Goal: Task Accomplishment & Management: Manage account settings

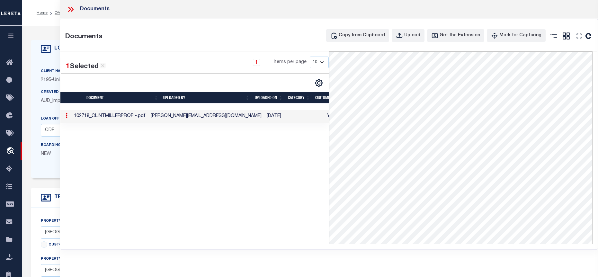
select select "13031"
select select "4990"
select select "NonEscrow"
select select "2"
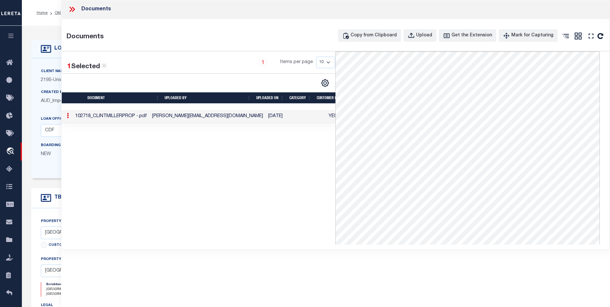
click at [69, 8] on icon at bounding box center [72, 9] width 8 height 8
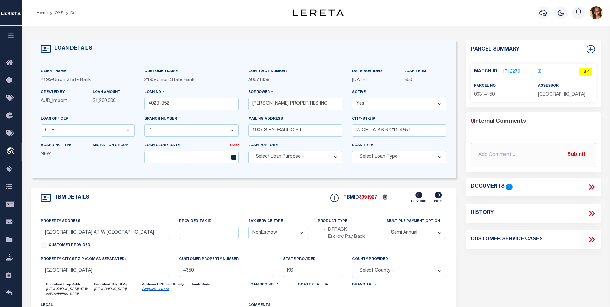
click at [61, 14] on link "OMS" at bounding box center [59, 13] width 9 height 4
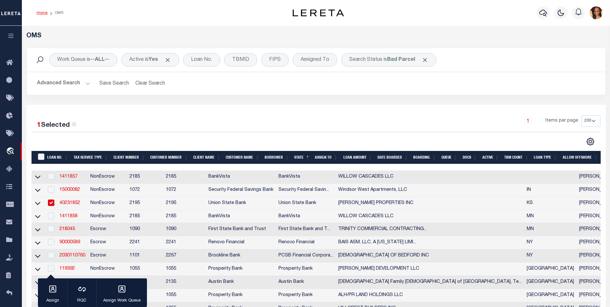
click at [41, 12] on link "Home" at bounding box center [42, 13] width 11 height 4
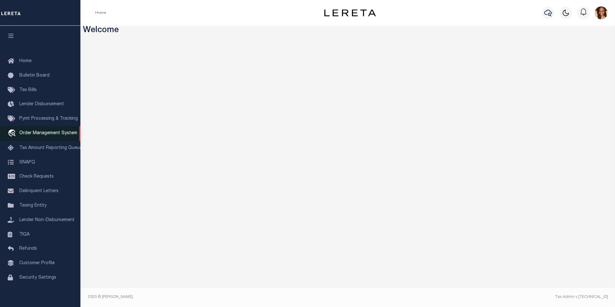
click at [51, 135] on span "Order Management System" at bounding box center [48, 133] width 58 height 5
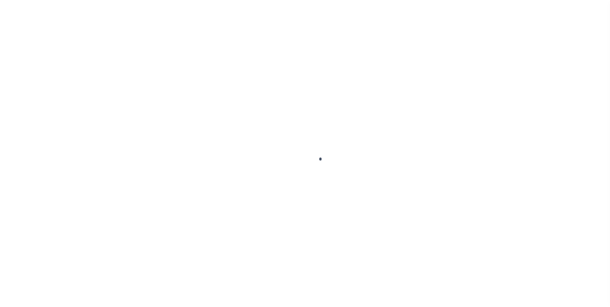
scroll to position [6, 0]
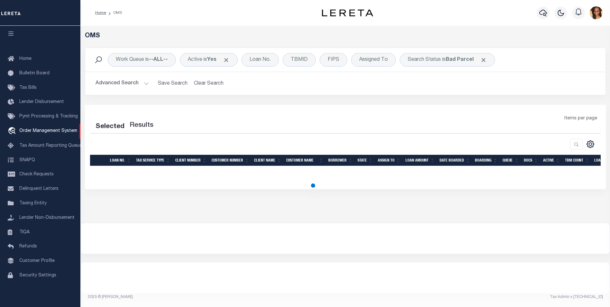
select select "200"
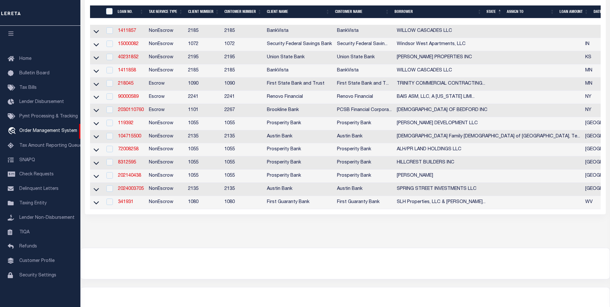
scroll to position [138, 0]
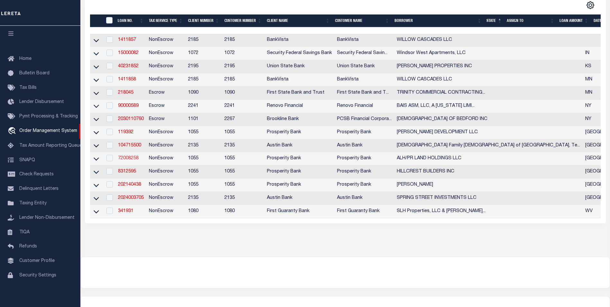
click at [137, 160] on link "72008258" at bounding box center [128, 158] width 21 height 5
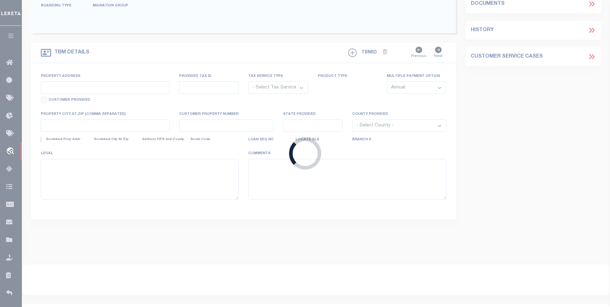
type input "72008258"
type input "ALH/PR LAND HOLDINGS LLC"
select select
type input "4755 ALPINE RD STE 150B"
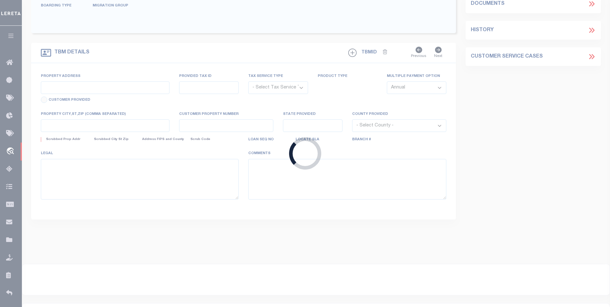
type input "STAFFORD TX 77477"
select select
select select "NonEscrow"
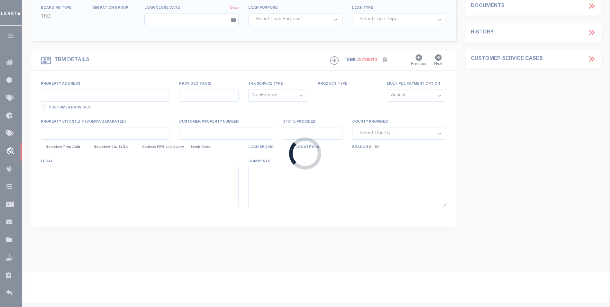
select select "10412"
select select "3898"
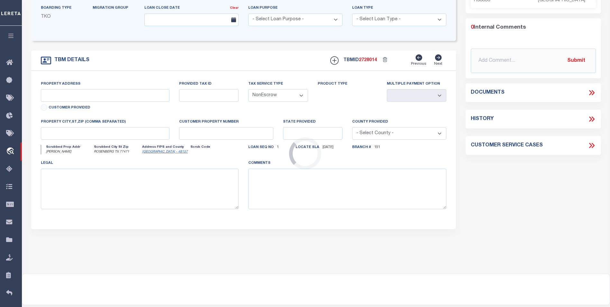
type input "KLAUKE RD"
select select
type input "ROSENBERG TX 77471"
type input "1"
type input "[GEOGRAPHIC_DATA]"
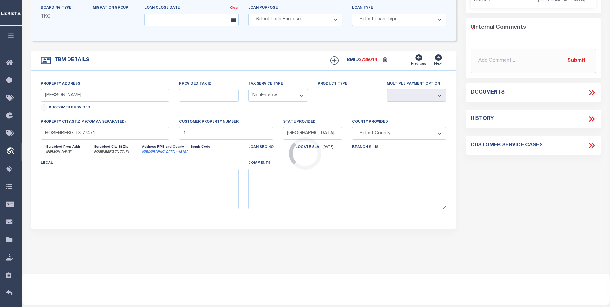
select select
type textarea "0 KLAUKE RD ROSENBERG TX 77471 10.75 AC OUT OF ISABELL KELM BOEING 11.75 AC TRA…"
type textarea "1 OF 1"
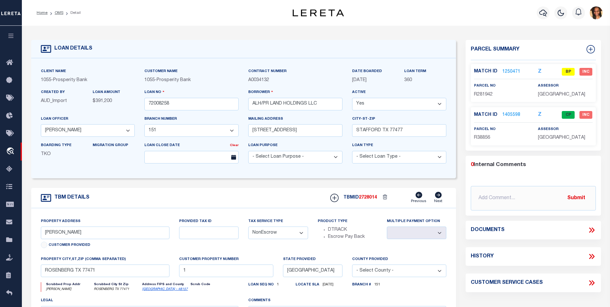
click at [512, 72] on link "1250471" at bounding box center [511, 71] width 18 height 7
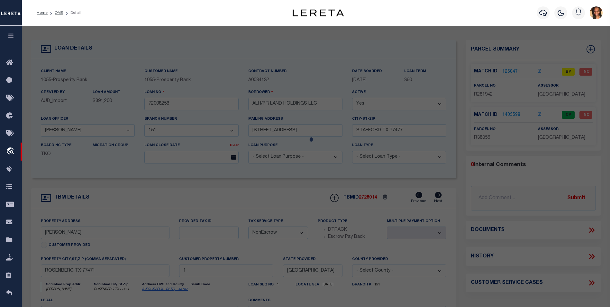
checkbox input "false"
select select "BP"
type input "ALH/PR LAND HOLDINGS LLC"
select select
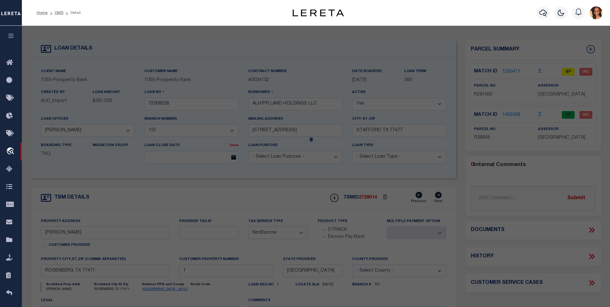
type input "KLAUKE RD"
checkbox input "false"
type input "[GEOGRAPHIC_DATA]"
type textarea "0083 HY SCOTT, TRACT 8 Pt, ACRES 6.2"
type textarea "Inactive Parcel"
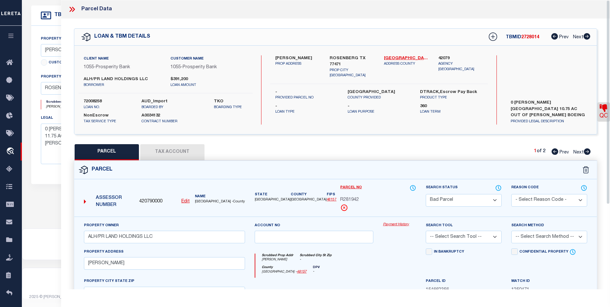
click at [585, 152] on icon at bounding box center [587, 151] width 7 height 6
select select "AS"
checkbox input "false"
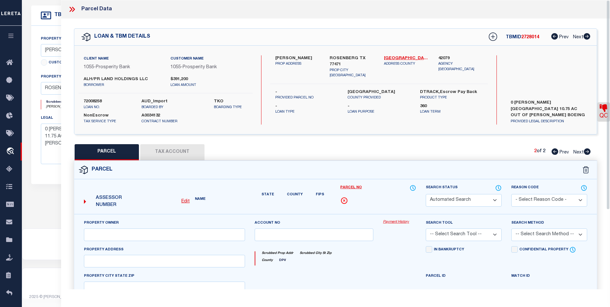
select select "CP"
type input "ALPH/PR Land Holdings LLC"
type input "0083-00-000-0091-901"
select select
type input "Klauke RD"
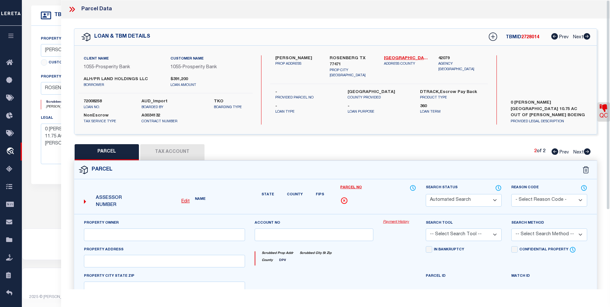
checkbox input "false"
type input "ROSENBERG TX 77471"
type textarea "0083 HY SCOTT, ACRES 10.75"
type textarea "Located by text legal."
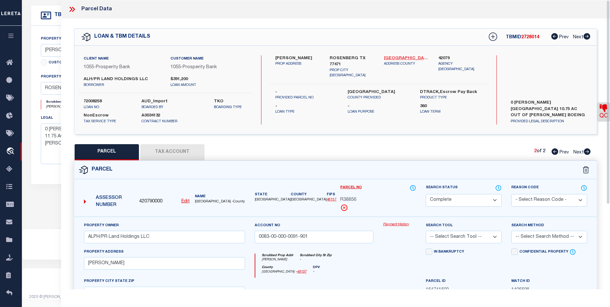
click at [407, 55] on link "Fort Bend - 48157" at bounding box center [406, 58] width 45 height 6
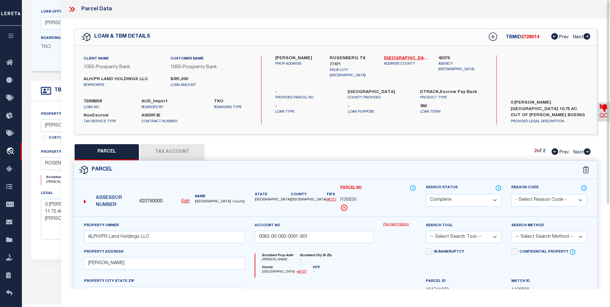
scroll to position [88, 0]
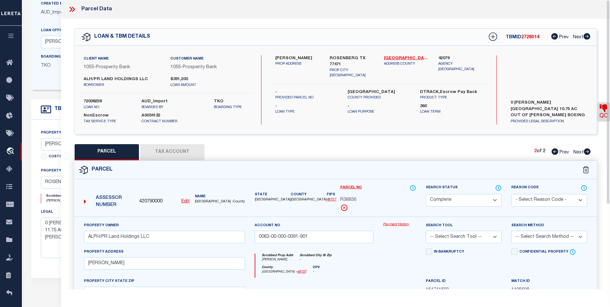
click at [73, 8] on icon at bounding box center [73, 9] width 3 height 5
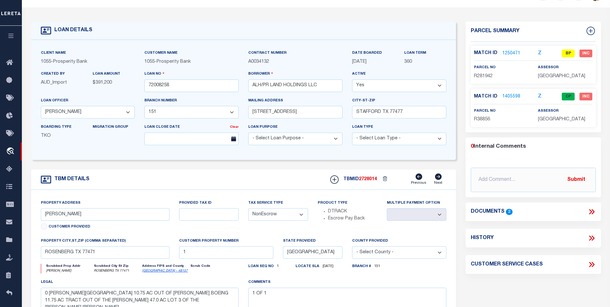
scroll to position [0, 0]
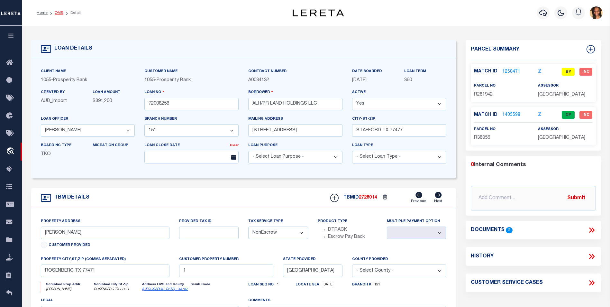
click at [58, 12] on link "OMS" at bounding box center [59, 13] width 9 height 4
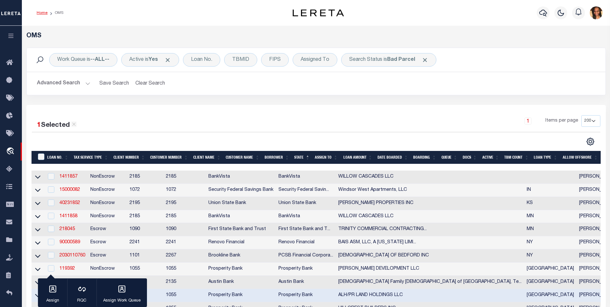
click at [42, 12] on link "Home" at bounding box center [42, 13] width 11 height 4
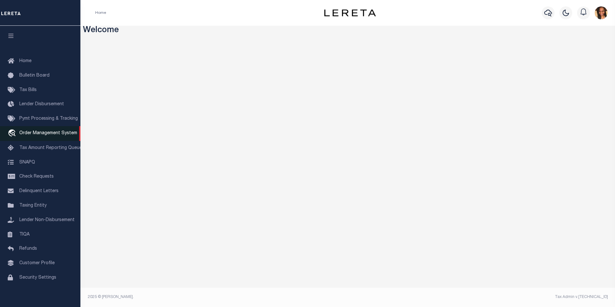
click at [48, 132] on span "Order Management System" at bounding box center [48, 133] width 58 height 5
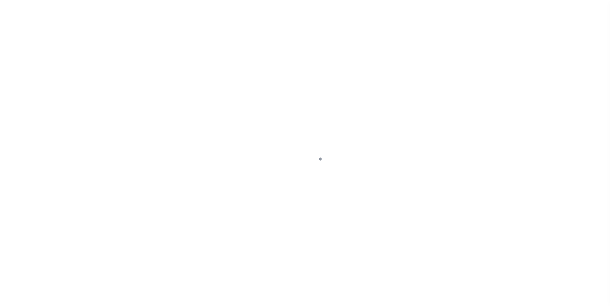
scroll to position [6, 0]
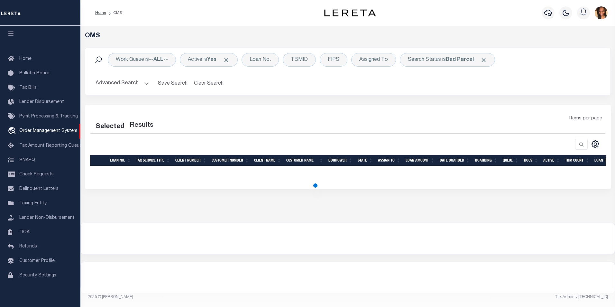
select select "200"
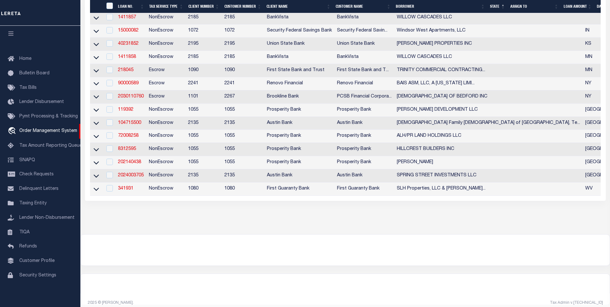
scroll to position [161, 0]
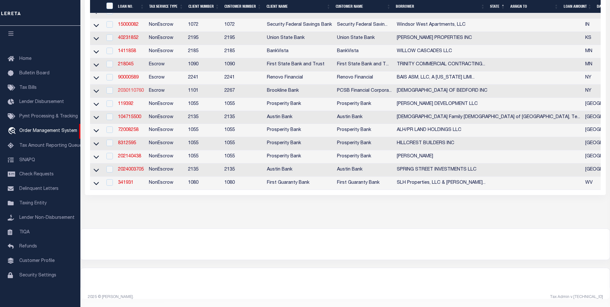
click at [139, 93] on link "2030110760" at bounding box center [131, 90] width 26 height 5
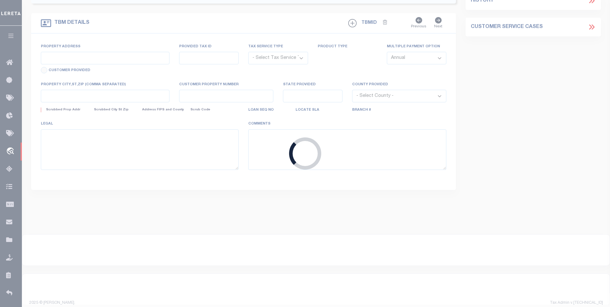
type input "2030110760"
type input "[DEMOGRAPHIC_DATA] OF BEDFORD INC"
select select
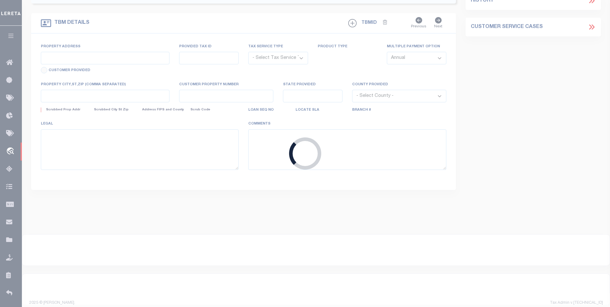
select select "Escrow"
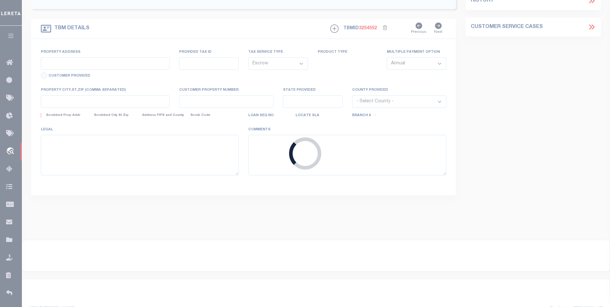
type input "220 SOUTH BEDFORD ROAD"
type input "83.9-1-19"
type input "BEDFORD NY 10506"
type input "15995"
type input "NY"
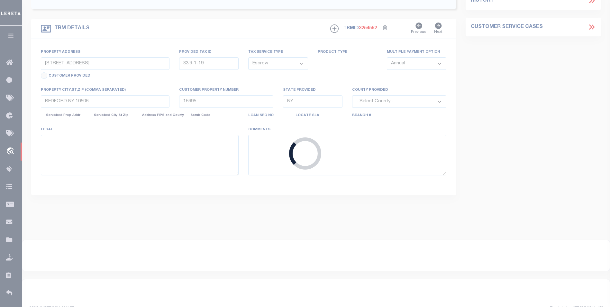
select select
type textarea "LEGAL DESCRIPTION ON FILE. DOCUMENT ID: 0171019056"
select select
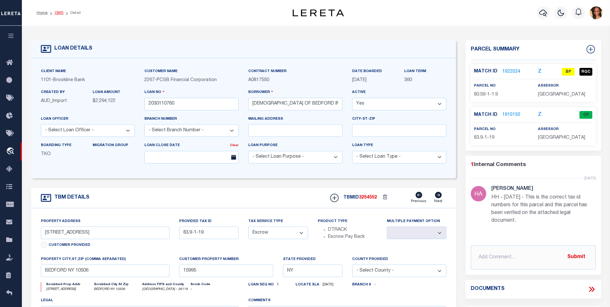
click at [57, 13] on link "OMS" at bounding box center [59, 13] width 9 height 4
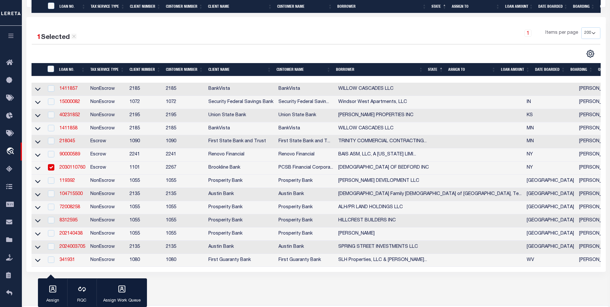
scroll to position [161, 0]
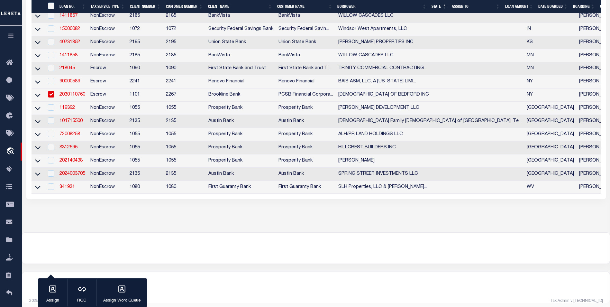
click at [48, 96] on input "checkbox" at bounding box center [51, 94] width 6 height 6
checkbox input "false"
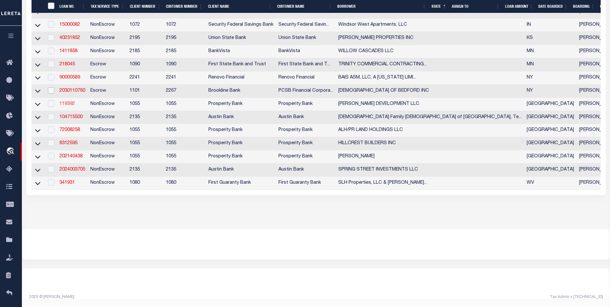
scroll to position [162, 0]
click at [68, 106] on link "119392" at bounding box center [66, 104] width 15 height 5
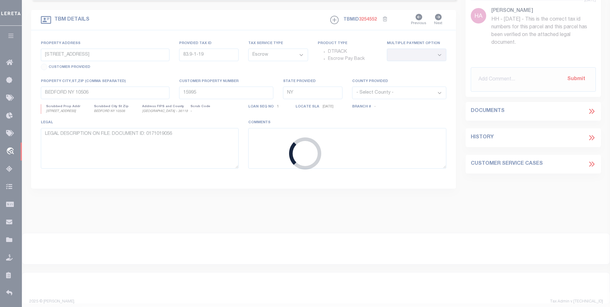
type input "119392"
type input "[PERSON_NAME] DEVELOPMENT LLC"
select select
type input "2111 N FRAZIER ST"
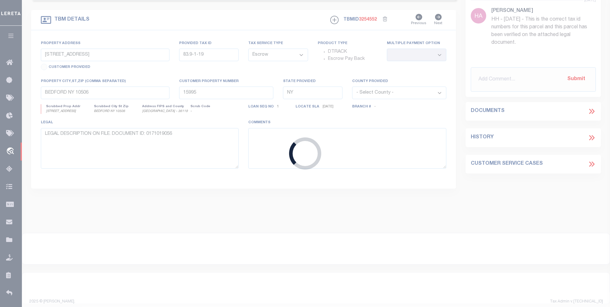
type input "CONROE TX 77301"
select select
select select "NonEscrow"
type input "S LINE OF LOS CABOS DRIVE"
select select
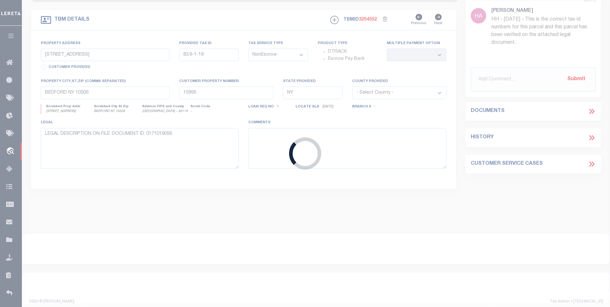
type input "CONROE, TX 77306"
type input "[GEOGRAPHIC_DATA]"
type textarea "TRACT 1: BEING A 34.458 ACRE TRACT OF LAND SITUATED IN THE H.S. WILLIAMSON SURV…"
select select "10726"
select select "3839"
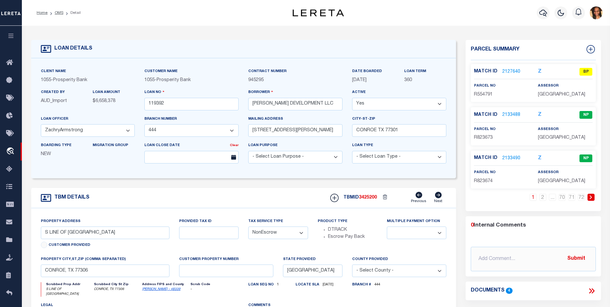
click at [511, 71] on link "2127640" at bounding box center [511, 71] width 18 height 7
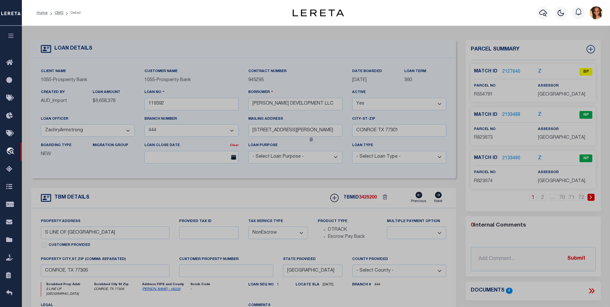
checkbox input "false"
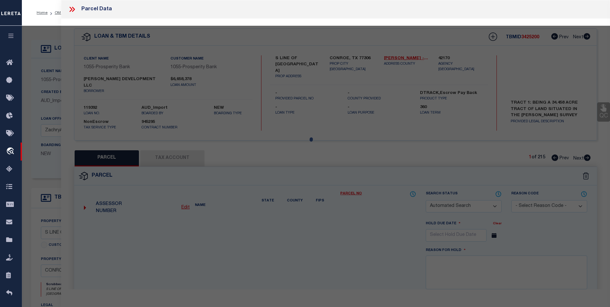
select select "BP"
type input "[PERSON_NAME] DEVELOPMENT LLC"
select select
checkbox input "false"
type textarea "A0635 WILLIAMSON H S, TR 2A-1, 34.4560 ACRES"
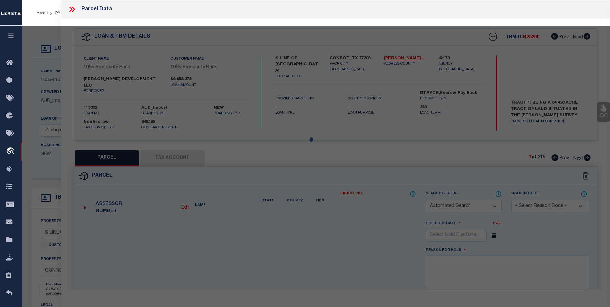
type textarea "we have incorrect parcel and borrower parcel should be 55479100 & borrower shou…"
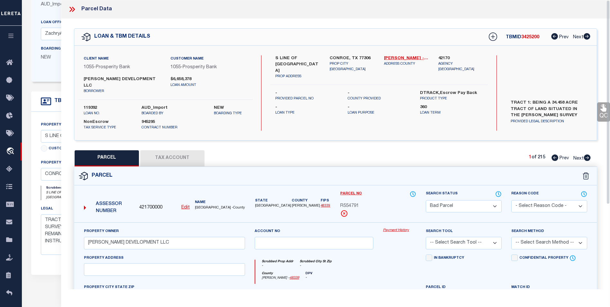
click at [74, 12] on icon at bounding box center [72, 9] width 8 height 8
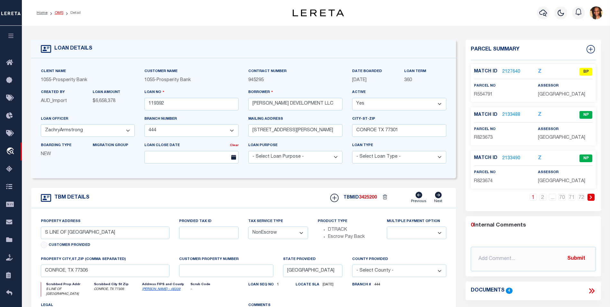
click at [59, 13] on link "OMS" at bounding box center [59, 13] width 9 height 4
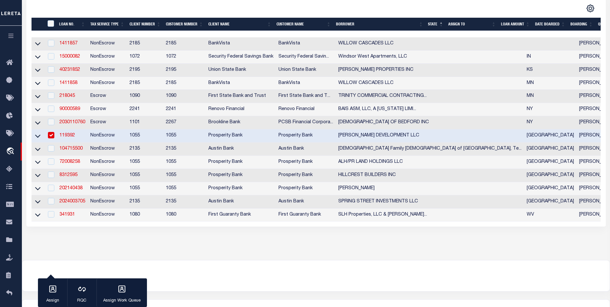
scroll to position [168, 0]
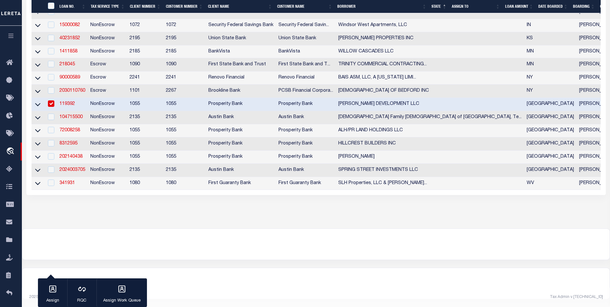
click at [54, 100] on input "checkbox" at bounding box center [51, 103] width 6 height 6
checkbox input "false"
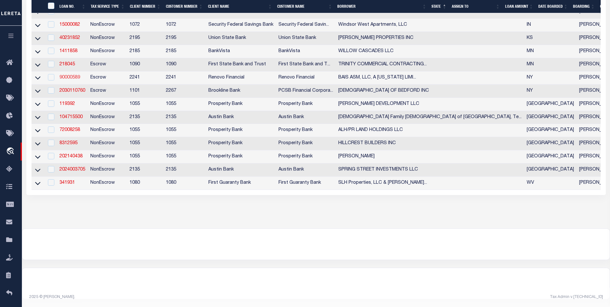
click at [75, 75] on link "90000589" at bounding box center [69, 77] width 21 height 5
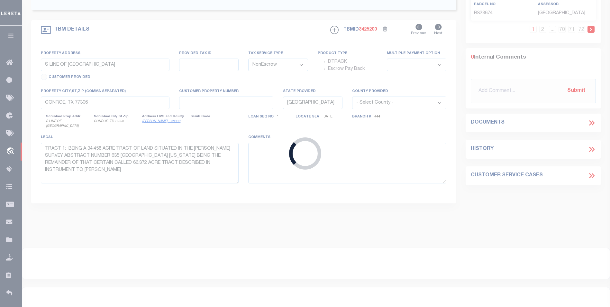
type input "90000589"
type input "BAIS ASM, LLC, A NEW YORK LIMITED LIABILITY COMPANY"
select select
select select "400"
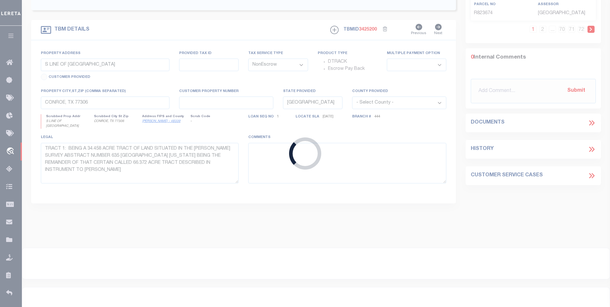
select select "Escrow"
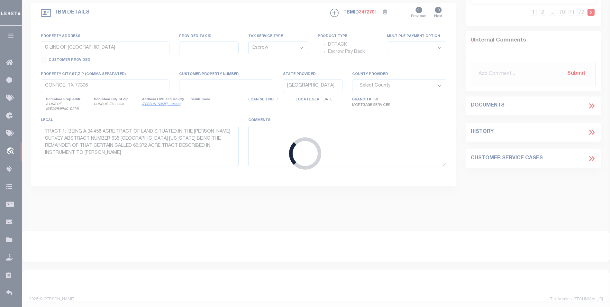
type input "6 UNGVAR ST Unit 106"
type input "MONROE, NY 10950"
type input "a0kUS00000CK0pl"
type input "NY"
select select
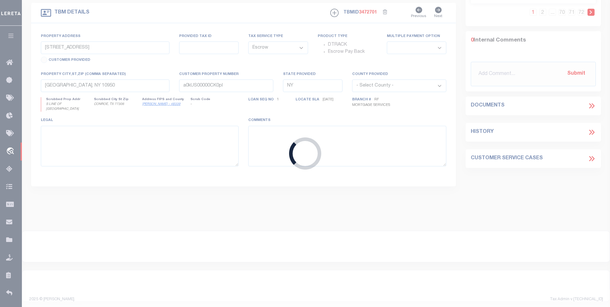
select select "25067"
select select "4"
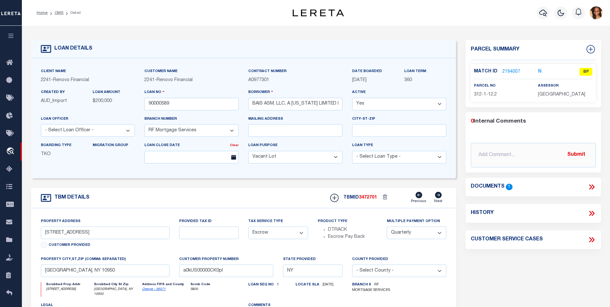
click at [508, 74] on link "2194007" at bounding box center [511, 71] width 18 height 7
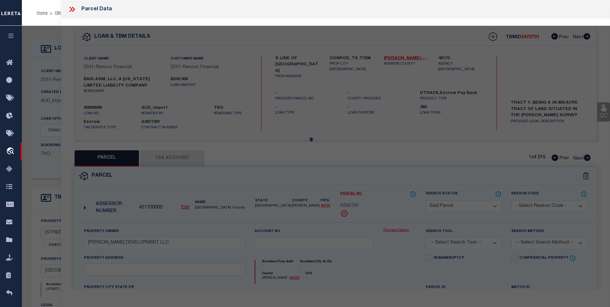
select select "AS"
checkbox input "false"
select select "BP"
type input "Integris Equity LLC"
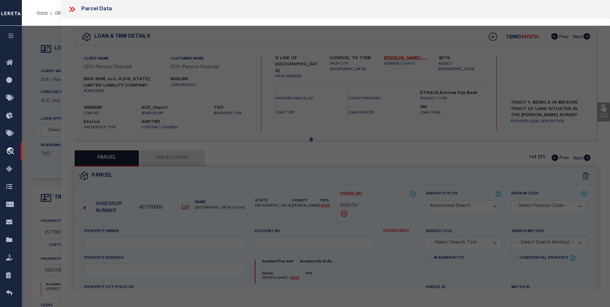
select select "AGW"
select select
type input "Ungvar St"
type input "MONROE, NY 10950"
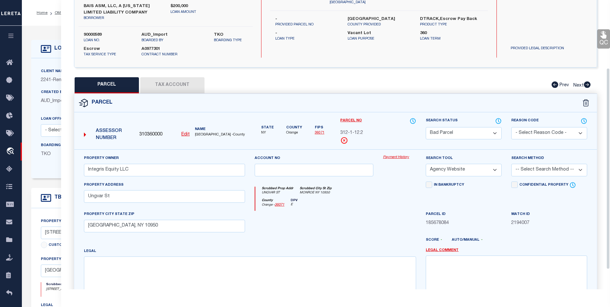
scroll to position [126, 0]
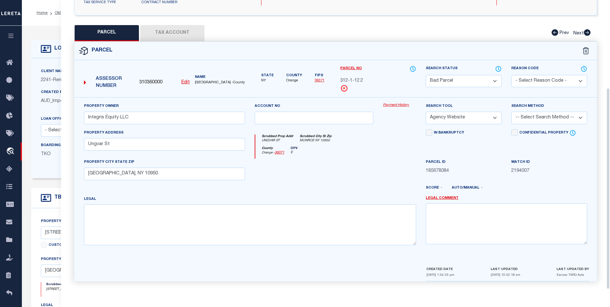
click at [171, 29] on button "Tax Account" at bounding box center [172, 33] width 64 height 16
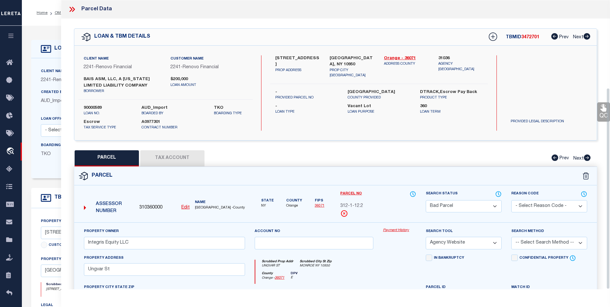
select select "100"
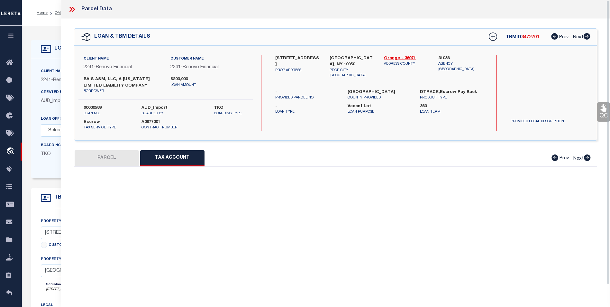
select select "100"
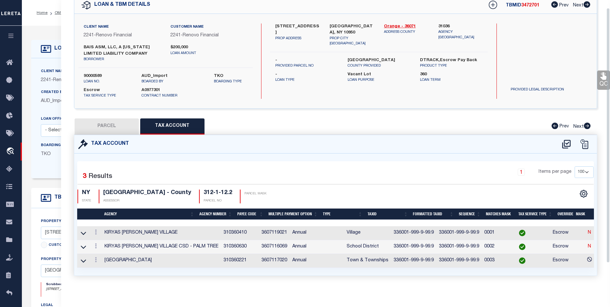
scroll to position [38, 0]
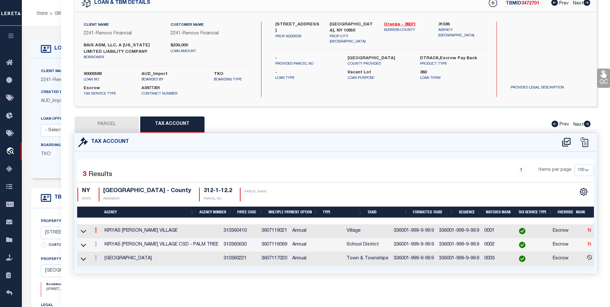
click at [93, 228] on link at bounding box center [95, 230] width 7 height 5
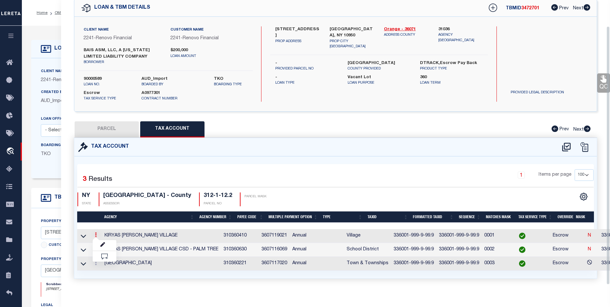
scroll to position [29, 0]
click at [101, 244] on icon "" at bounding box center [102, 244] width 5 height 5
checkbox input "true"
radio input "true"
type input "04/22/2025"
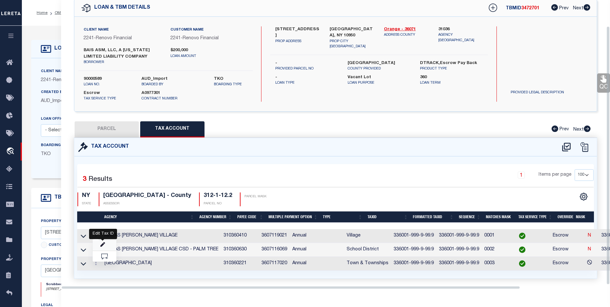
type textarea "DV - 08.26.2025 - Marked as parent parcel due to Ungvar Condo still not subdivi…"
type input "336001-999-9-99.9"
type textarea "336001-$XXXXXXXXXXXXXX"
checkbox input "true"
select select "ACT"
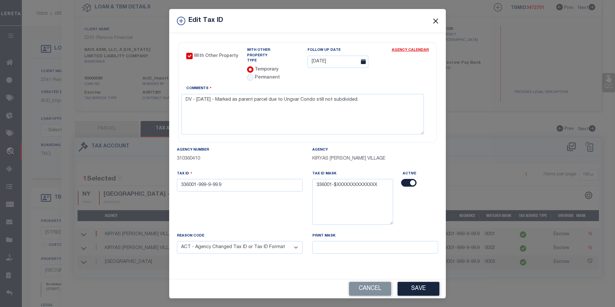
click at [434, 23] on button "Close" at bounding box center [436, 21] width 8 height 8
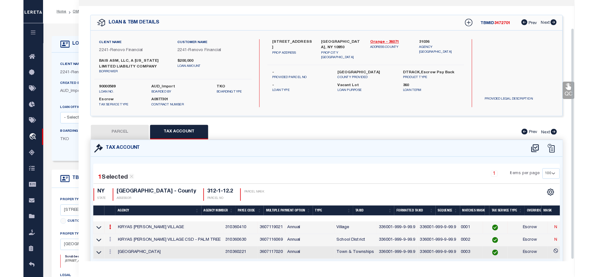
scroll to position [0, 0]
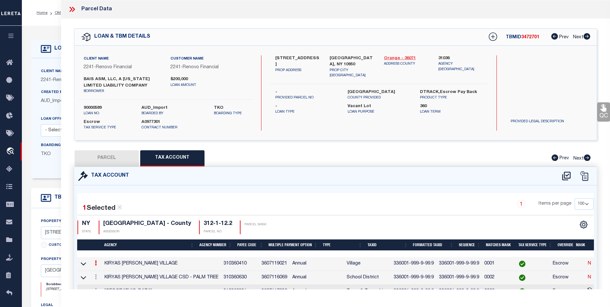
click at [408, 57] on link "Orange - 36071" at bounding box center [406, 58] width 45 height 6
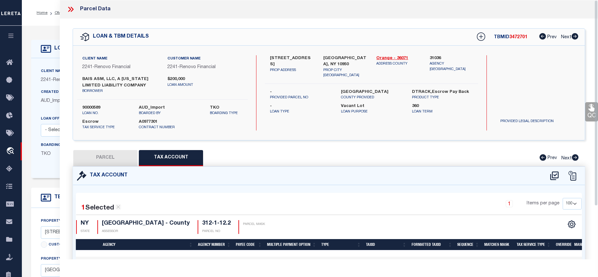
click at [76, 6] on div at bounding box center [74, 9] width 14 height 8
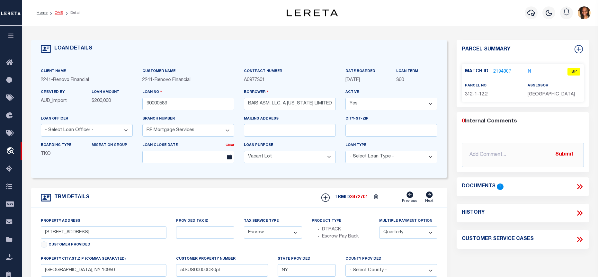
click at [57, 13] on link "OMS" at bounding box center [59, 13] width 9 height 4
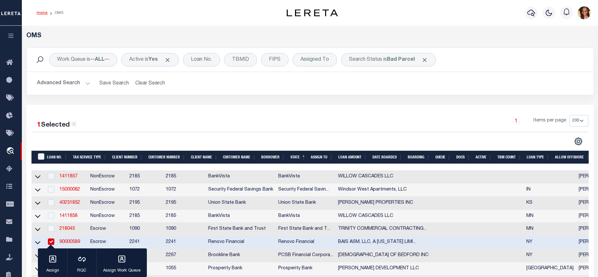
click at [43, 14] on link "Home" at bounding box center [42, 13] width 11 height 4
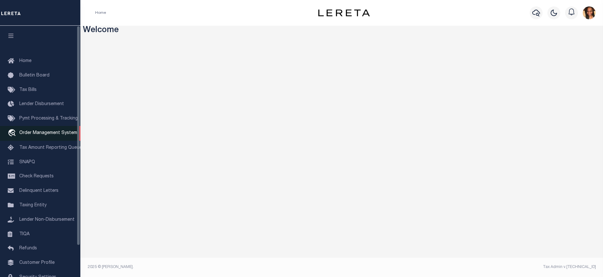
click at [50, 134] on span "Order Management System" at bounding box center [48, 133] width 58 height 5
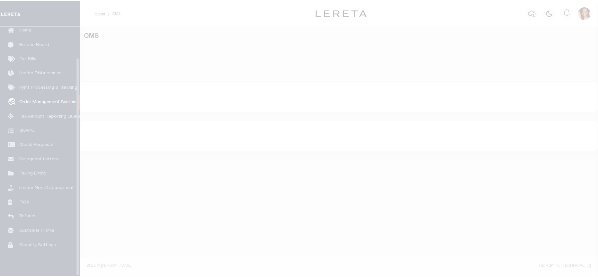
scroll to position [36, 0]
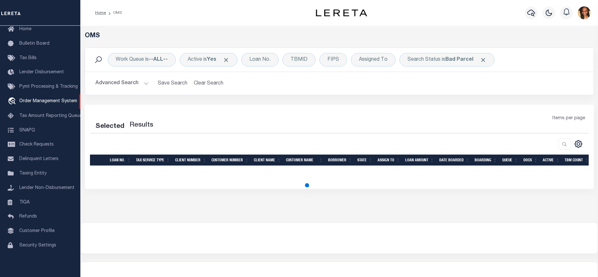
select select "200"
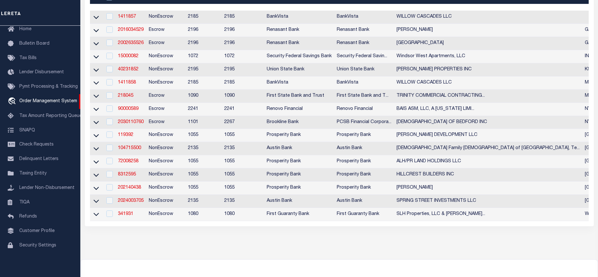
scroll to position [96, 0]
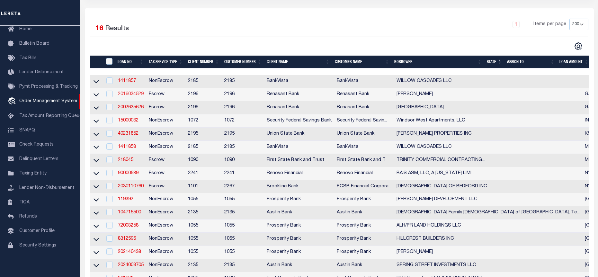
click at [138, 94] on link "2016034529" at bounding box center [131, 94] width 26 height 5
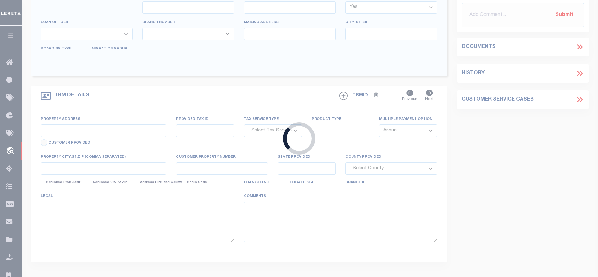
type input "2016034529"
type input "JONATHAN B ALBERT"
select select
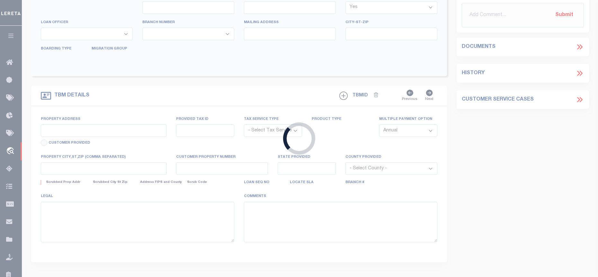
select select "10"
select select
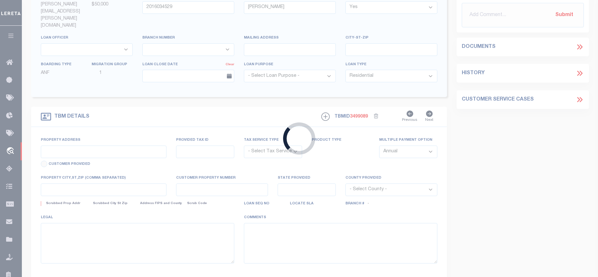
type input "633 CHAPMAN PLANTATION RD"
radio input "true"
select select "Escrow"
select select
type input "JESUP GA 31545"
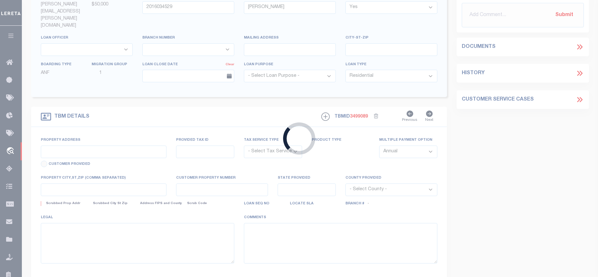
type input "2016034529"
type input "GA"
type textarea "PARCEL: 85-9-531"
select select "4983"
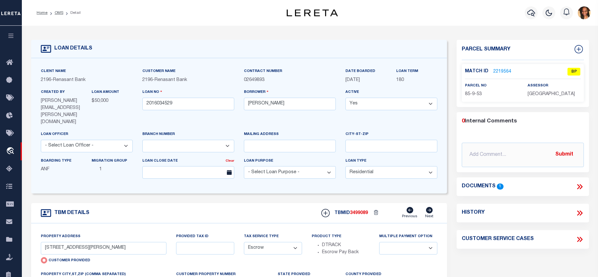
click at [498, 70] on link "2219564" at bounding box center [503, 71] width 18 height 7
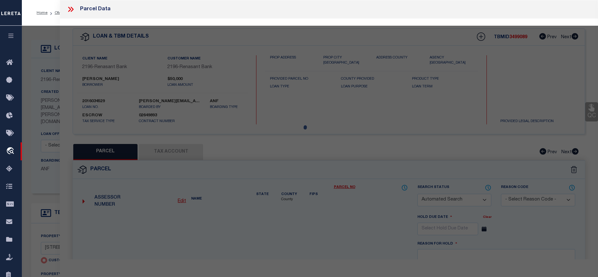
checkbox input "false"
select select "BP"
type input "ALBERT JONATHAN BERNHARD & SUSAN MARIE"
select select "AGW"
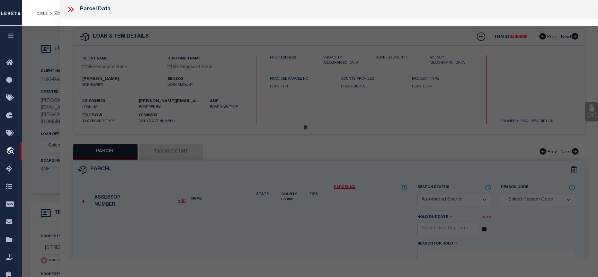
select select "LEG"
type input "633 CHAPMAN PLANTATION RD"
type input "JESUP GA 31545"
type textarea "COMBINED W/ 85-9-54 & 84-166-3"
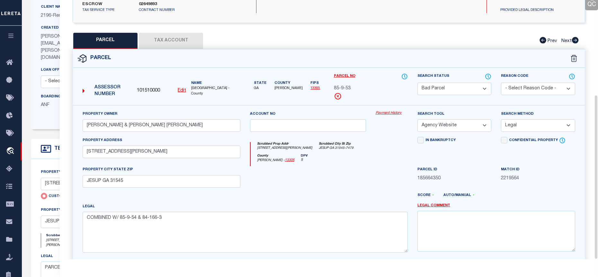
scroll to position [149, 0]
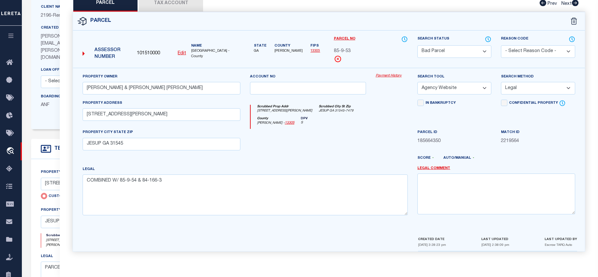
click at [168, 5] on button "Tax Account" at bounding box center [171, 3] width 64 height 16
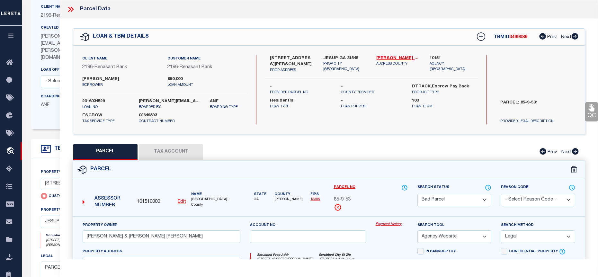
select select "100"
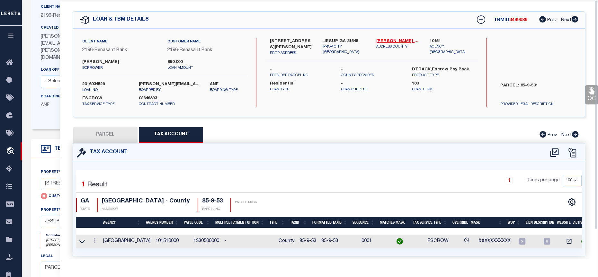
scroll to position [33, 0]
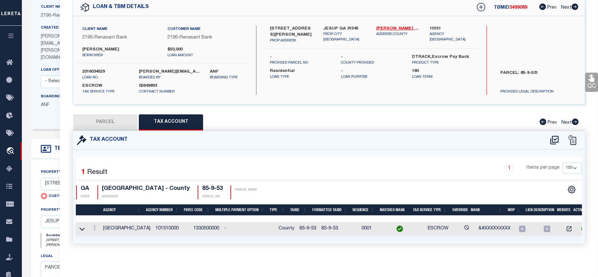
click at [121, 120] on button "PARCEL" at bounding box center [105, 122] width 64 height 16
select select "AS"
select select
checkbox input "false"
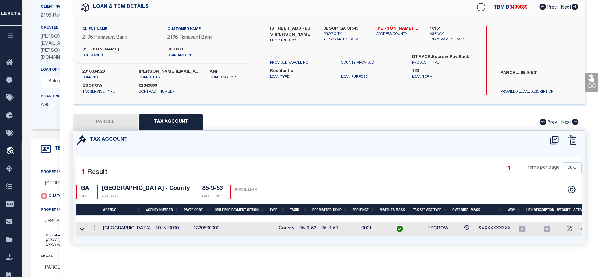
checkbox input "false"
select select "BP"
type input "ALBERT JONATHAN BERNHARD & SUSAN MARIE"
select select "AGW"
select select "LEG"
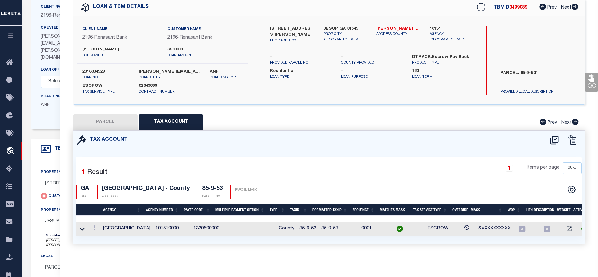
type input "633 CHAPMAN PLANTATION RD"
type input "JESUP GA 31545"
type textarea "COMBINED W/ 85-9-54 & 84-166-3"
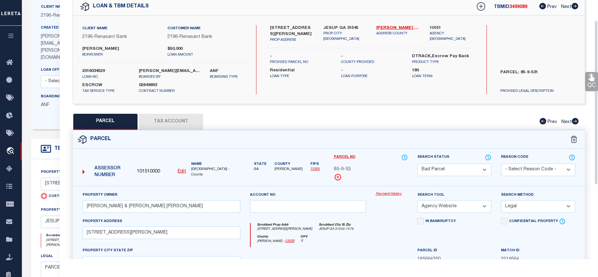
scroll to position [0, 0]
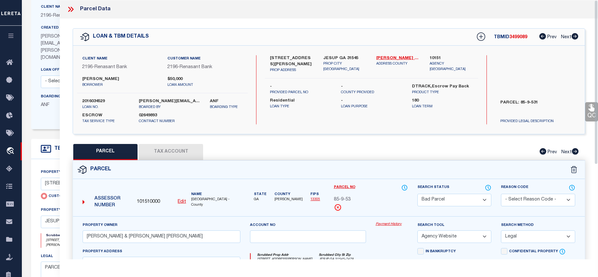
click at [74, 9] on icon at bounding box center [71, 9] width 8 height 8
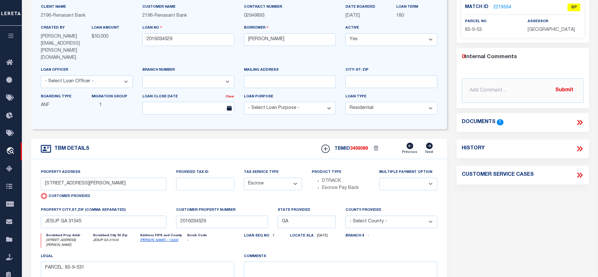
click at [582, 121] on icon at bounding box center [581, 122] width 3 height 5
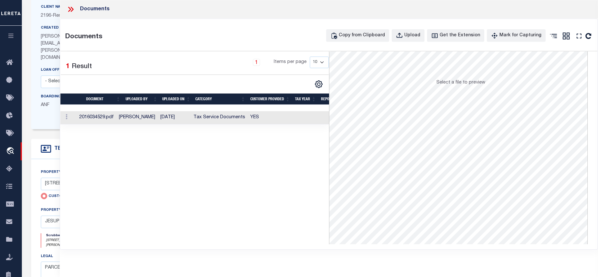
scroll to position [70, 0]
click at [236, 116] on td "Tax Service Documents" at bounding box center [219, 117] width 57 height 13
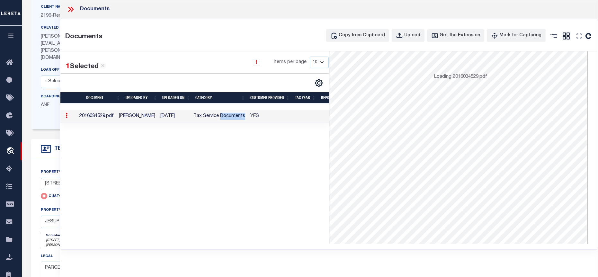
click at [236, 116] on td "Tax Service Documents" at bounding box center [219, 116] width 57 height 13
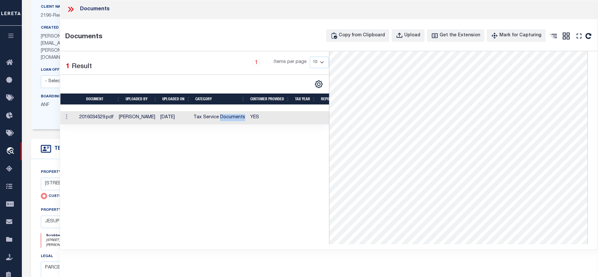
scroll to position [0, 0]
click at [70, 9] on icon at bounding box center [71, 9] width 8 height 8
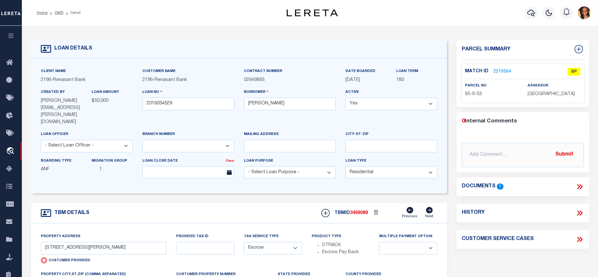
click at [582, 185] on icon at bounding box center [580, 187] width 8 height 8
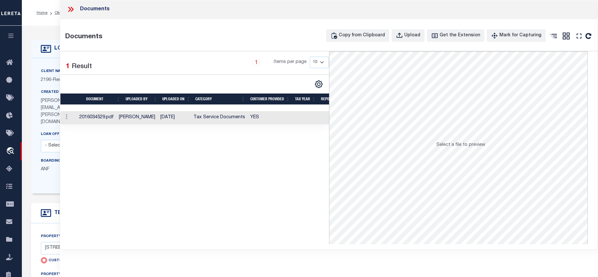
click at [156, 116] on td "[PERSON_NAME]" at bounding box center [136, 117] width 41 height 13
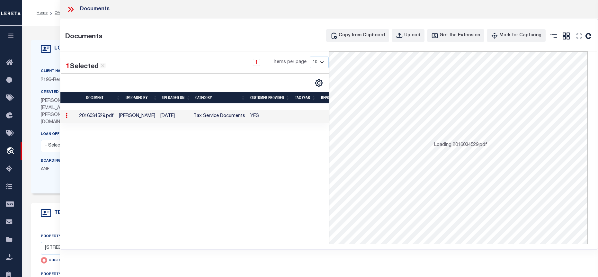
click at [156, 116] on td "[PERSON_NAME]" at bounding box center [136, 116] width 41 height 13
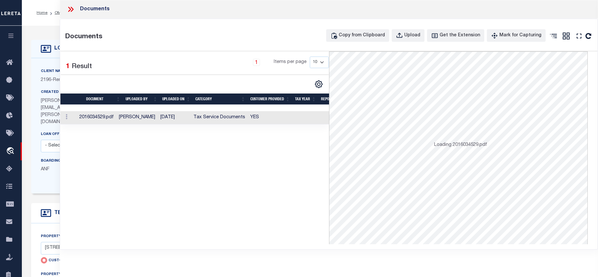
click at [264, 116] on td "YES" at bounding box center [270, 117] width 45 height 13
click at [70, 10] on icon at bounding box center [71, 9] width 8 height 8
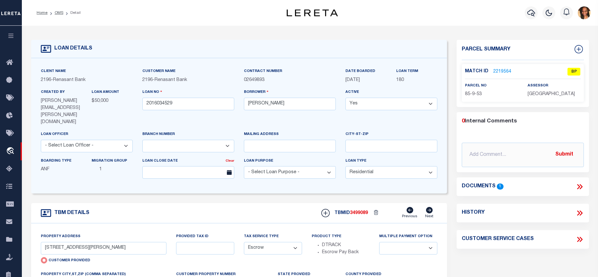
click at [503, 72] on link "2219564" at bounding box center [503, 71] width 18 height 7
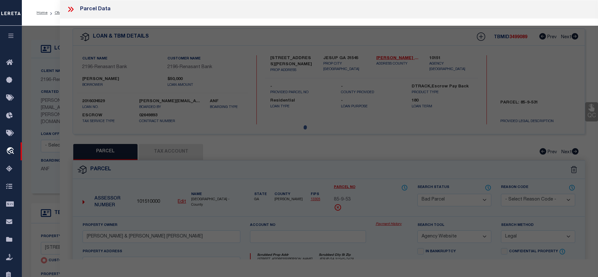
select select "AS"
select select
checkbox input "false"
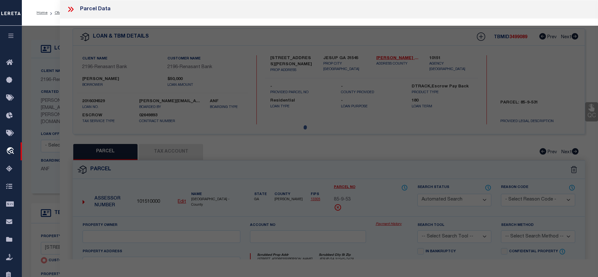
select select "BP"
type input "ALBERT JONATHAN BERNHARD & SUSAN MARIE"
select select "AGW"
select select "LEG"
type input "633 CHAPMAN PLANTATION RD"
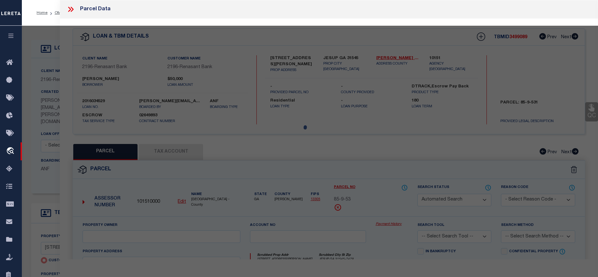
type input "JESUP GA 31545"
type textarea "COMBINED W/ 85-9-54 & 84-166-3"
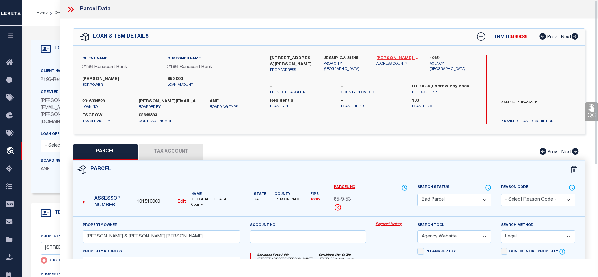
click at [390, 57] on link "Wayne - 13305" at bounding box center [398, 58] width 43 height 6
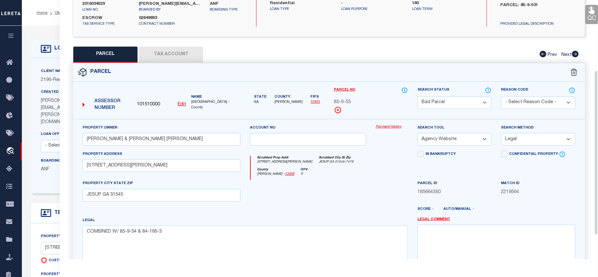
scroll to position [96, 0]
click at [175, 53] on button "Tax Account" at bounding box center [171, 56] width 64 height 16
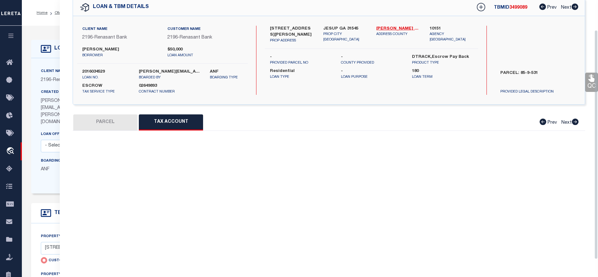
select select "100"
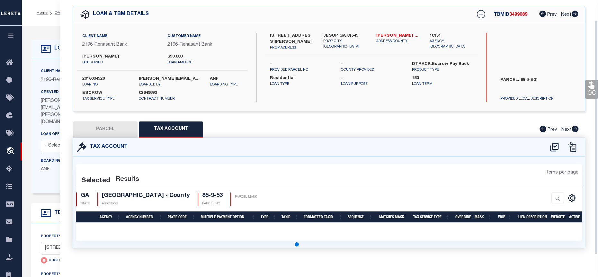
scroll to position [33, 0]
select select "100"
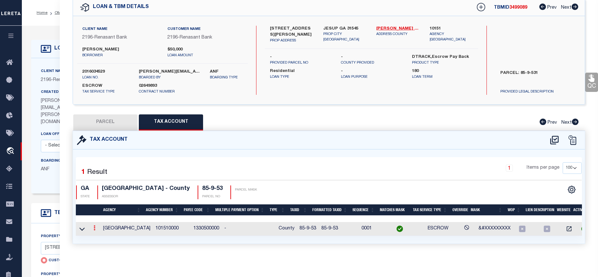
click at [91, 226] on link at bounding box center [94, 228] width 7 height 5
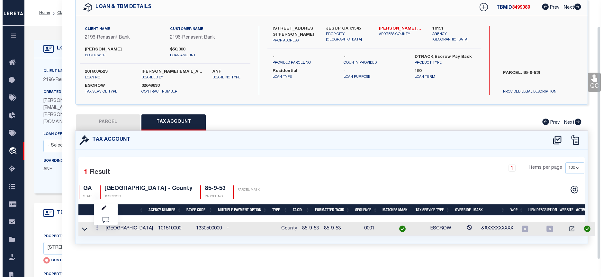
scroll to position [29, 0]
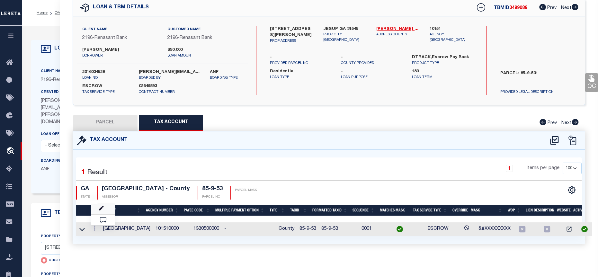
click at [105, 208] on link at bounding box center [103, 209] width 24 height 11
type input "85-9-53"
type textarea "&#XXXXXXXXX"
checkbox input "true"
type input "XXXXXXXXXXX*"
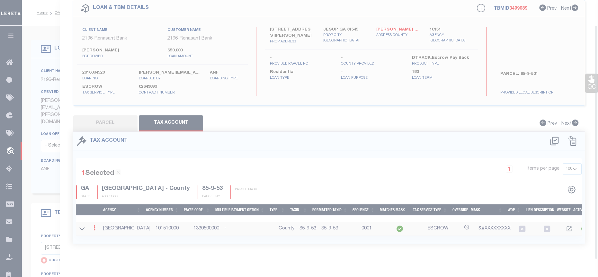
scroll to position [28, 0]
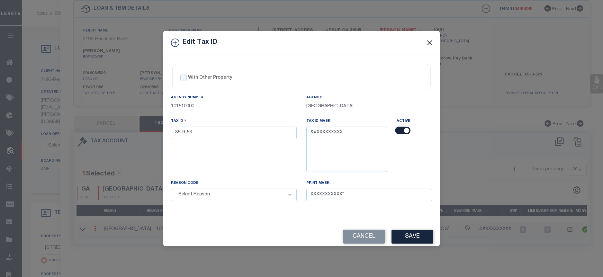
click at [429, 42] on button "Close" at bounding box center [430, 43] width 8 height 8
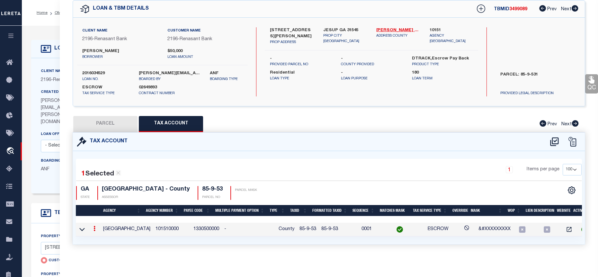
click at [94, 230] on icon at bounding box center [95, 228] width 2 height 5
click at [101, 235] on link at bounding box center [103, 239] width 24 height 11
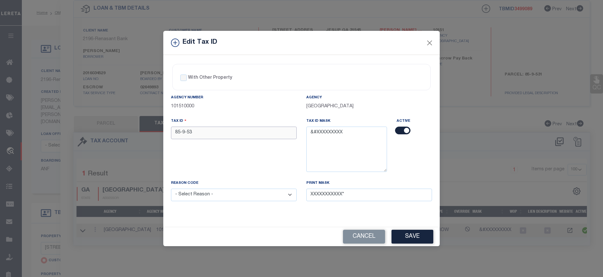
click at [181, 134] on input "85-9-53" at bounding box center [234, 133] width 126 height 13
click at [182, 135] on input "85-9-53" at bounding box center [234, 133] width 126 height 13
click at [186, 133] on input "85 9-53" at bounding box center [234, 133] width 126 height 13
type input "85 9 53"
click at [229, 195] on select "- Select Reason - 099 - Other (Provide additional detail) ACT - Agency Changed …" at bounding box center [234, 195] width 126 height 13
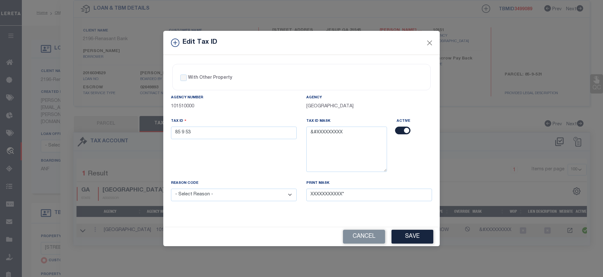
select select "ACT"
click at [171, 189] on select "- Select Reason - 099 - Other (Provide additional detail) ACT - Agency Changed …" at bounding box center [234, 195] width 126 height 13
click at [421, 240] on button "Save" at bounding box center [413, 237] width 42 height 14
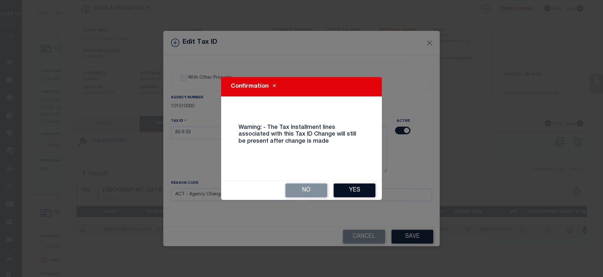
click at [362, 189] on button "Yes" at bounding box center [355, 191] width 42 height 14
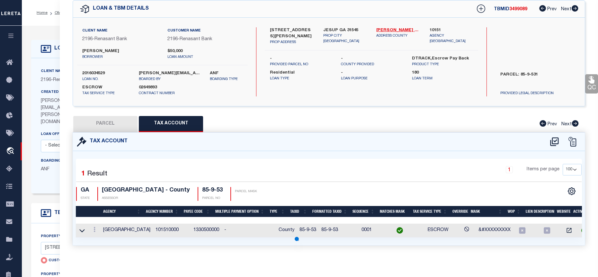
select select
click at [119, 124] on button "PARCEL" at bounding box center [105, 124] width 64 height 16
select select "AS"
select select
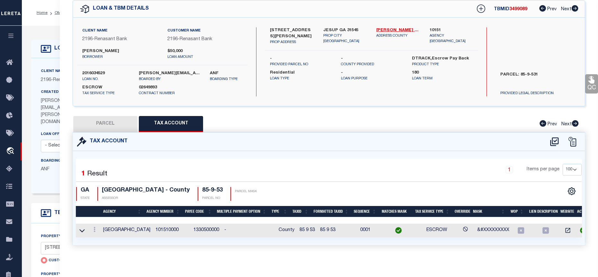
checkbox input "false"
select select "BP"
type input "ALBERT JONATHAN BERNHARD & SUSAN MARIE"
select select "AGW"
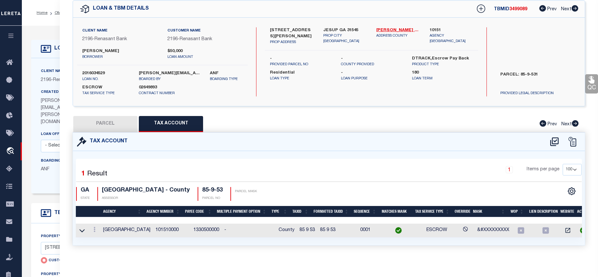
select select "LEG"
type input "633 CHAPMAN PLANTATION RD"
type input "JESUP GA 31545"
type textarea "COMBINED W/ 85-9-54 & 84-166-3"
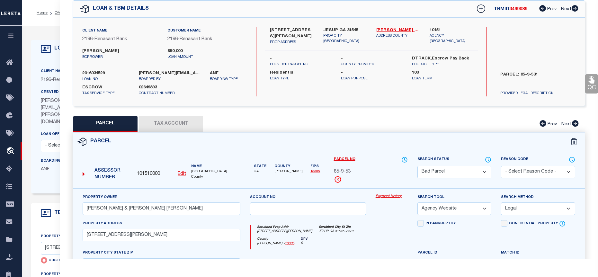
click at [481, 172] on select "Automated Search Bad Parcel Complete Duplicate Parcel High Dollar Reporting In …" at bounding box center [455, 172] width 74 height 13
click at [418, 166] on select "Automated Search Bad Parcel Complete Duplicate Parcel High Dollar Reporting In …" at bounding box center [455, 172] width 74 height 13
click at [551, 174] on select "- Select Reason Code - 099 - Other (Provide additional detail) ACT - Agency Cha…" at bounding box center [538, 172] width 74 height 13
click at [478, 181] on div "Search Status Automated Search Bad Parcel Complete Duplicate Parcel High Dollar…" at bounding box center [455, 172] width 84 height 32
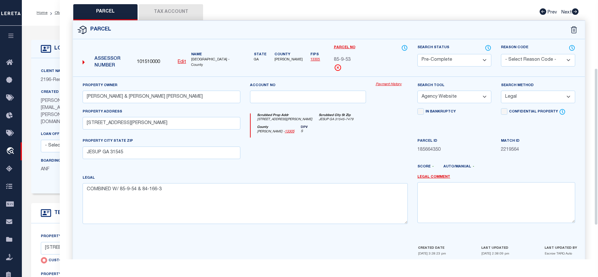
scroll to position [168, 0]
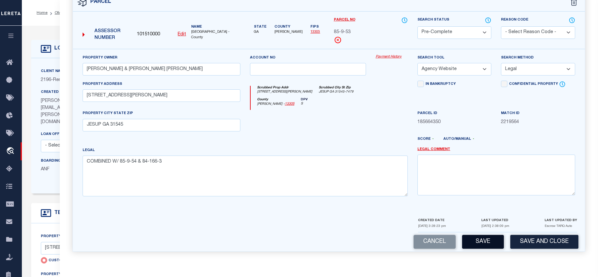
click at [483, 240] on button "Save" at bounding box center [483, 242] width 42 height 14
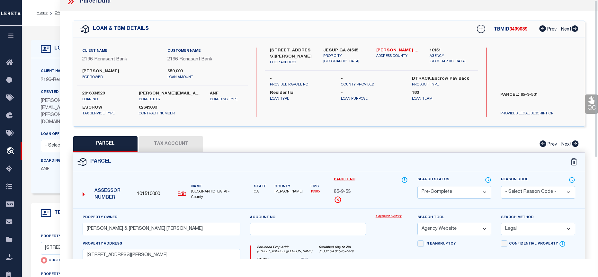
scroll to position [0, 0]
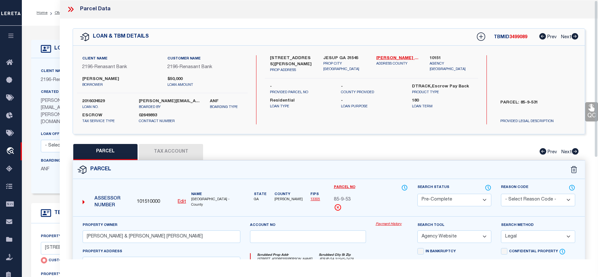
select select "AS"
select select
checkbox input "false"
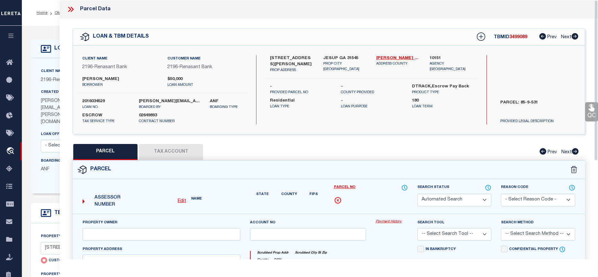
select select "PC"
type input "ALBERT JONATHAN BERNHARD & SUSAN MARIE"
select select "AGW"
select select "LEG"
type input "633 CHAPMAN PLANTATION RD"
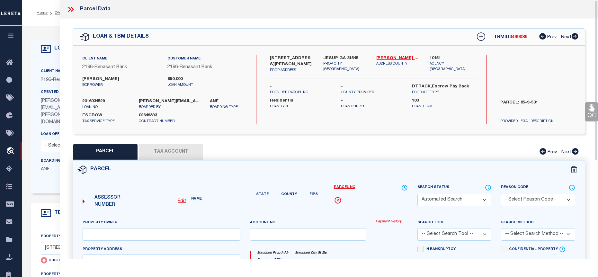
type input "JESUP GA 31545"
type textarea "COMBINED W/ 85-9-54 & 84-166-3"
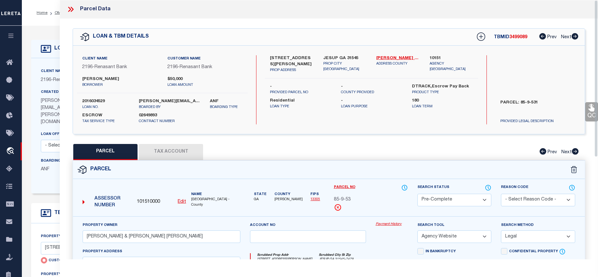
click at [71, 8] on icon at bounding box center [71, 9] width 8 height 8
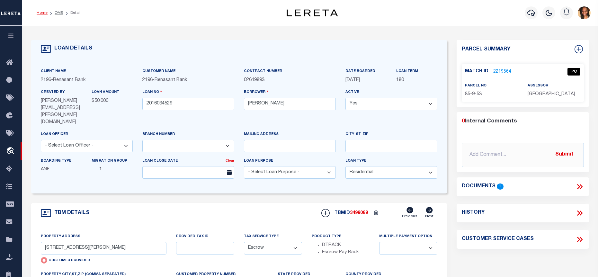
click at [40, 14] on link "Home" at bounding box center [42, 13] width 11 height 4
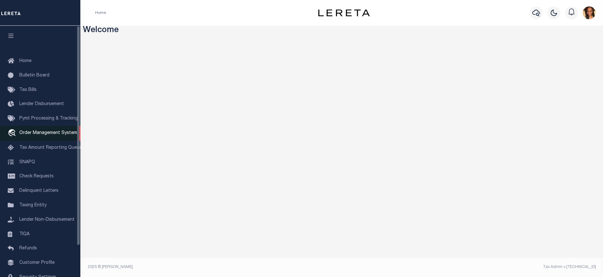
click at [46, 135] on span "Order Management System" at bounding box center [48, 133] width 58 height 5
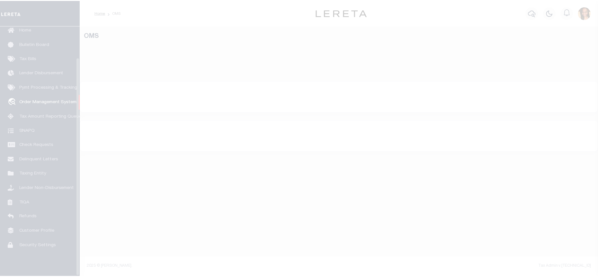
scroll to position [36, 0]
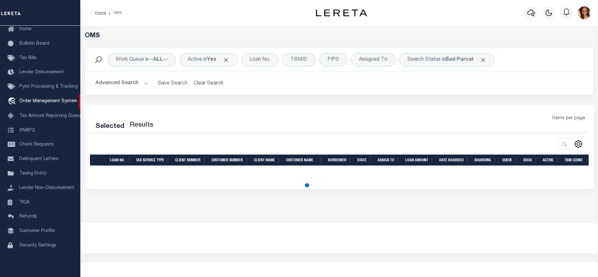
select select "200"
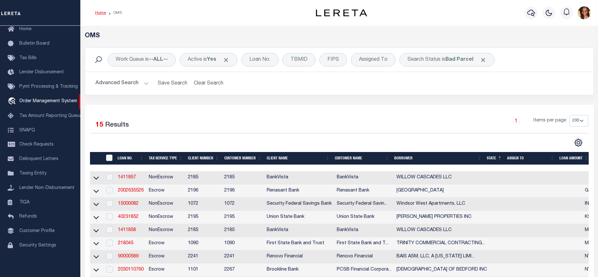
click at [102, 14] on link "Home" at bounding box center [100, 13] width 11 height 4
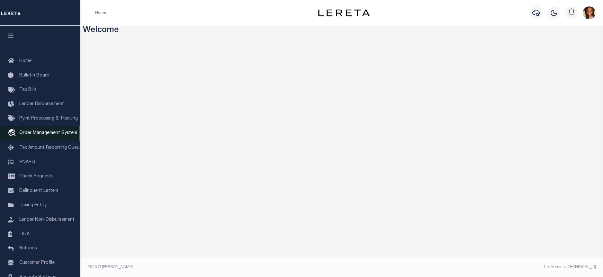
click at [52, 134] on span "Order Management System" at bounding box center [48, 133] width 58 height 5
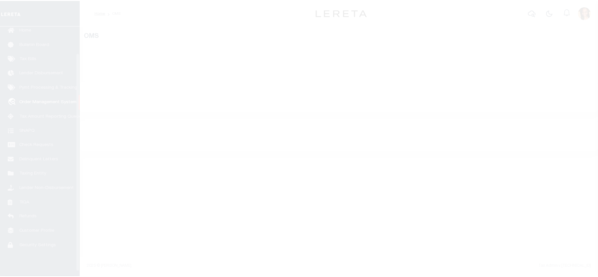
scroll to position [36, 0]
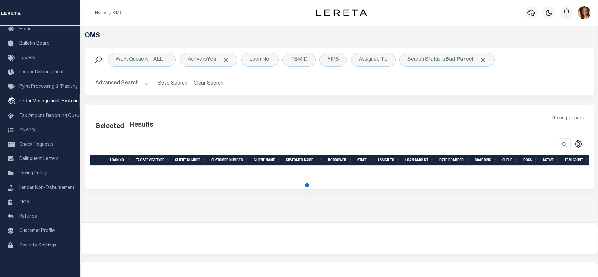
select select "200"
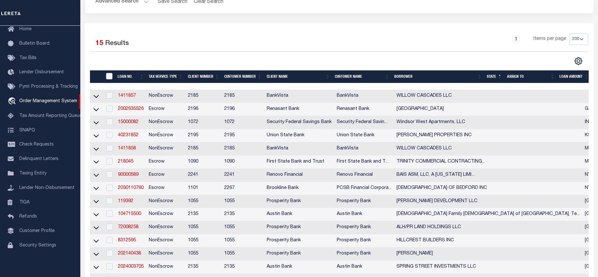
scroll to position [96, 0]
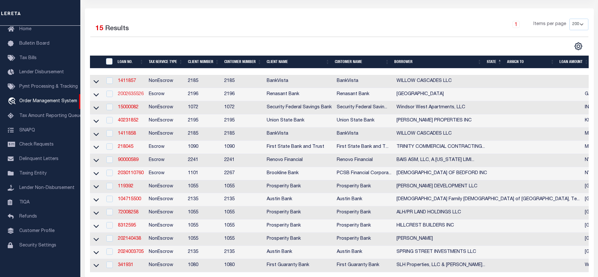
click at [130, 96] on link "2002635526" at bounding box center [131, 94] width 26 height 5
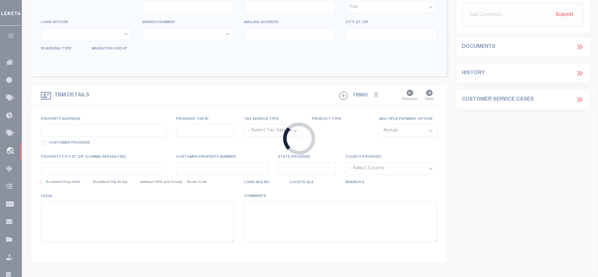
type input "2002635526"
type input "[GEOGRAPHIC_DATA]"
select select
select select "10"
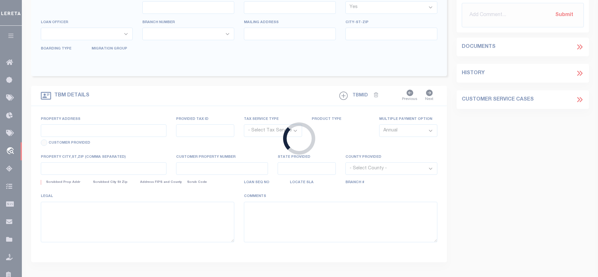
select select
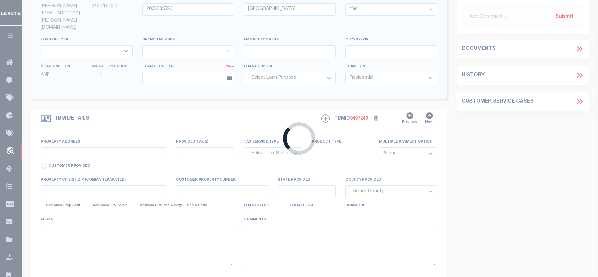
type input "[GEOGRAPHIC_DATA][PERSON_NAME]"
radio input "true"
select select "Escrow"
select select
type input "[GEOGRAPHIC_DATA]"
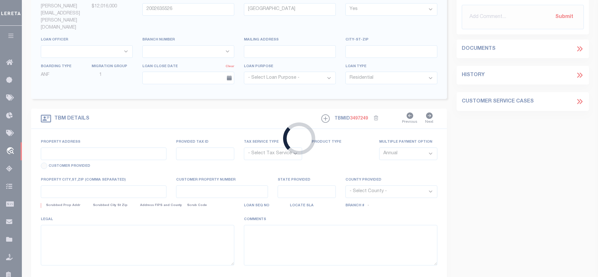
type input "2002635526"
type input "GA"
type textarea "PARCEL: 14-0156-LL-023-61"
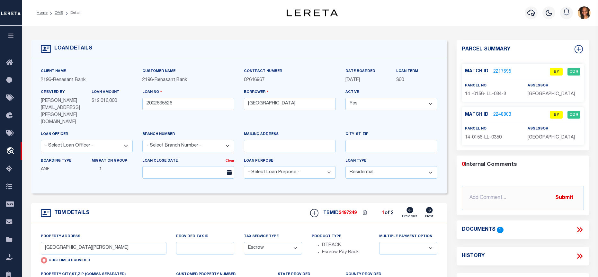
click at [502, 72] on link "2217695" at bounding box center [503, 71] width 18 height 7
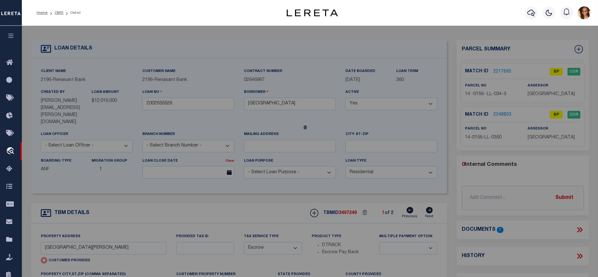
checkbox input "false"
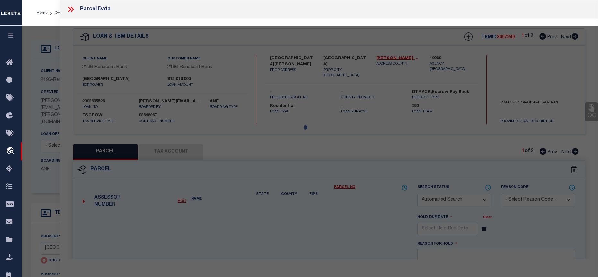
select select "BP"
type input "DIAMOND CM CAPITAL LLC"
select select "AGW"
select select "LEG"
type input "[GEOGRAPHIC_DATA][PERSON_NAME]"
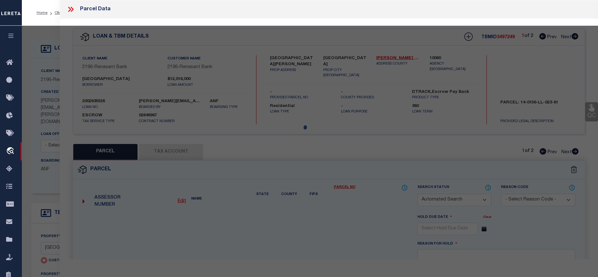
type input "[GEOGRAPHIC_DATA]"
type textarea "Acres 2.026"
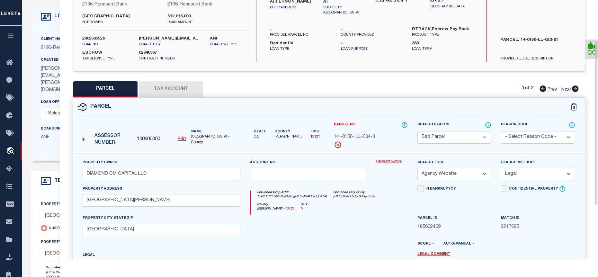
scroll to position [64, 0]
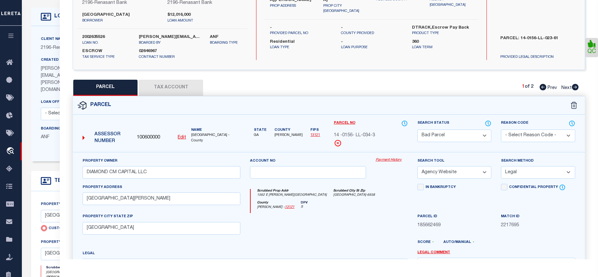
click at [189, 87] on button "Tax Account" at bounding box center [171, 88] width 64 height 16
select select "100"
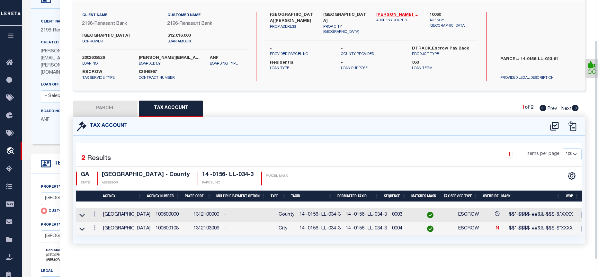
scroll to position [64, 0]
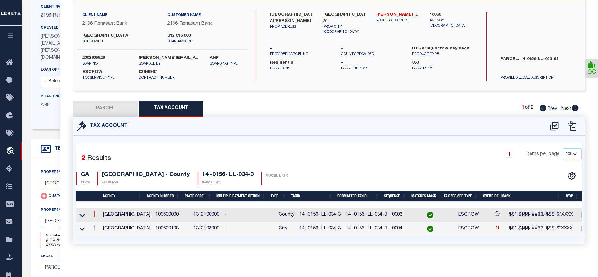
click at [93, 213] on link at bounding box center [94, 215] width 7 height 5
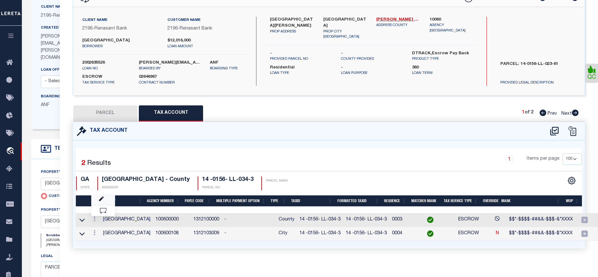
click at [105, 196] on link at bounding box center [103, 200] width 24 height 11
type input "14 -0156- LL-034-3"
type textarea "$$*-$$$$-##&&-$$$-&*XXXX"
checkbox input "true"
type input "XXXXXXXXXXXXXXXXXXXXXXXX*"
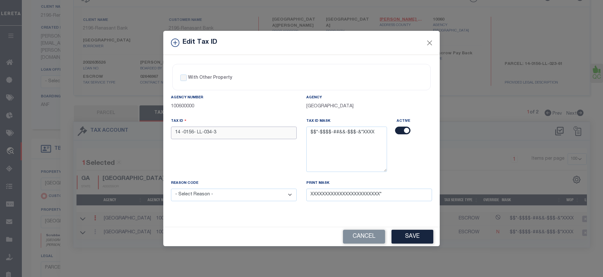
click at [198, 133] on input "14 -0156- LL-034-3" at bounding box center [234, 133] width 126 height 13
drag, startPoint x: 224, startPoint y: 134, endPoint x: 174, endPoint y: 131, distance: 50.6
click at [174, 131] on input "14 -0156- LL-034-3" at bounding box center [234, 133] width 126 height 13
type input "14 -0156- LL-034-3"
drag, startPoint x: 194, startPoint y: 132, endPoint x: 223, endPoint y: 112, distance: 35.7
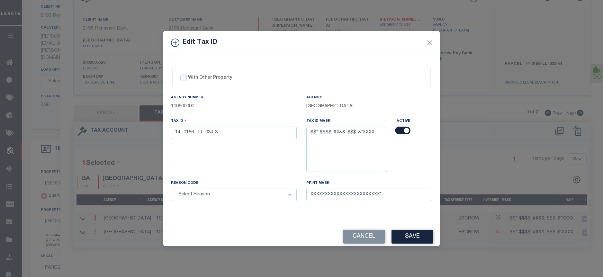
click at [223, 112] on div "Agency Number 100600000" at bounding box center [233, 105] width 135 height 23
click at [239, 192] on select "- Select Reason - 099 - Other (Provide additional detail) ACT - Agency Changed …" at bounding box center [234, 195] width 126 height 13
select select "ACT"
click at [171, 189] on select "- Select Reason - 099 - Other (Provide additional detail) ACT - Agency Changed …" at bounding box center [234, 195] width 126 height 13
click at [424, 240] on button "Save" at bounding box center [413, 237] width 42 height 14
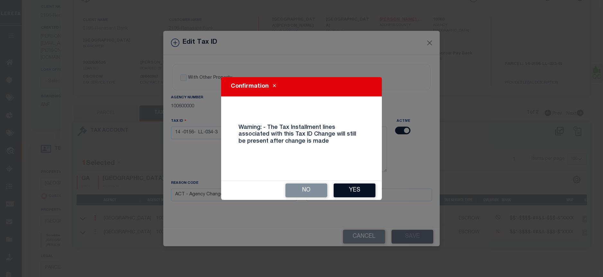
click at [358, 189] on button "Yes" at bounding box center [355, 191] width 42 height 14
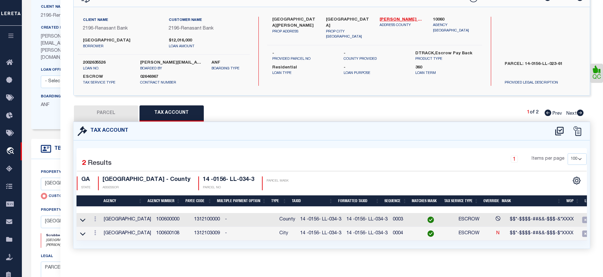
select select
click at [96, 220] on icon at bounding box center [95, 218] width 2 height 5
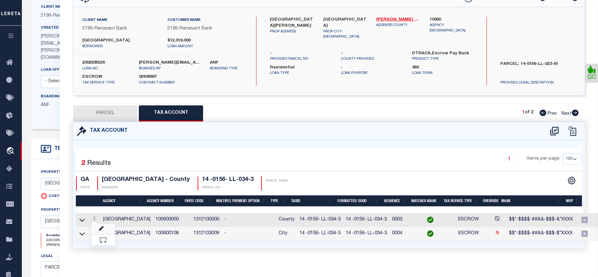
click at [104, 226] on link at bounding box center [103, 229] width 24 height 11
type input "14 -0156- LL-034-3"
select select "ACT"
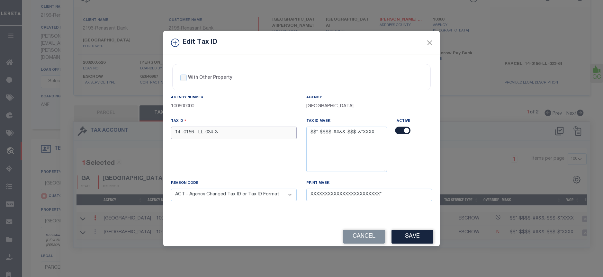
drag, startPoint x: 220, startPoint y: 134, endPoint x: 173, endPoint y: 131, distance: 47.4
click at [173, 131] on input "14 -0156- LL-034-3" at bounding box center [234, 133] width 126 height 13
click at [258, 99] on div "Agency Number 100600000" at bounding box center [234, 102] width 126 height 16
click at [411, 237] on button "Save" at bounding box center [413, 237] width 42 height 14
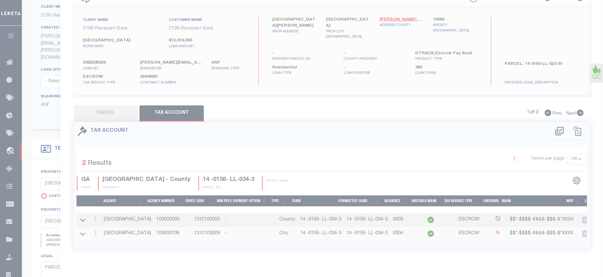
select select
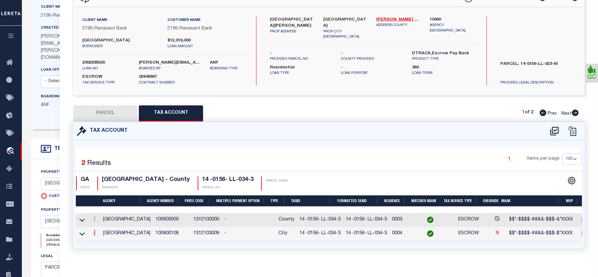
click at [92, 233] on link at bounding box center [94, 233] width 7 height 5
click at [101, 243] on icon at bounding box center [101, 242] width 5 height 5
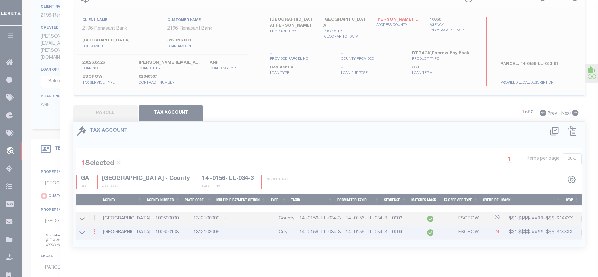
type input "14 -0156- LL-034-3"
type textarea "$$*-$$$$-##&&-$$$-$*XXXX"
select select
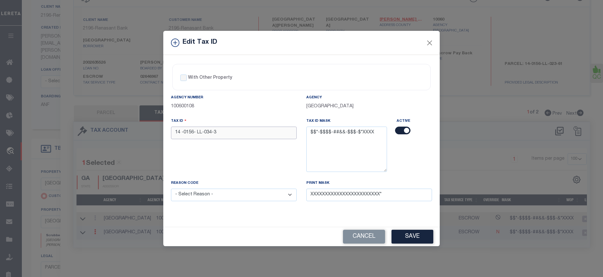
drag, startPoint x: 222, startPoint y: 135, endPoint x: 175, endPoint y: 131, distance: 47.2
click at [175, 131] on input "14 -0156- LL-034-3" at bounding box center [234, 133] width 126 height 13
paste input "text"
type input "14 -0156- LL-034-3"
click at [224, 194] on select "- Select Reason - 099 - Other (Provide additional detail) ACT - Agency Changed …" at bounding box center [234, 195] width 126 height 13
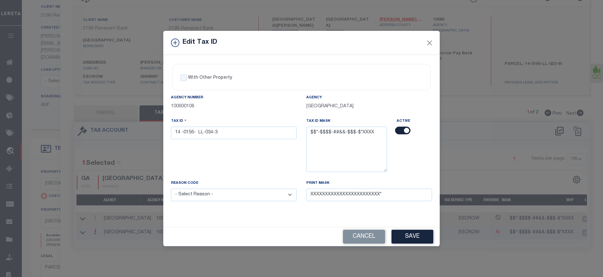
select select "ACT"
click at [171, 189] on select "- Select Reason - 099 - Other (Provide additional detail) ACT - Agency Changed …" at bounding box center [234, 195] width 126 height 13
click at [403, 232] on button "Save" at bounding box center [413, 237] width 42 height 14
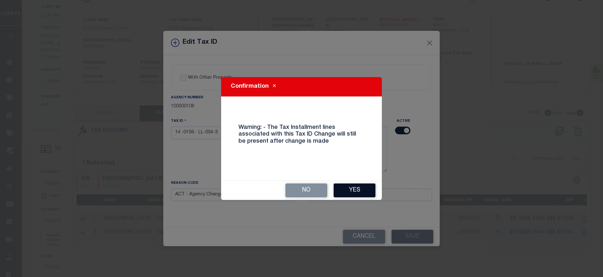
click at [347, 188] on button "Yes" at bounding box center [355, 191] width 42 height 14
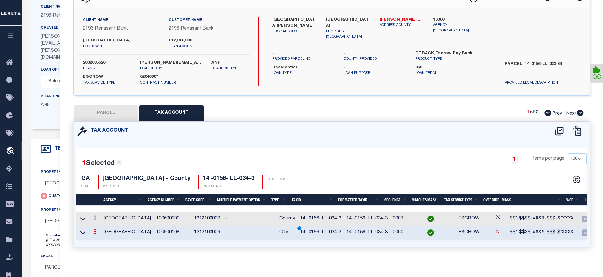
select select
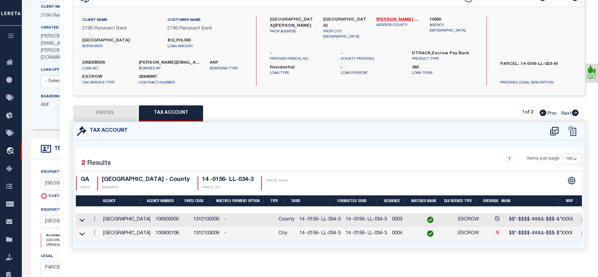
click at [101, 112] on button "PARCEL" at bounding box center [105, 113] width 64 height 16
select select "AS"
select select
checkbox input "false"
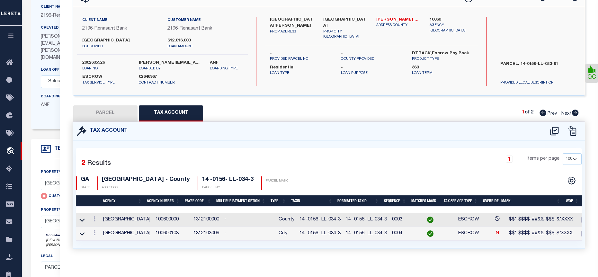
checkbox input "false"
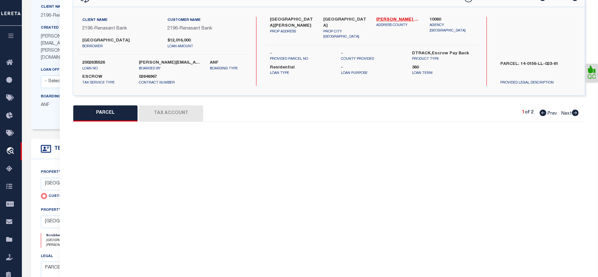
select select "BP"
type input "DIAMOND CM CAPITAL LLC"
select select "AGW"
select select "LEG"
type input "1562 EAST FORREST AVE"
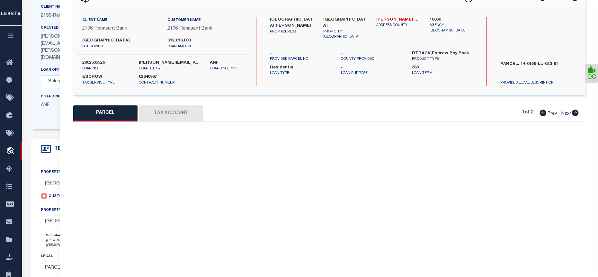
type input "EAST POINT"
type textarea "Acres 2.026"
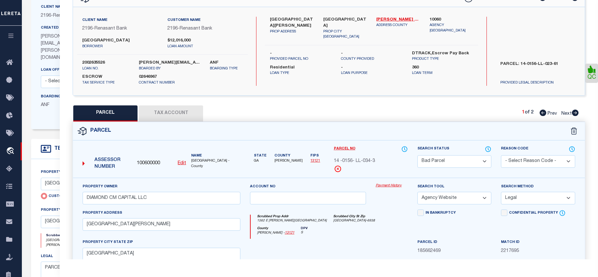
click at [451, 164] on select "Automated Search Bad Parcel Complete Duplicate Parcel High Dollar Reporting In …" at bounding box center [455, 161] width 74 height 13
select select "PC"
click at [418, 155] on select "Automated Search Bad Parcel Complete Duplicate Parcel High Dollar Reporting In …" at bounding box center [455, 161] width 74 height 13
click at [523, 162] on select "- Select Reason Code - 099 - Other (Provide additional detail) ACT - Agency Cha…" at bounding box center [538, 161] width 74 height 13
click at [470, 190] on div "Search Tool -- Select Search Tool -- 3rd Party Website Agency File Agency Websi…" at bounding box center [455, 193] width 74 height 21
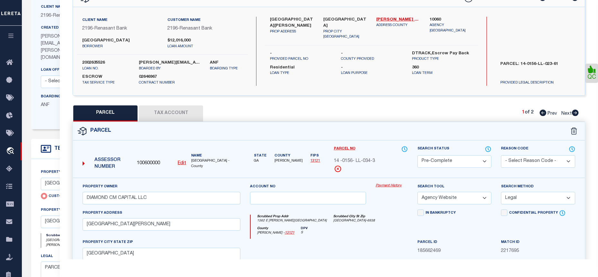
click at [471, 197] on select "-- Select Search Tool -- 3rd Party Website Agency File Agency Website ATLS CNV-…" at bounding box center [455, 198] width 74 height 13
click at [418, 192] on select "-- Select Search Tool -- 3rd Party Website Agency File Agency Website ATLS CNV-…" at bounding box center [455, 198] width 74 height 13
click at [542, 201] on select "-- Select Search Method -- Property Address Legal Liability Info Provided" at bounding box center [538, 198] width 74 height 13
select select "ADD"
click at [501, 192] on select "-- Select Search Method -- Property Address Legal Liability Info Provided" at bounding box center [538, 198] width 74 height 13
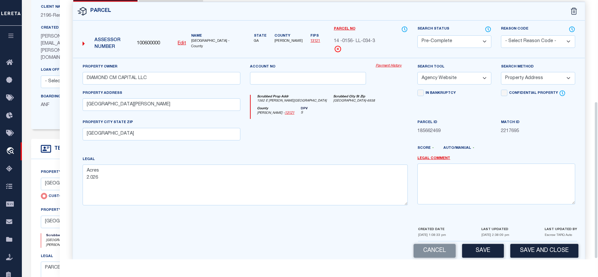
scroll to position [167, 0]
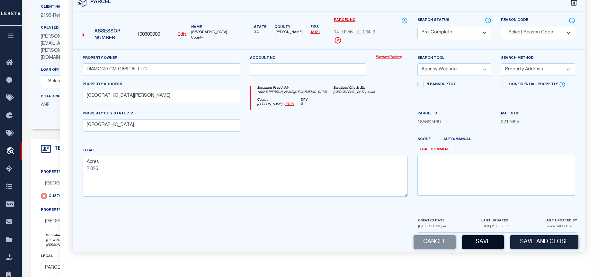
click at [489, 244] on button "Save" at bounding box center [483, 242] width 42 height 14
select select "AS"
select select
checkbox input "false"
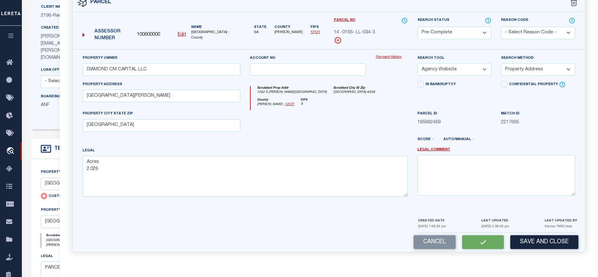
checkbox input "false"
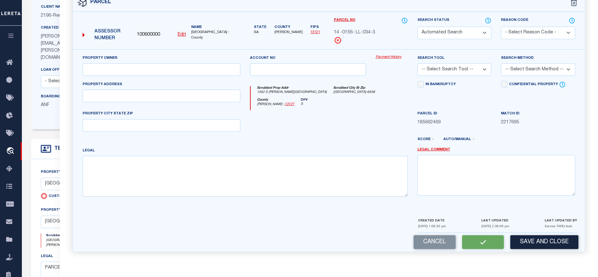
select select "PC"
type input "DIAMOND CM CAPITAL LLC"
select select "AGW"
select select "ADD"
type input "1562 EAST FORREST AVE"
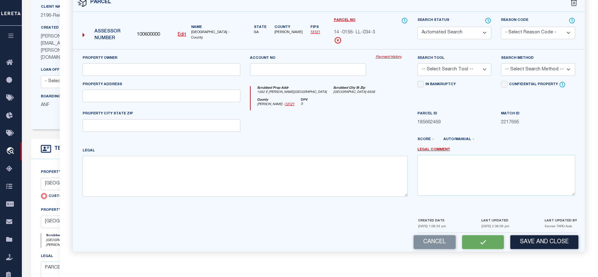
type input "EAST POINT"
type textarea "Acres 2.026"
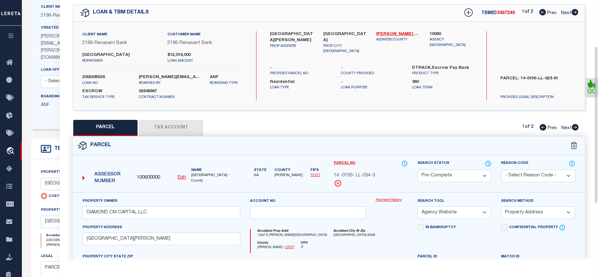
scroll to position [6, 0]
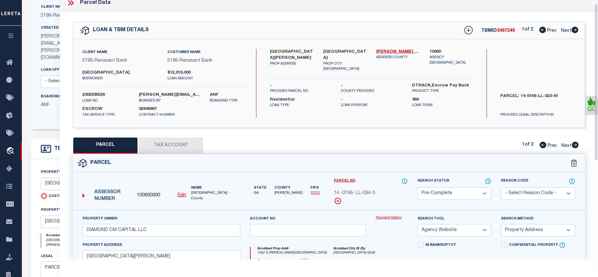
click at [574, 30] on icon at bounding box center [575, 30] width 7 height 6
select select "AS"
select select
checkbox input "false"
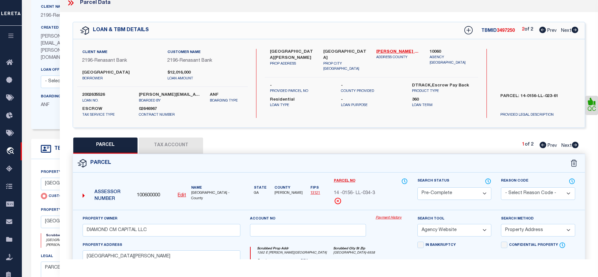
checkbox input "false"
select select "PR"
type input "1526 EAST FORREST AVE"
checkbox input "false"
type input "EAST POINT GA 30344"
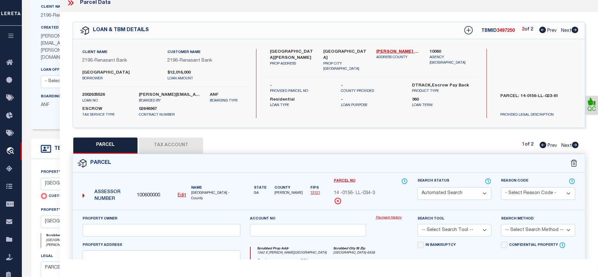
type textarea "Legacy Inactive"
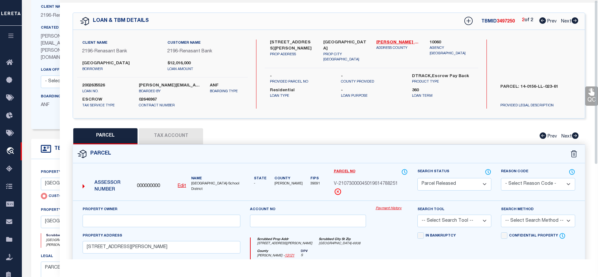
scroll to position [0, 0]
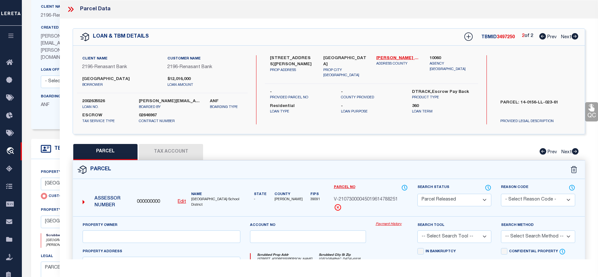
click at [72, 11] on icon at bounding box center [72, 9] width 3 height 5
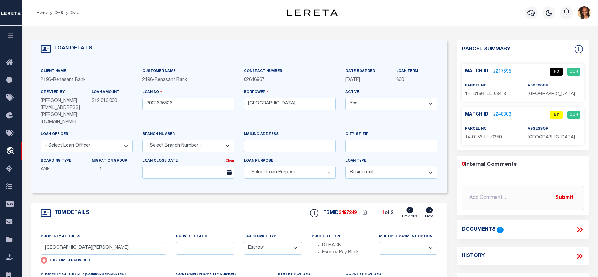
click at [496, 112] on link "2248803" at bounding box center [503, 115] width 18 height 7
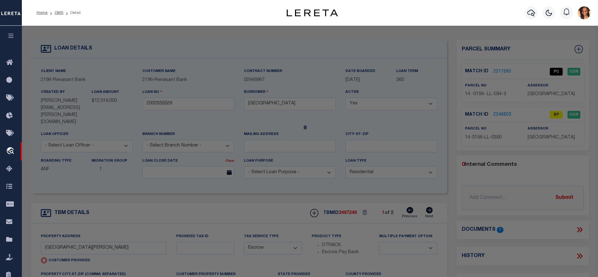
select select "AS"
checkbox input "false"
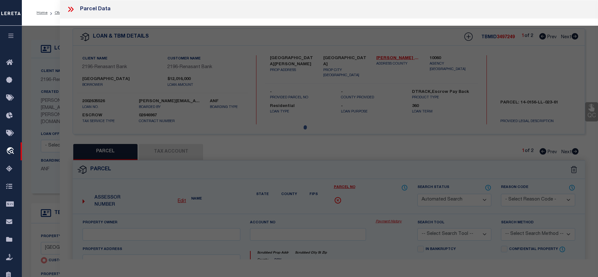
select select "BP"
type input "DIAMOND CM CAPITAL LLC"
select select "AGW"
select select "LEG"
type input "EAST FORREST AVE"
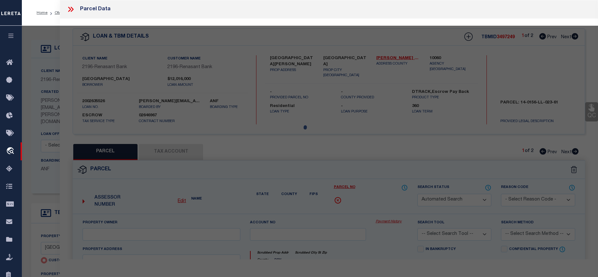
type input "EAST POINT"
type textarea "Acres 0.14"
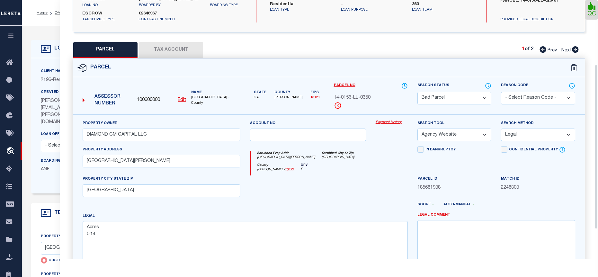
scroll to position [85, 0]
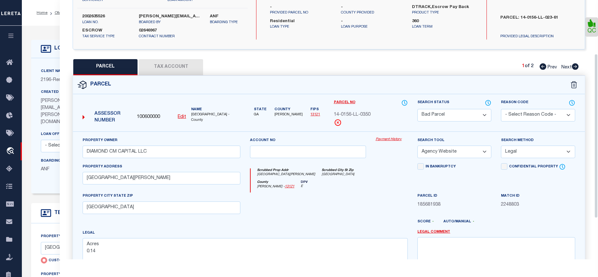
click at [175, 61] on button "Tax Account" at bounding box center [171, 67] width 64 height 16
select select "100"
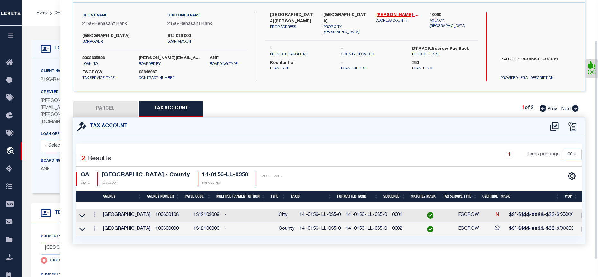
scroll to position [48, 0]
click at [95, 212] on icon at bounding box center [95, 214] width 2 height 5
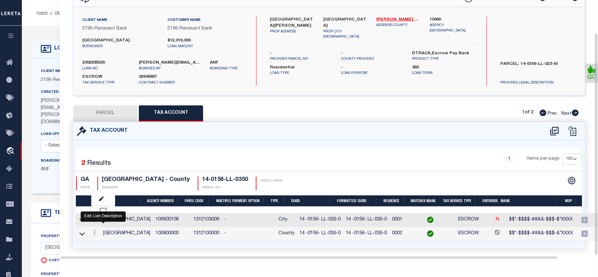
scroll to position [39, 0]
click at [161, 144] on div "Selected 2 Results 1 Items per page 10 25 50 100 GA STATE" at bounding box center [329, 195] width 512 height 108
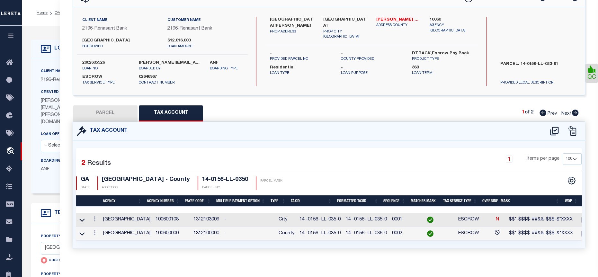
click at [118, 115] on button "PARCEL" at bounding box center [105, 113] width 64 height 16
select select "AS"
select select
checkbox input "false"
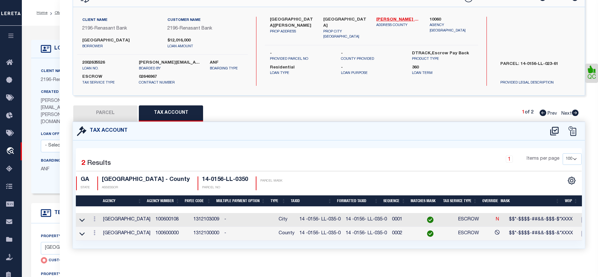
checkbox input "false"
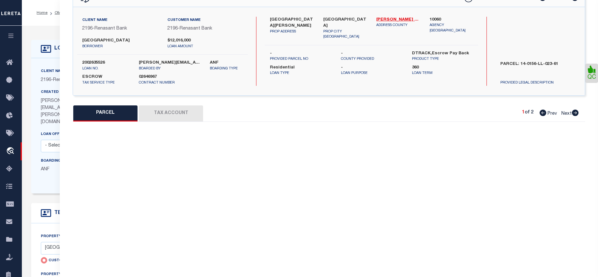
select select "BP"
type input "DIAMOND CM CAPITAL LLC"
select select "AGW"
select select "LEG"
type input "EAST FORREST AVE"
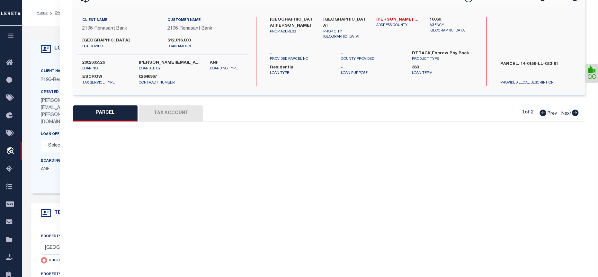
type input "EAST POINT"
type textarea "Acres 0.14"
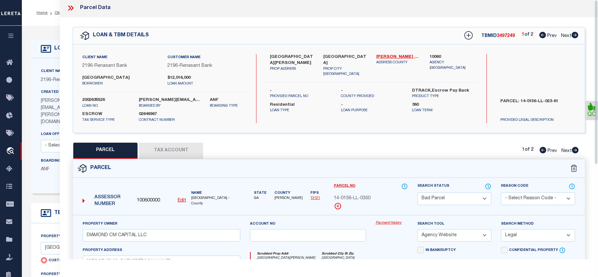
scroll to position [0, 0]
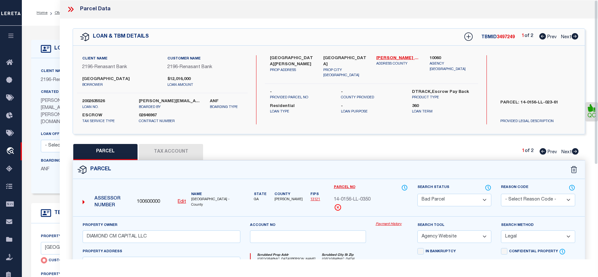
click at [73, 9] on icon at bounding box center [72, 9] width 3 height 5
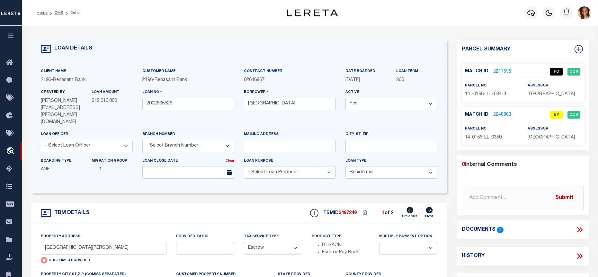
click at [504, 72] on link "2217695" at bounding box center [503, 71] width 18 height 7
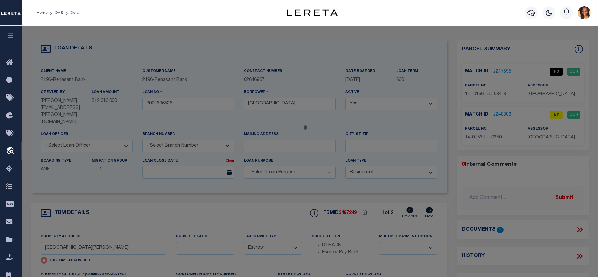
select select "AS"
select select
checkbox input "false"
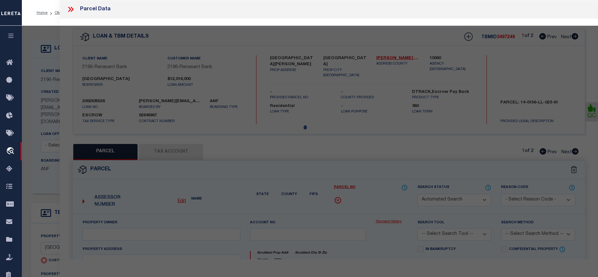
select select "QC"
type input "DIAMOND CM CAPITAL LLC"
select select "AGW"
select select "ADD"
type input "1562 EAST FORREST AVE"
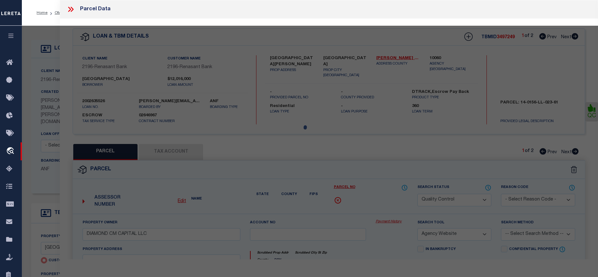
type input "EAST POINT"
type textarea "Acres 2.026"
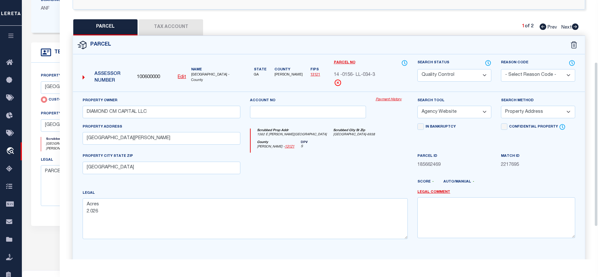
scroll to position [129, 0]
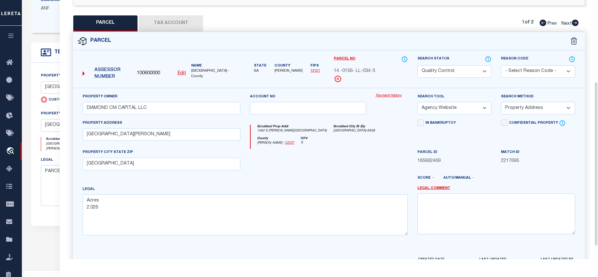
click at [177, 23] on button "Tax Account" at bounding box center [171, 23] width 64 height 16
select select "100"
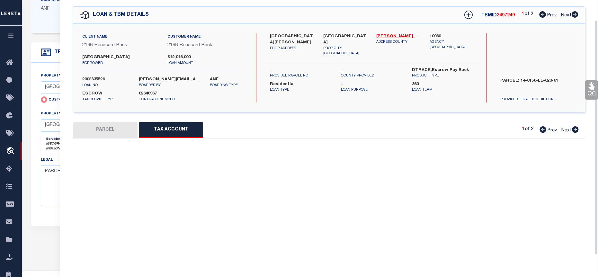
select select "100"
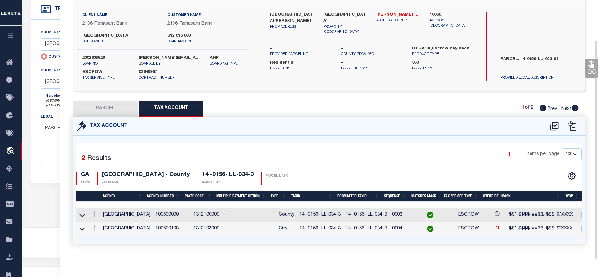
scroll to position [216, 0]
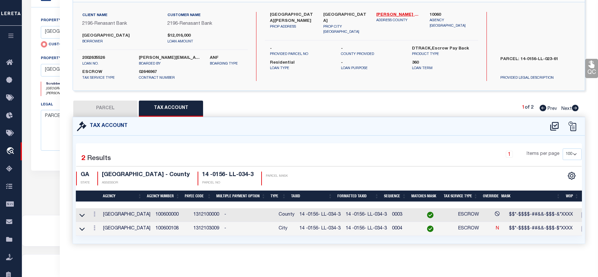
click at [100, 208] on td at bounding box center [94, 215] width 12 height 14
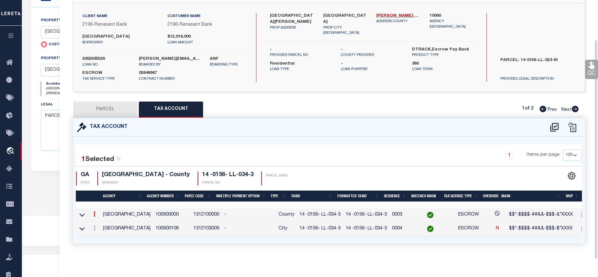
click at [97, 213] on link at bounding box center [94, 215] width 7 height 5
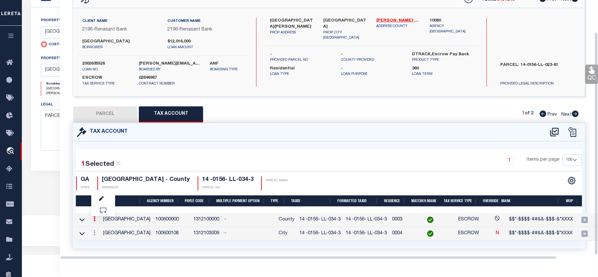
scroll to position [37, 0]
click at [97, 201] on link at bounding box center [103, 200] width 24 height 11
type input "14 -0156- LL-034-3"
type textarea "$$*-$$$$-##&&-$$$-&*XXXX"
select select "ACT"
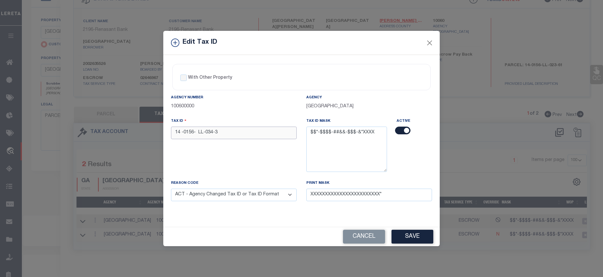
drag, startPoint x: 220, startPoint y: 133, endPoint x: 175, endPoint y: 133, distance: 45.3
click at [175, 133] on input "14 -0156- LL-034-3" at bounding box center [234, 133] width 126 height 13
click at [134, 137] on div "Edit Tax ID With Other Property With Other Property Type Temporary" at bounding box center [301, 138] width 603 height 277
click at [429, 46] on button "Close" at bounding box center [430, 43] width 8 height 8
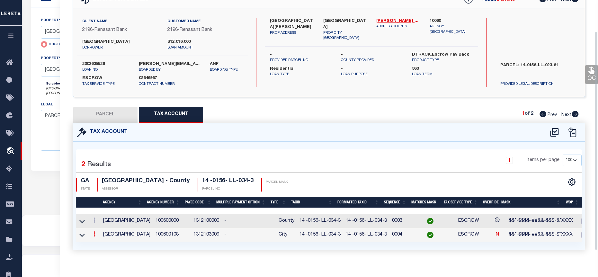
click at [95, 237] on icon at bounding box center [95, 234] width 2 height 5
click at [102, 244] on icon "" at bounding box center [101, 244] width 5 height 5
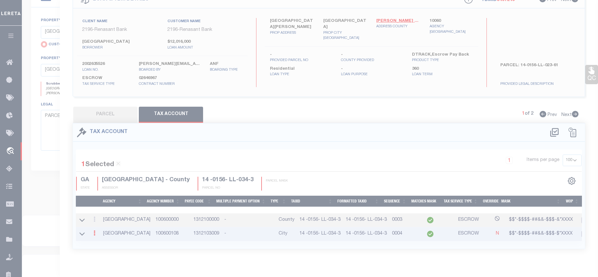
type textarea "$$*-$$$$-##&&-$$$-$*XXXX"
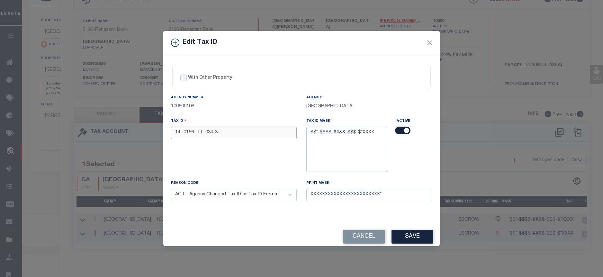
drag, startPoint x: 224, startPoint y: 132, endPoint x: 166, endPoint y: 132, distance: 57.6
click at [166, 132] on div "Tax ID 14 -0156- LL-034-3" at bounding box center [233, 149] width 135 height 62
click at [432, 234] on button "Save" at bounding box center [413, 237] width 42 height 14
select select
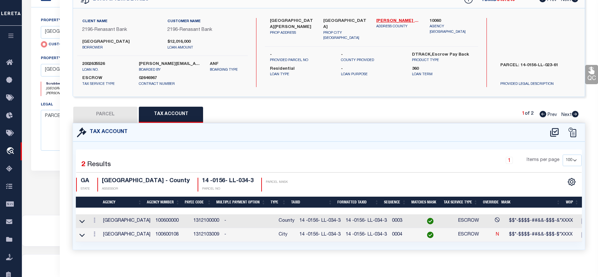
click at [101, 111] on button "PARCEL" at bounding box center [105, 115] width 64 height 16
select select "AS"
select select
checkbox input "false"
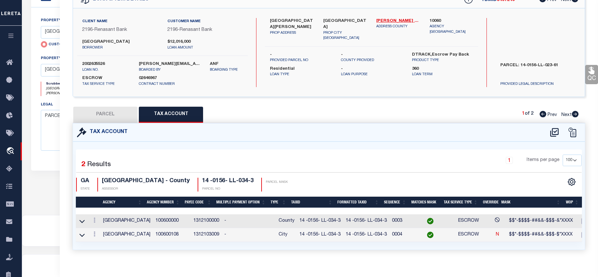
checkbox input "false"
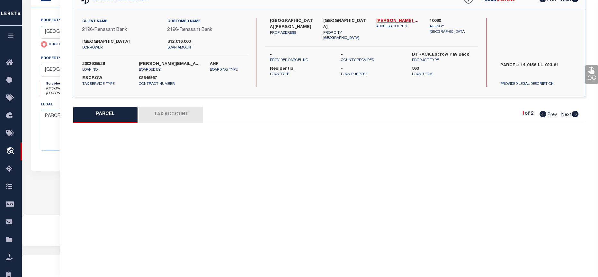
select select "QC"
type input "DIAMOND CM CAPITAL LLC"
select select "AGW"
select select "ADD"
type input "1562 EAST FORREST AVE"
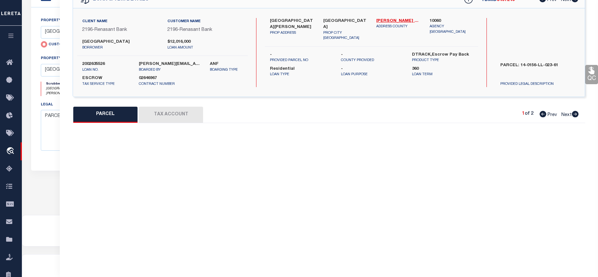
type input "EAST POINT"
type textarea "Acres 2.026"
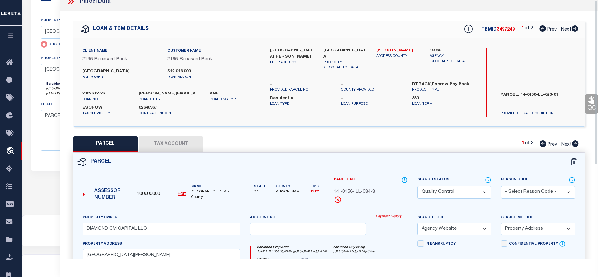
scroll to position [0, 0]
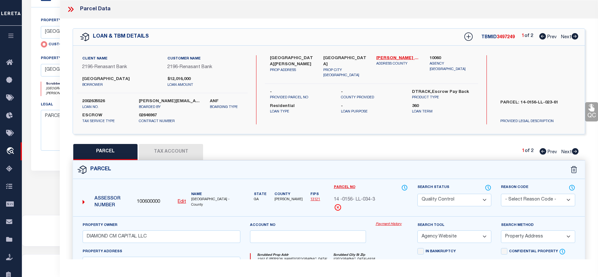
click at [575, 36] on icon at bounding box center [575, 36] width 7 height 6
select select "AS"
select select
checkbox input "false"
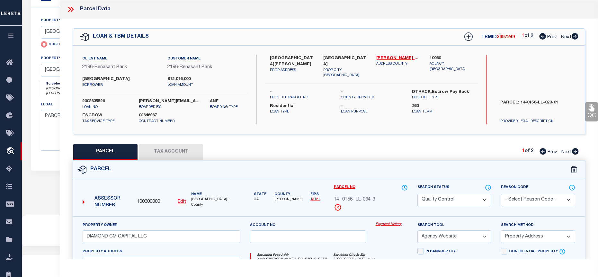
checkbox input "false"
select select "PR"
type input "1526 EAST FORREST AVE"
checkbox input "false"
type input "EAST POINT GA 30344"
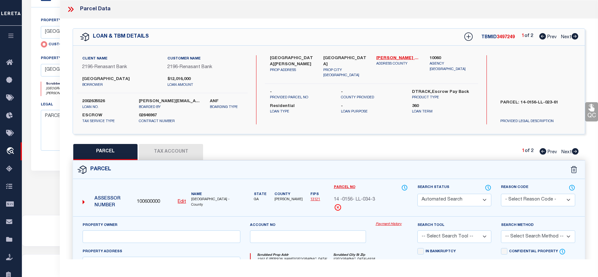
type textarea "Legacy Inactive"
click at [74, 7] on icon at bounding box center [71, 9] width 8 height 8
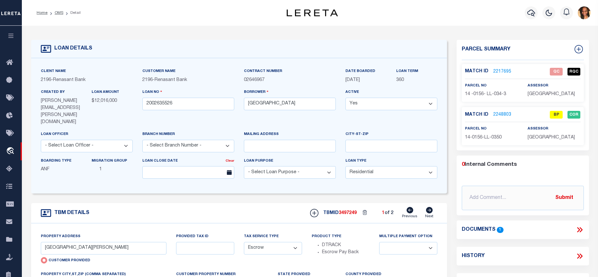
click at [494, 115] on link "2248803" at bounding box center [503, 115] width 18 height 7
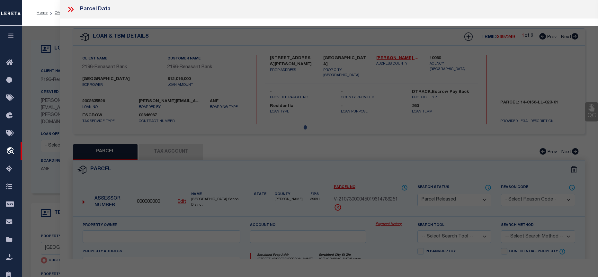
select select "AS"
checkbox input "false"
select select "BP"
type input "DIAMOND CM CAPITAL LLC"
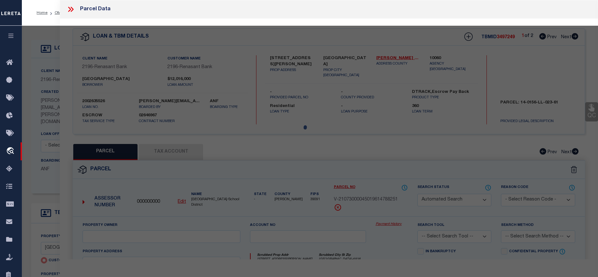
select select "AGW"
select select "LEG"
type input "EAST FORREST AVE"
type input "EAST POINT"
type textarea "Acres 0.14"
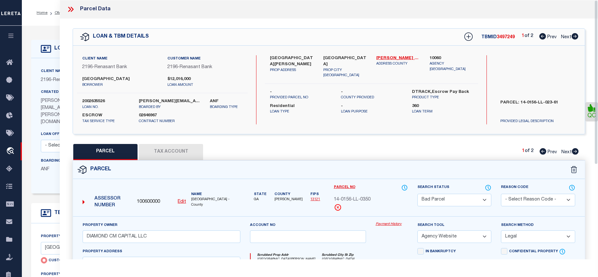
click at [178, 154] on button "Tax Account" at bounding box center [171, 152] width 64 height 16
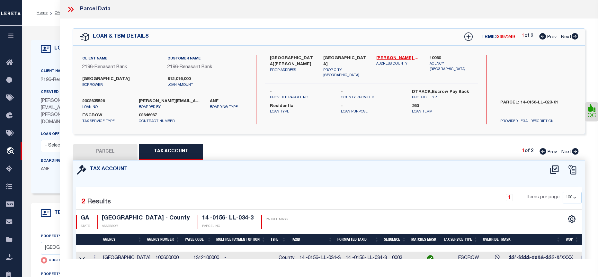
select select "100"
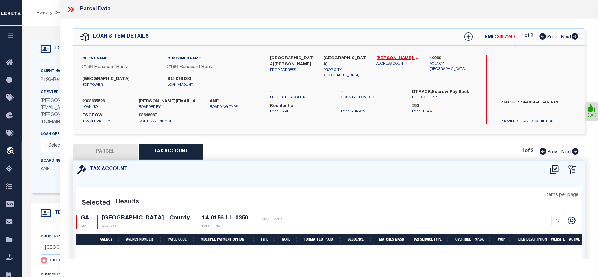
select select "100"
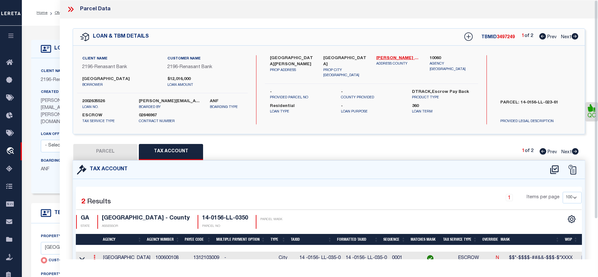
click at [93, 256] on link at bounding box center [94, 258] width 7 height 5
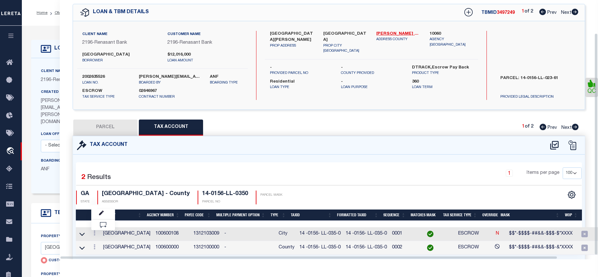
scroll to position [39, 0]
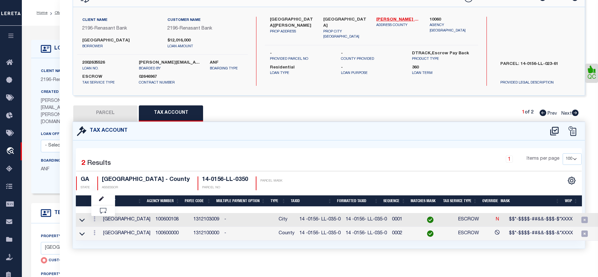
click at [99, 117] on button "PARCEL" at bounding box center [105, 113] width 64 height 16
select select "AS"
select select
checkbox input "false"
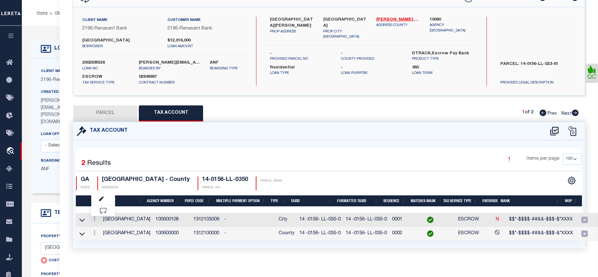
checkbox input "false"
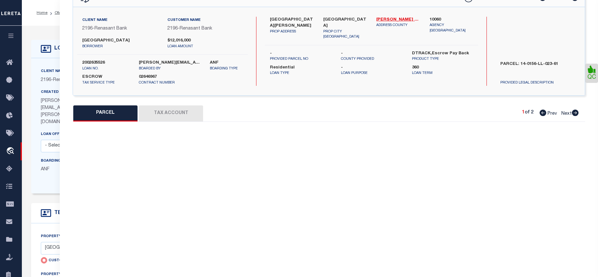
select select "BP"
type input "DIAMOND CM CAPITAL LLC"
select select "AGW"
select select "LEG"
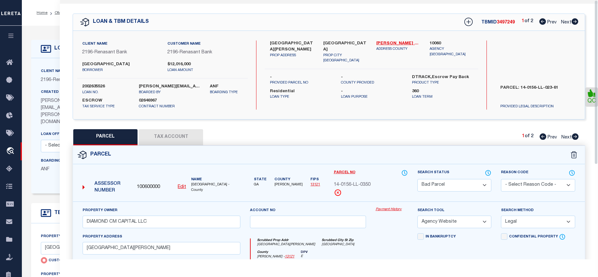
scroll to position [0, 0]
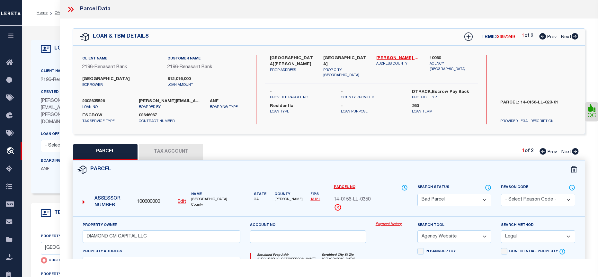
click at [65, 14] on div "Parcel Data" at bounding box center [329, 9] width 539 height 19
click at [70, 9] on icon at bounding box center [69, 9] width 3 height 5
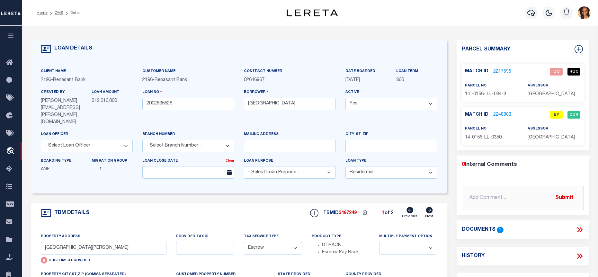
click at [501, 72] on link "2217695" at bounding box center [503, 71] width 18 height 7
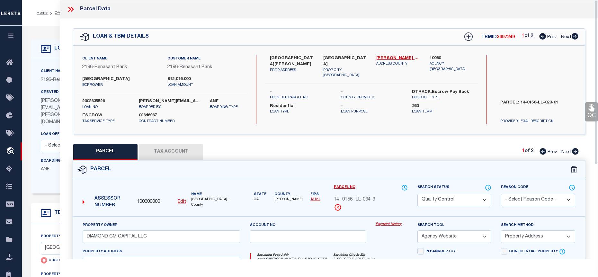
click at [76, 8] on div at bounding box center [74, 9] width 14 height 8
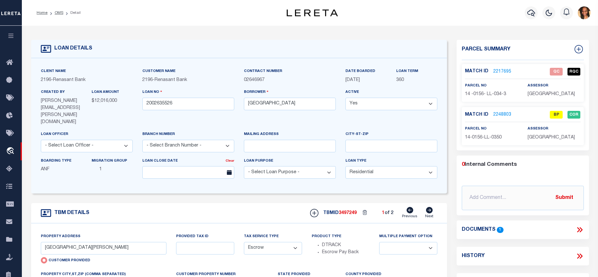
click at [501, 71] on link "2217695" at bounding box center [503, 71] width 18 height 7
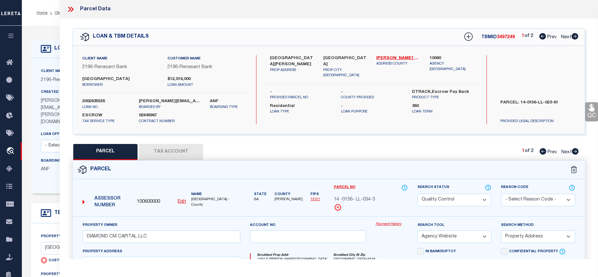
click at [573, 36] on icon at bounding box center [575, 36] width 7 height 6
click at [175, 150] on button "Tax Account" at bounding box center [171, 152] width 64 height 16
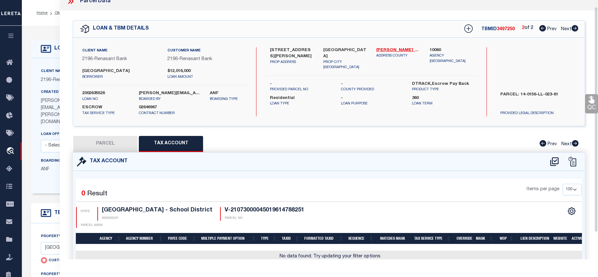
scroll to position [6, 0]
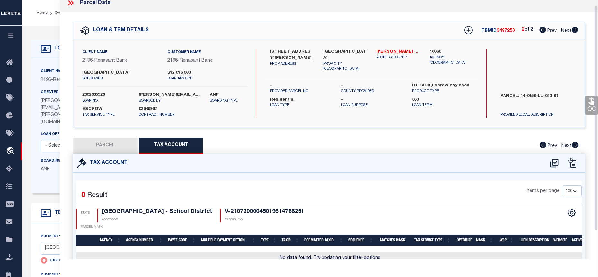
click at [114, 136] on div "QC QC QC" at bounding box center [329, 150] width 539 height 276
click at [117, 149] on button "PARCEL" at bounding box center [105, 146] width 64 height 16
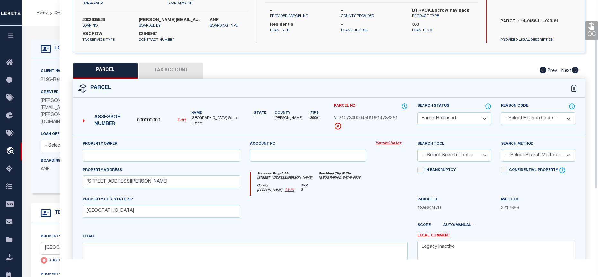
scroll to position [39, 0]
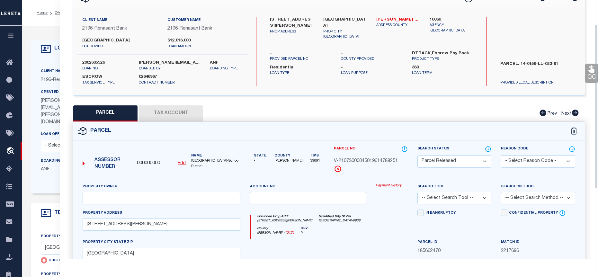
click at [176, 117] on button "Tax Account" at bounding box center [171, 113] width 64 height 16
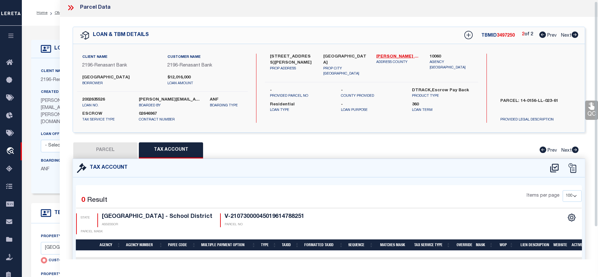
scroll to position [0, 0]
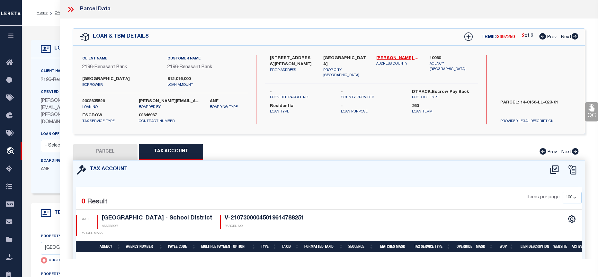
click at [75, 10] on icon at bounding box center [71, 9] width 8 height 8
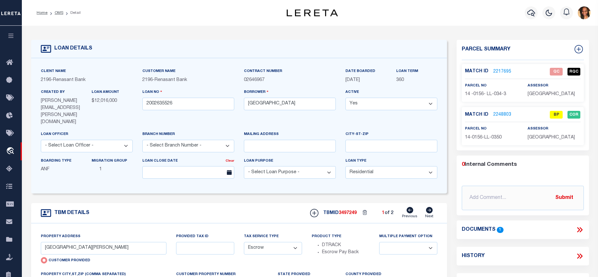
click at [502, 115] on link "2248803" at bounding box center [503, 115] width 18 height 7
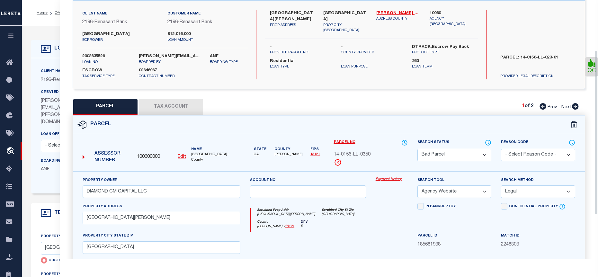
scroll to position [96, 0]
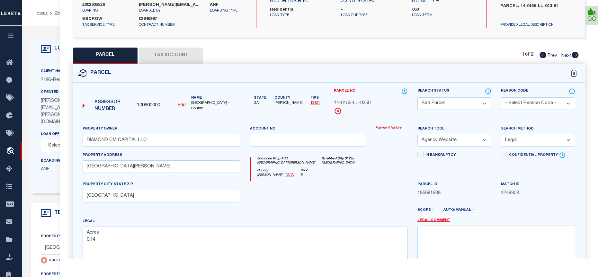
click at [196, 59] on button "Tax Account" at bounding box center [171, 56] width 64 height 16
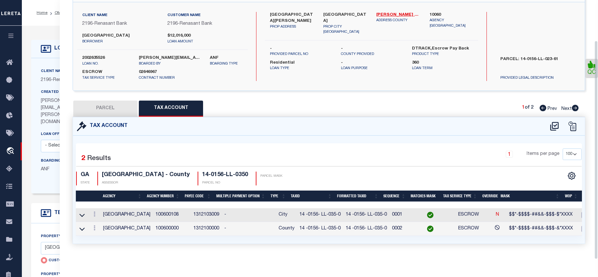
scroll to position [48, 0]
click at [96, 213] on link at bounding box center [94, 215] width 7 height 5
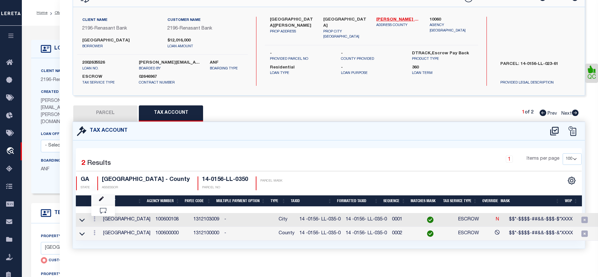
click at [102, 201] on link at bounding box center [103, 200] width 24 height 11
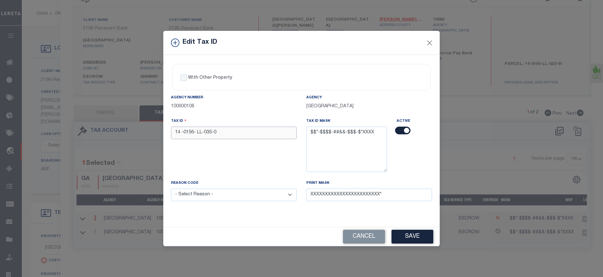
click at [196, 132] on input "14 -0156- LL-035-0" at bounding box center [234, 133] width 126 height 13
click at [198, 135] on input "14 -0156- LL-035-0" at bounding box center [234, 133] width 126 height 13
click at [196, 134] on input "14 -0156- LL-035-0" at bounding box center [234, 133] width 126 height 13
click at [196, 133] on input "14 -0156- LL-035-0" at bounding box center [234, 133] width 126 height 13
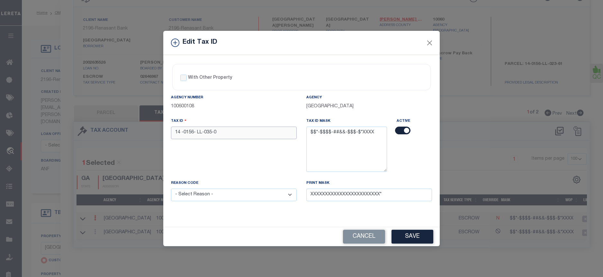
click at [197, 133] on input "14 -0156- LL-035-0" at bounding box center [234, 133] width 126 height 13
drag, startPoint x: 244, startPoint y: 193, endPoint x: 256, endPoint y: 193, distance: 11.6
click at [244, 193] on select "- Select Reason - 099 - Other (Provide additional detail) ACT - Agency Changed …" at bounding box center [234, 195] width 126 height 13
click at [171, 189] on select "- Select Reason - 099 - Other (Provide additional detail) ACT - Agency Changed …" at bounding box center [234, 195] width 126 height 13
click at [420, 243] on button "Save" at bounding box center [413, 237] width 42 height 14
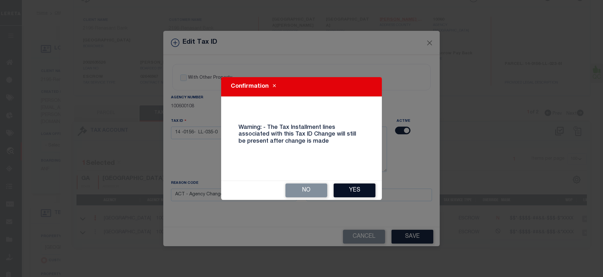
click at [365, 196] on button "Yes" at bounding box center [355, 191] width 42 height 14
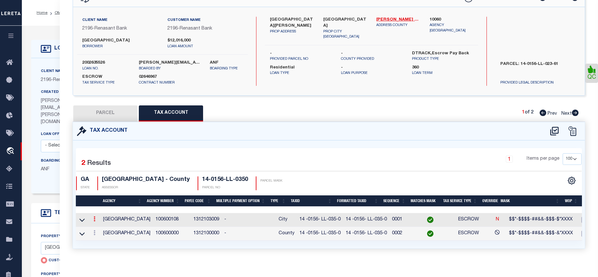
click at [96, 219] on link at bounding box center [94, 219] width 7 height 5
click at [106, 227] on link at bounding box center [103, 229] width 24 height 11
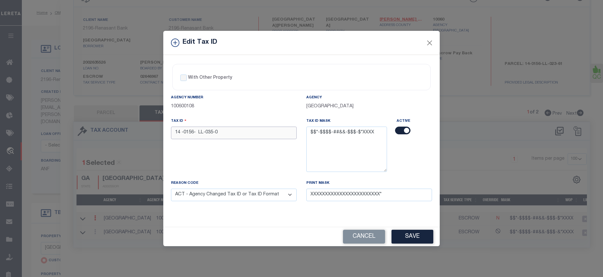
drag, startPoint x: 222, startPoint y: 134, endPoint x: 174, endPoint y: 126, distance: 48.6
click at [174, 126] on div "Tax ID 14 -0156- LL-035-0" at bounding box center [234, 128] width 126 height 21
click at [432, 42] on button "Close" at bounding box center [430, 43] width 8 height 8
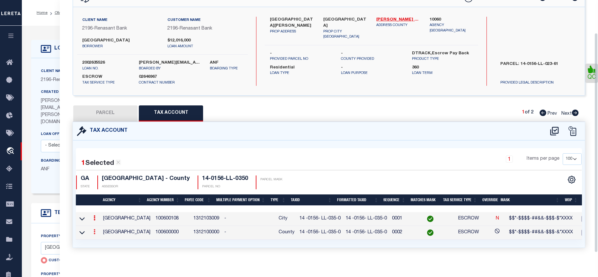
click at [94, 231] on icon at bounding box center [95, 231] width 2 height 5
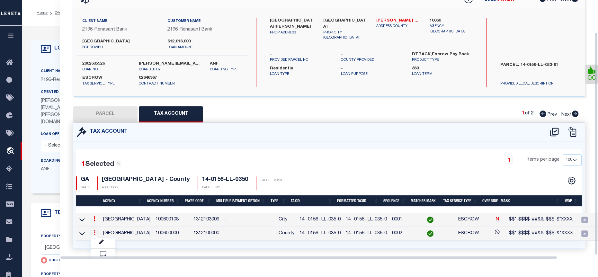
scroll to position [37, 0]
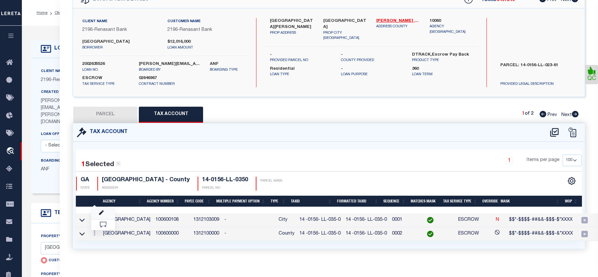
click at [105, 212] on link at bounding box center [103, 213] width 24 height 11
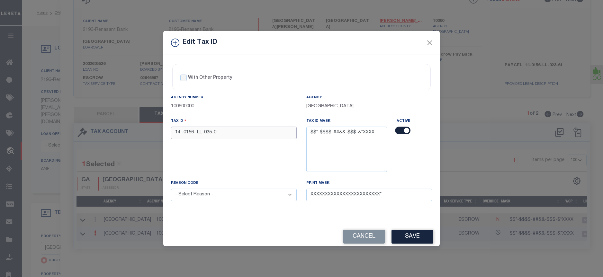
drag, startPoint x: 218, startPoint y: 135, endPoint x: 175, endPoint y: 126, distance: 44.1
click at [175, 126] on div "Tax ID 14 -0156- LL-035-0" at bounding box center [234, 128] width 126 height 21
paste input "text"
click at [211, 192] on select "- Select Reason - 099 - Other (Provide additional detail) ACT - Agency Changed …" at bounding box center [234, 195] width 126 height 13
click at [171, 189] on select "- Select Reason - 099 - Other (Provide additional detail) ACT - Agency Changed …" at bounding box center [234, 195] width 126 height 13
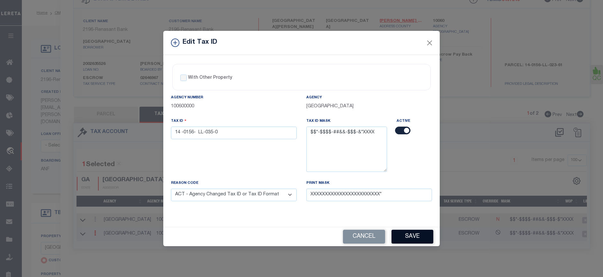
click at [401, 233] on button "Save" at bounding box center [413, 237] width 42 height 14
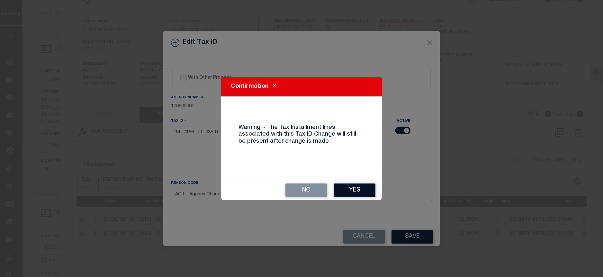
click at [366, 191] on button "Yes" at bounding box center [355, 191] width 42 height 14
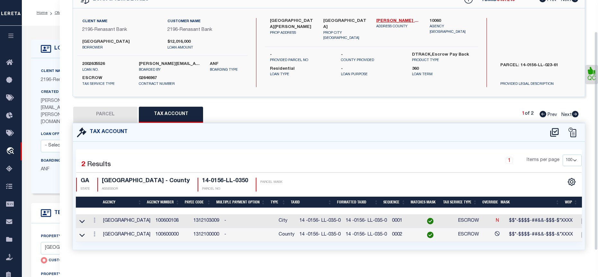
click at [105, 119] on button "PARCEL" at bounding box center [105, 115] width 64 height 16
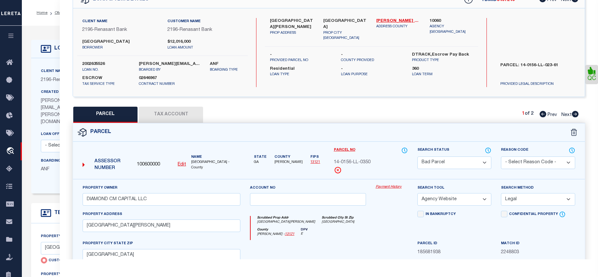
click at [472, 160] on select "Automated Search Bad Parcel Complete Duplicate Parcel High Dollar Reporting In …" at bounding box center [455, 163] width 74 height 13
click at [418, 157] on select "Automated Search Bad Parcel Complete Duplicate Parcel High Dollar Reporting In …" at bounding box center [455, 163] width 74 height 13
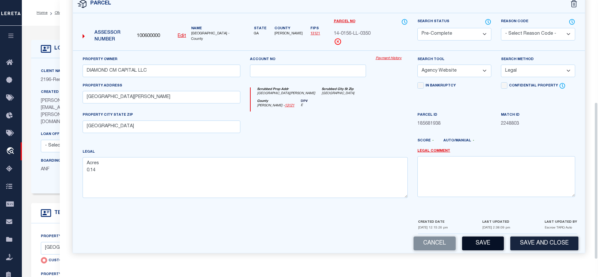
scroll to position [168, 0]
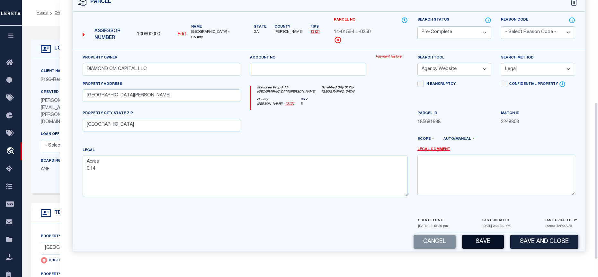
click at [492, 240] on button "Save" at bounding box center [483, 242] width 42 height 14
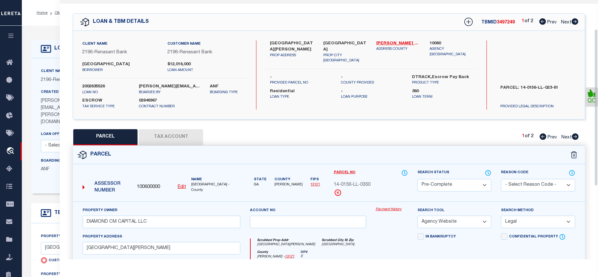
scroll to position [7, 0]
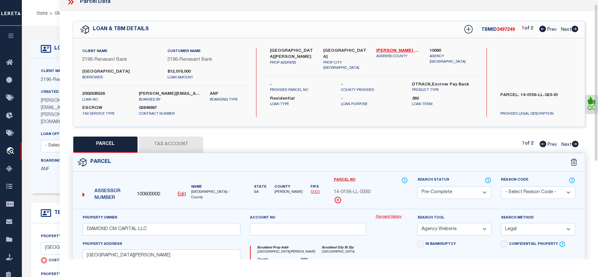
click at [69, 4] on icon at bounding box center [69, 1] width 3 height 5
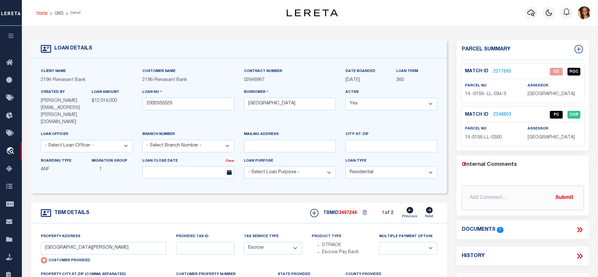
click at [45, 13] on link "Home" at bounding box center [42, 13] width 11 height 4
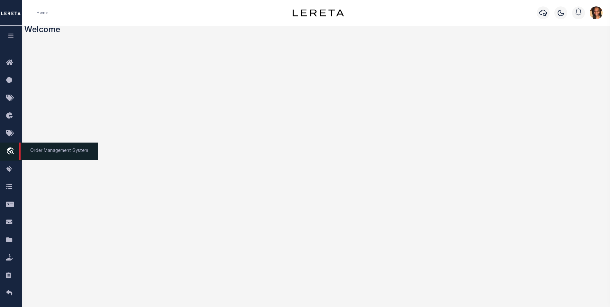
click at [8, 154] on icon "travel_explore" at bounding box center [11, 151] width 10 height 8
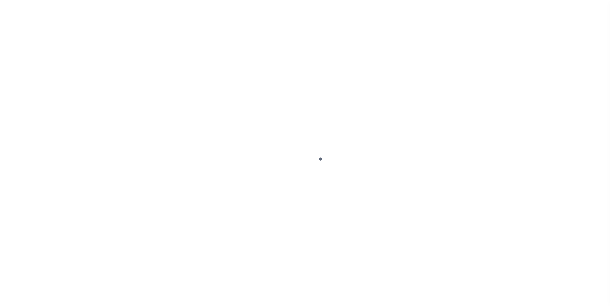
scroll to position [6, 0]
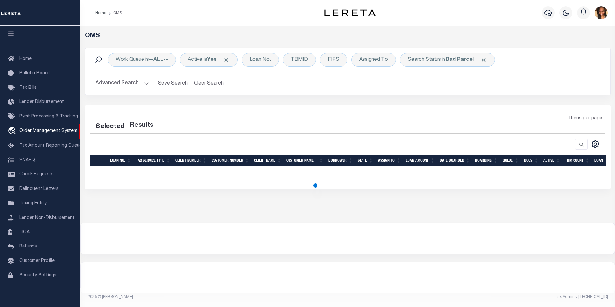
select select "200"
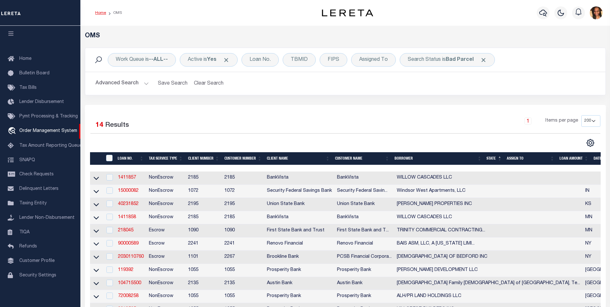
click at [100, 13] on link "Home" at bounding box center [100, 13] width 11 height 4
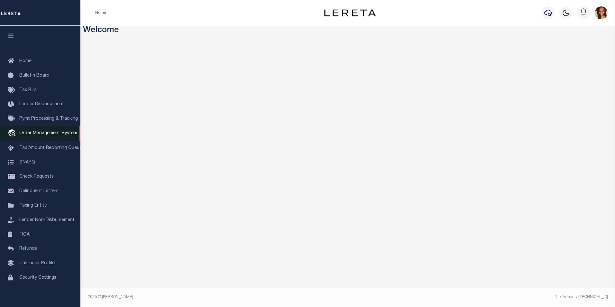
click at [39, 135] on span "Order Management System" at bounding box center [48, 133] width 58 height 5
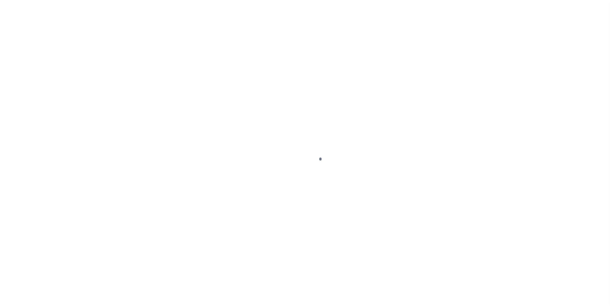
scroll to position [6, 0]
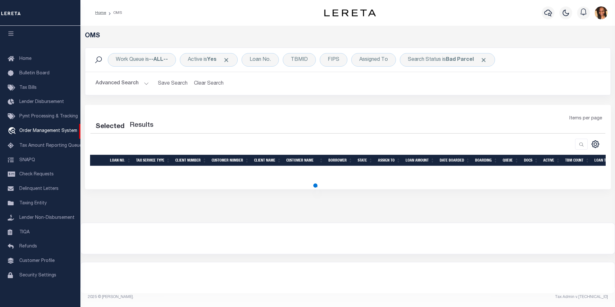
select select "200"
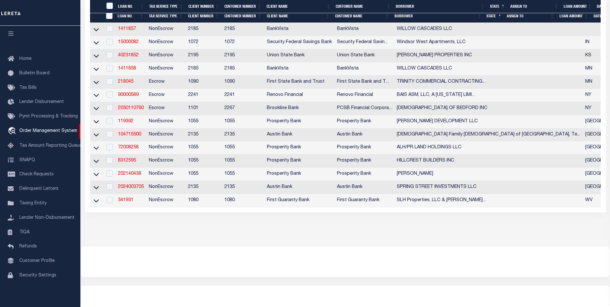
scroll to position [169, 0]
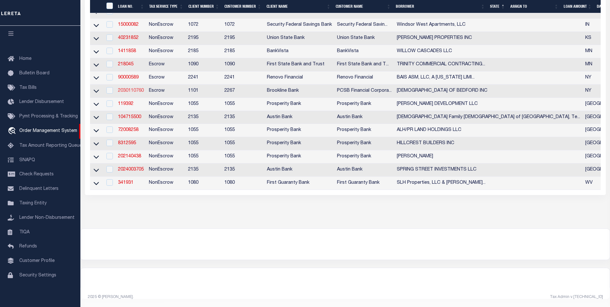
click at [128, 88] on link "2030110760" at bounding box center [131, 90] width 26 height 5
type input "2030110760"
type input "[DEMOGRAPHIC_DATA] OF BEDFORD INC"
select select
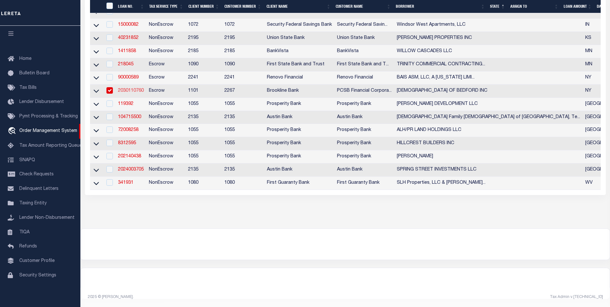
select select
select select "Escrow"
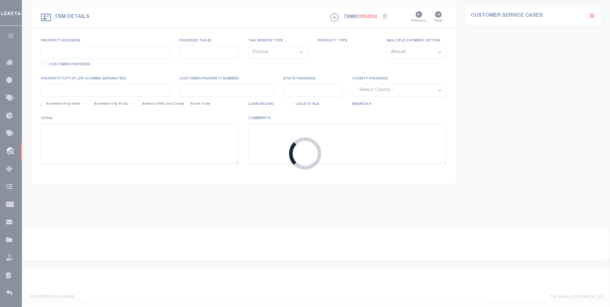
type input "[STREET_ADDRESS]"
type input "83.9-1-19"
type input "BEDFORD NY 10506"
type input "15995"
type input "NY"
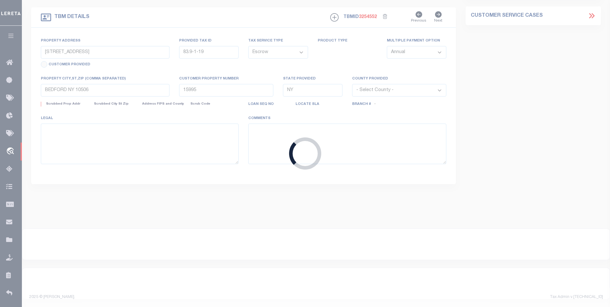
select select
type textarea "LEGAL DESCRIPTION ON FILE. DOCUMENT ID: 0171019056"
select select
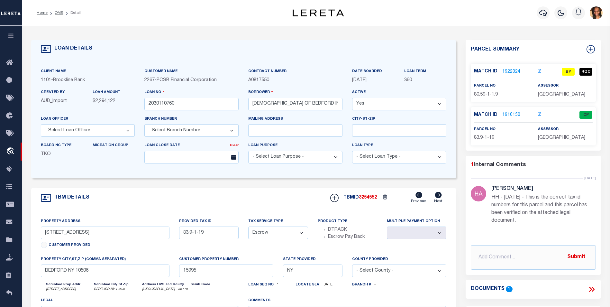
click at [514, 71] on link "1922024" at bounding box center [511, 71] width 18 height 7
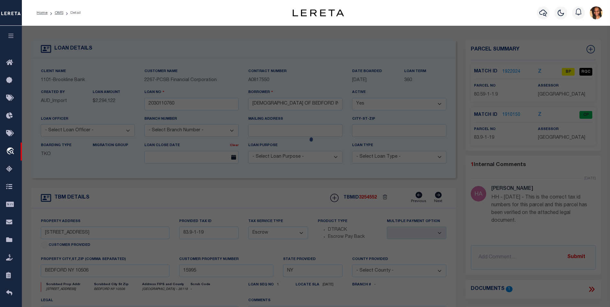
checkbox input "false"
select select "BP"
select select "099"
type input "[DEMOGRAPHIC_DATA] of Bedford, Inc"
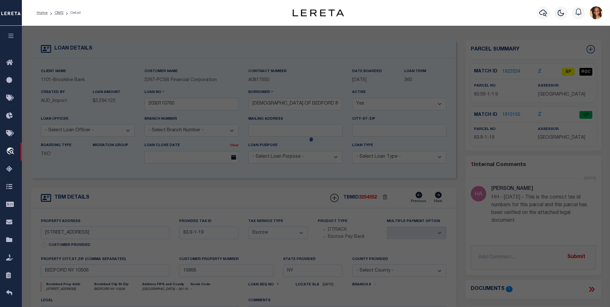
select select "AGW"
select select "ADD"
type input "7 Carlton Dr"
type input "MOUNT KISCO NY 10549"
type textarea "1.9 Ac"
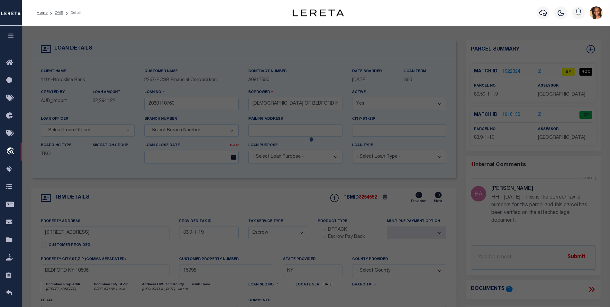
type textarea "HH - [DATE] - This is the correct tax id numbers for this parcel and this parce…"
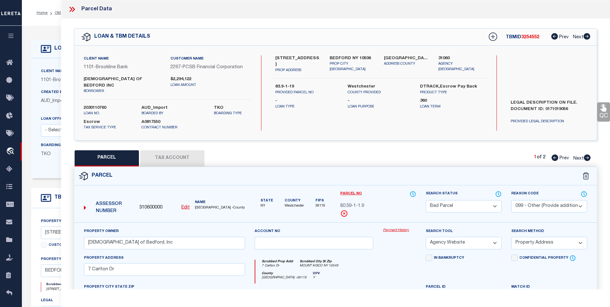
click at [164, 150] on button "Tax Account" at bounding box center [172, 158] width 64 height 16
select select "100"
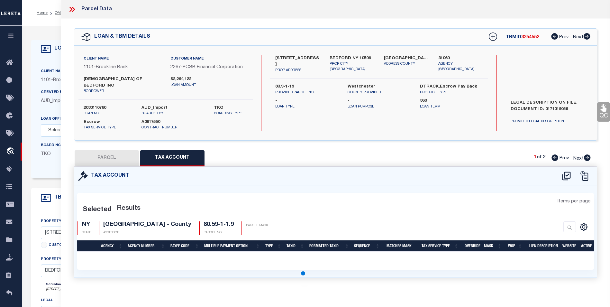
select select "100"
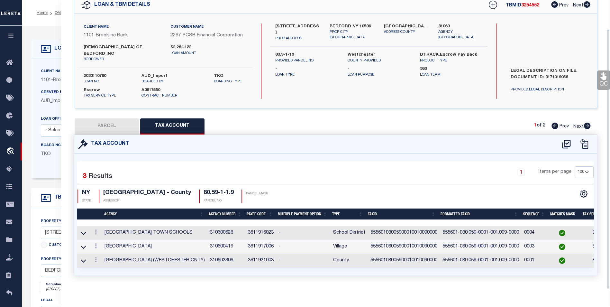
scroll to position [32, 0]
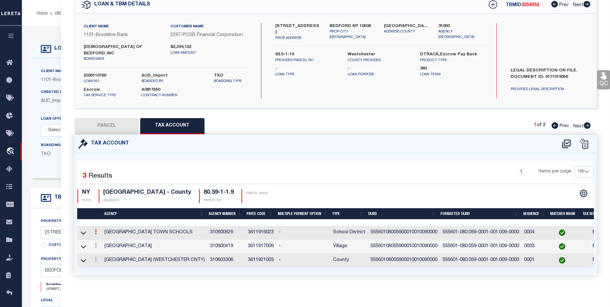
click at [97, 230] on link at bounding box center [95, 232] width 7 height 5
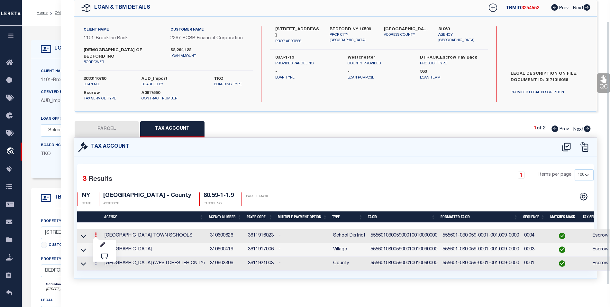
scroll to position [23, 0]
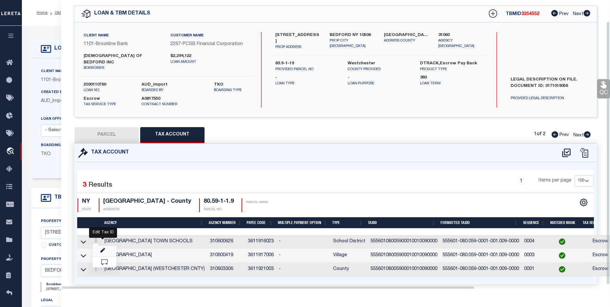
click at [103, 248] on icon "" at bounding box center [102, 250] width 5 height 5
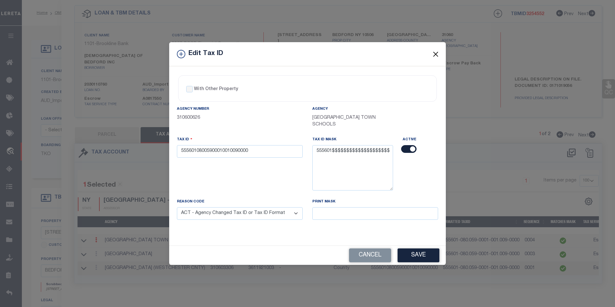
click at [435, 57] on button "Close" at bounding box center [436, 54] width 8 height 8
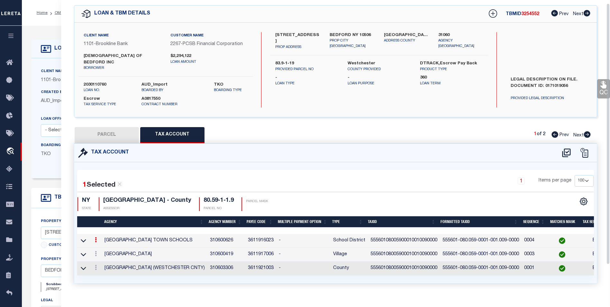
scroll to position [0, 0]
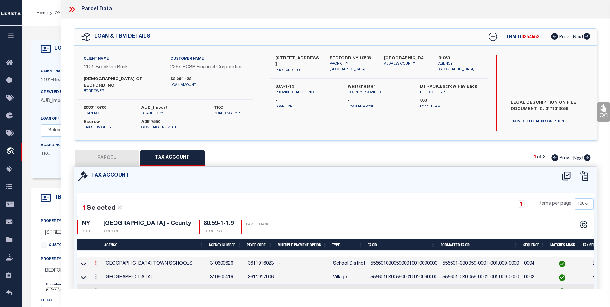
click at [74, 9] on icon at bounding box center [73, 9] width 3 height 5
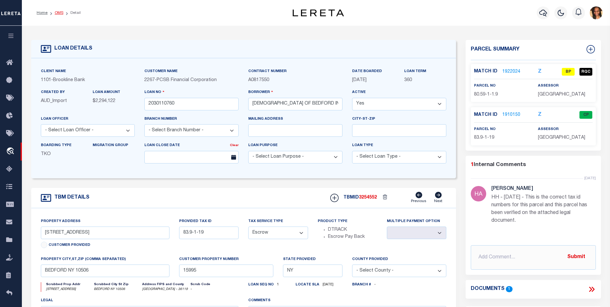
click at [57, 13] on link "OMS" at bounding box center [59, 13] width 9 height 4
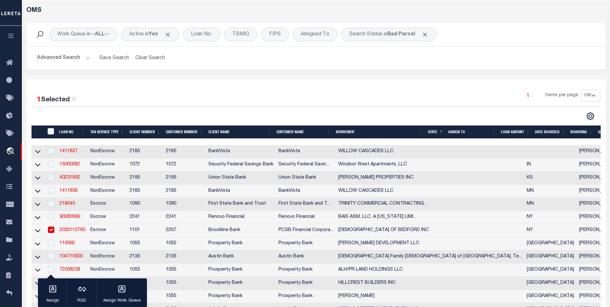
scroll to position [96, 0]
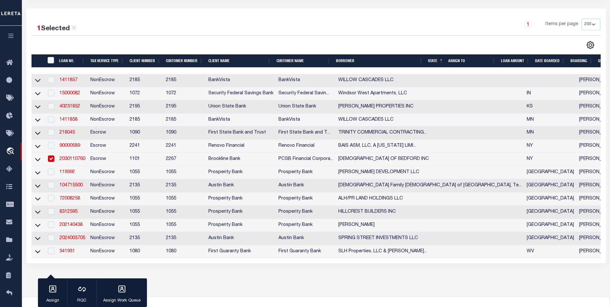
click at [50, 160] on input "checkbox" at bounding box center [51, 158] width 6 height 6
checkbox input "false"
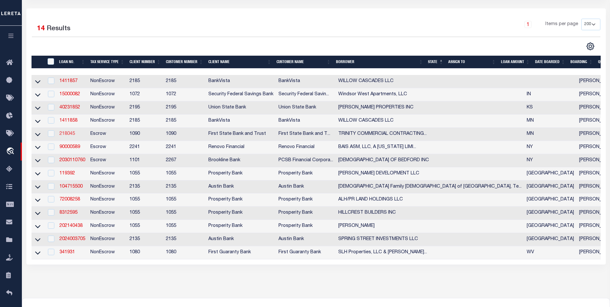
click at [71, 134] on link "218045" at bounding box center [66, 134] width 15 height 5
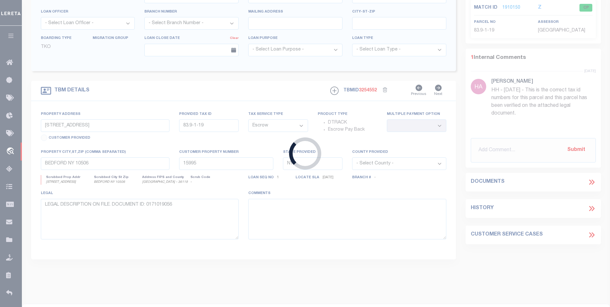
type input "218045"
type input "TRINITY COMMERCIAL CONTRACTING LLC"
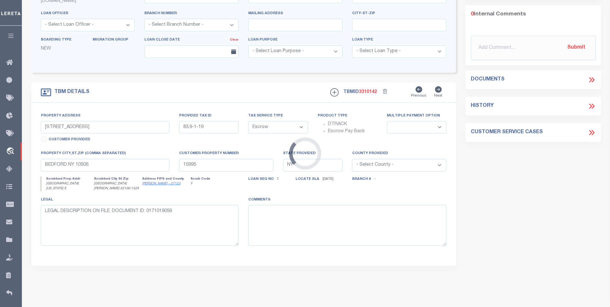
type input "[GEOGRAPHIC_DATA][US_STATE] E"
type input "22-29-22-13-0076"
select select
type input "[GEOGRAPHIC_DATA][PERSON_NAME]"
type input "MN"
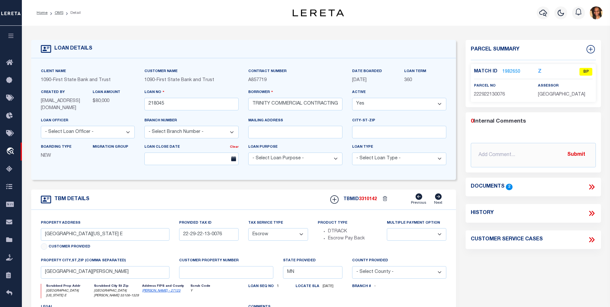
click at [510, 73] on link "1982650" at bounding box center [511, 71] width 18 height 7
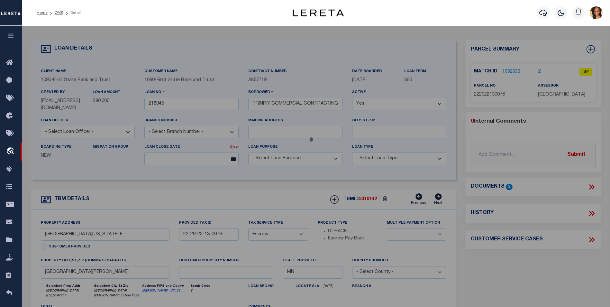
select select "AS"
select select
checkbox input "false"
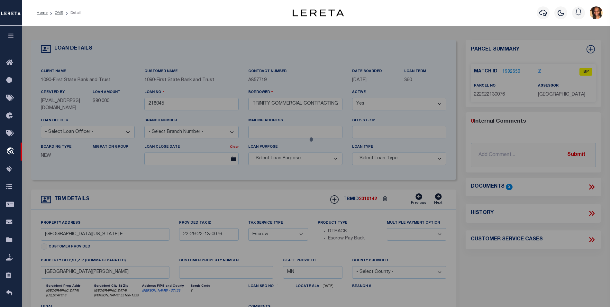
checkbox input "false"
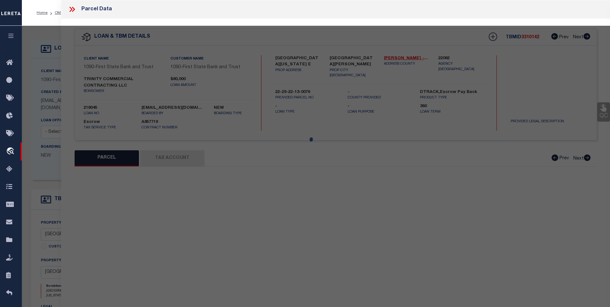
select select "BP"
select select "ACT"
type input "Trinity Commercial Contracting Llc"
select select "AGW"
select select "ADD"
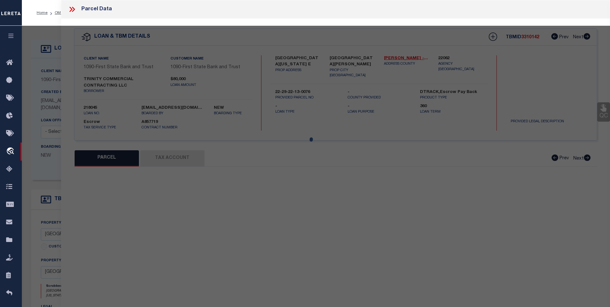
type input "[GEOGRAPHIC_DATA][US_STATE] E"
checkbox input "false"
type input "[GEOGRAPHIC_DATA][PERSON_NAME]"
type textarea "[PERSON_NAME] SUB OF L14 [PERSON_NAME] LOT 6 BLK 2"
type textarea "Parcel ID 222922130076 Parcel Status Active Property Address [STREET_ADDRESS][U…"
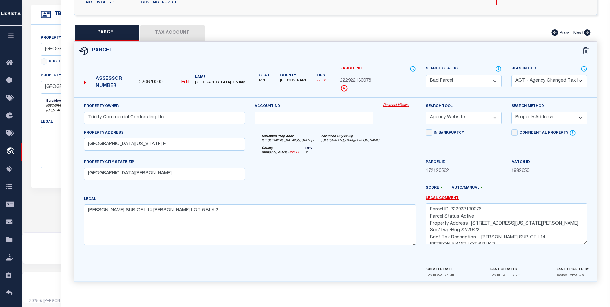
click at [170, 28] on button "Tax Account" at bounding box center [172, 33] width 64 height 16
select select "100"
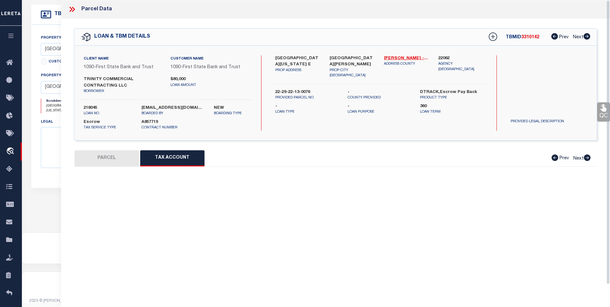
select select "100"
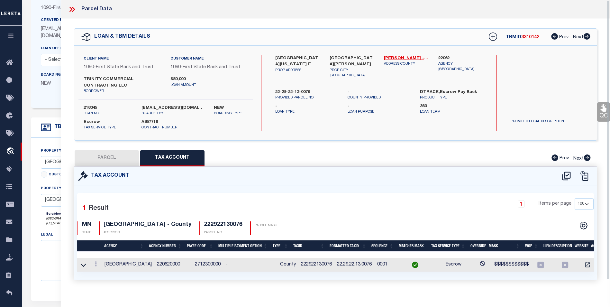
scroll to position [56, 0]
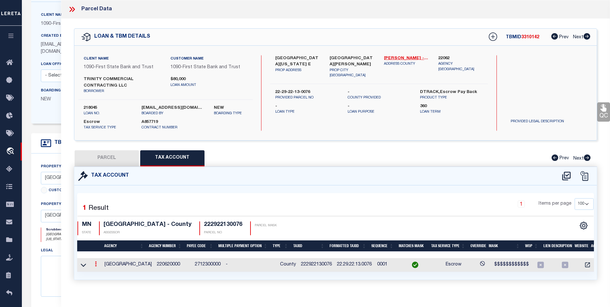
click at [96, 263] on icon at bounding box center [96, 263] width 2 height 5
click at [100, 273] on icon at bounding box center [102, 273] width 5 height 5
type input "222922130076"
type textarea "$$$$$$$$$$$$"
type input "XX.XX.XX.XX.XXXX*"
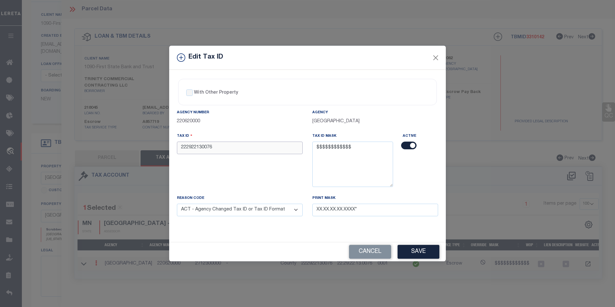
drag, startPoint x: 216, startPoint y: 147, endPoint x: 179, endPoint y: 146, distance: 37.0
click at [179, 146] on input "222922130076" at bounding box center [240, 147] width 126 height 13
click at [433, 57] on button "Close" at bounding box center [436, 57] width 8 height 8
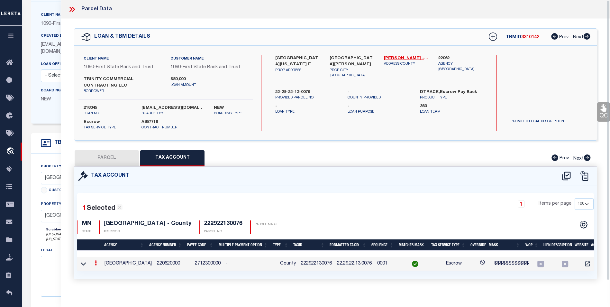
click at [106, 164] on button "PARCEL" at bounding box center [107, 158] width 64 height 16
select select "AS"
select select
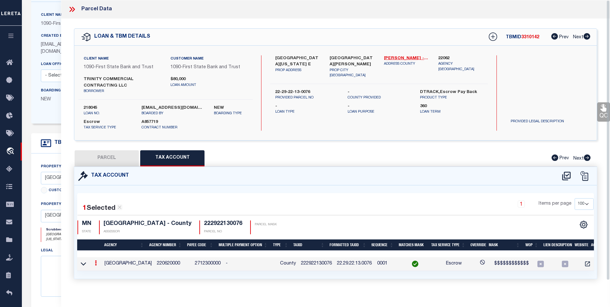
checkbox input "false"
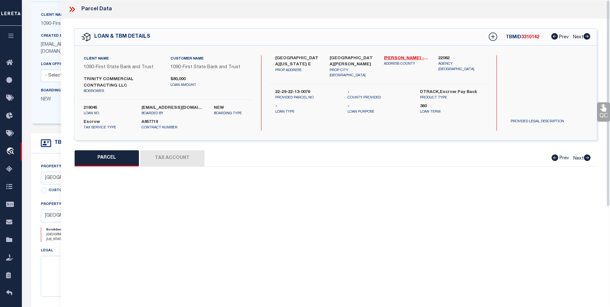
select select "BP"
select select "ACT"
type input "Trinity Commercial Contracting Llc"
select select "AGW"
select select "ADD"
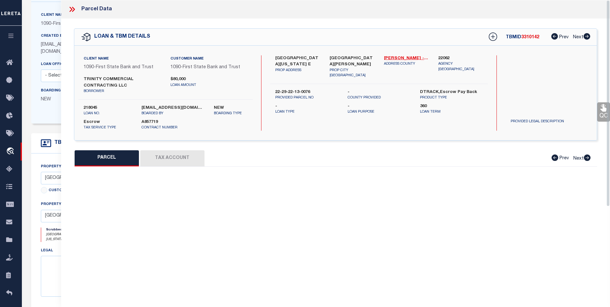
type input "[GEOGRAPHIC_DATA][US_STATE] E"
checkbox input "false"
type input "[GEOGRAPHIC_DATA][PERSON_NAME]"
type textarea "[PERSON_NAME] SUB OF L14 [PERSON_NAME] LOT 6 BLK 2"
type textarea "Parcel ID 222922130076 Parcel Status Active Property Address [STREET_ADDRESS][U…"
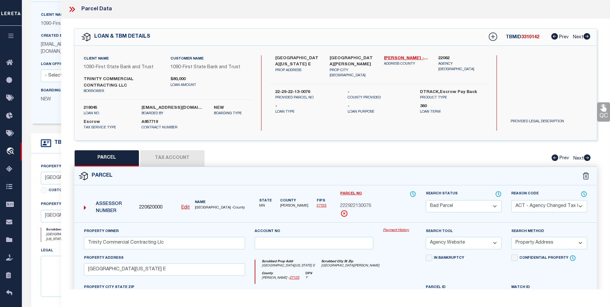
click at [184, 207] on u "Edit" at bounding box center [185, 207] width 8 height 5
type input "220620000"
type input "222922130076"
select select "BP"
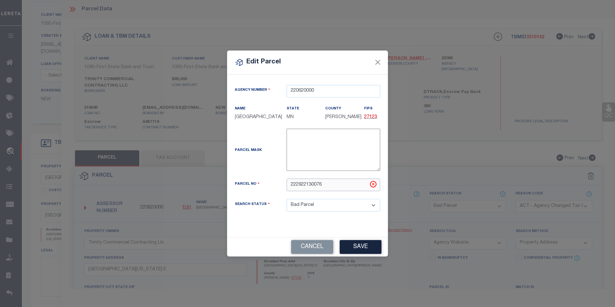
drag, startPoint x: 331, startPoint y: 185, endPoint x: 280, endPoint y: 188, distance: 50.9
click at [275, 188] on div "Parcel No 222922130076" at bounding box center [307, 184] width 155 height 13
click at [360, 244] on button "Save" at bounding box center [361, 247] width 42 height 14
click at [377, 59] on button "Close" at bounding box center [378, 62] width 8 height 8
select select "BP"
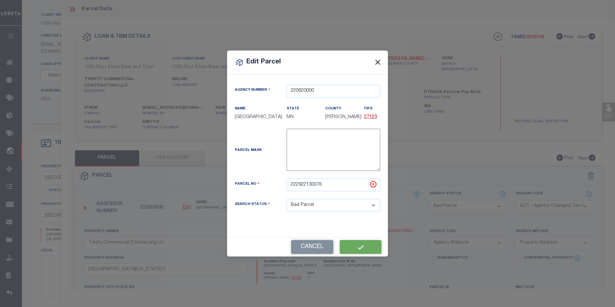
select select
checkbox input "false"
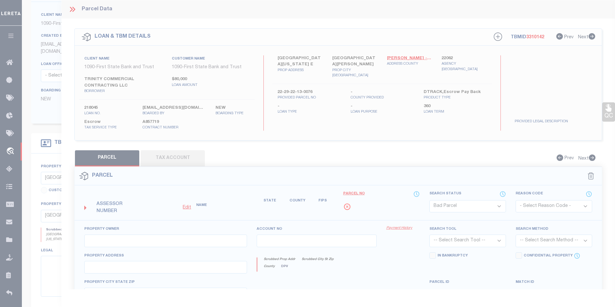
type input "Trinity Commercial Contracting Llc"
select select "AGW"
select select "ADD"
type input "[GEOGRAPHIC_DATA][US_STATE] E"
checkbox input "false"
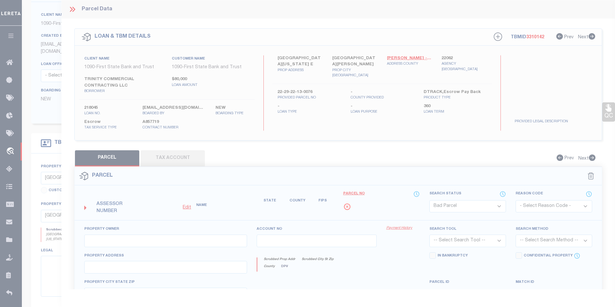
type input "[GEOGRAPHIC_DATA][PERSON_NAME]"
type textarea "[PERSON_NAME] SUB OF L14 [PERSON_NAME] LOT 6 BLK 2"
type textarea "Parcel ID 222922130076 Parcel Status Active Property Address [STREET_ADDRESS][U…"
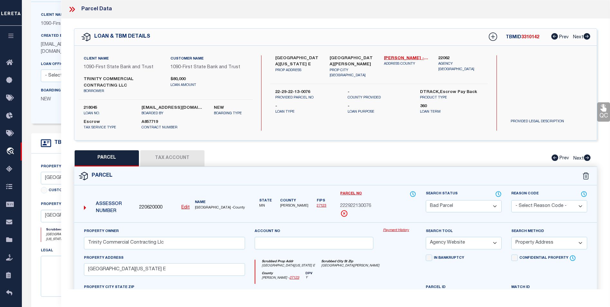
click at [446, 206] on select "Automated Search Bad Parcel Complete Duplicate Parcel High Dollar Reporting In …" at bounding box center [464, 206] width 76 height 13
click at [278, 141] on div "QC QC QC" at bounding box center [335, 217] width 549 height 396
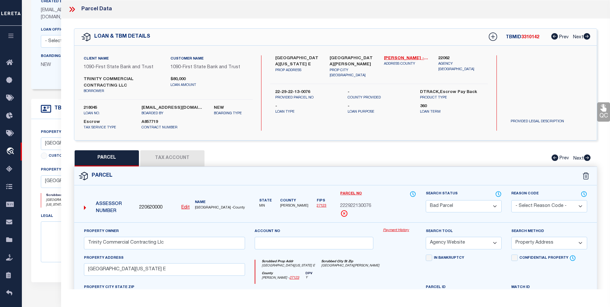
scroll to position [88, 0]
click at [474, 207] on select "Automated Search Bad Parcel Complete Duplicate Parcel High Dollar Reporting In …" at bounding box center [464, 206] width 76 height 13
click at [426, 200] on select "Automated Search Bad Parcel Complete Duplicate Parcel High Dollar Reporting In …" at bounding box center [464, 206] width 76 height 13
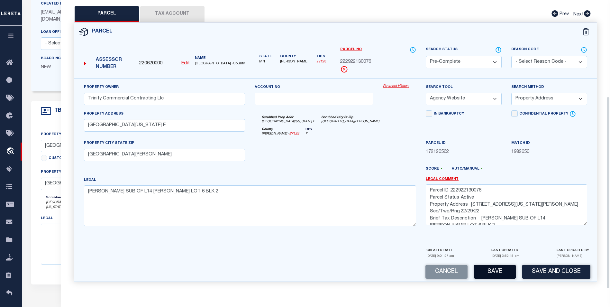
scroll to position [145, 0]
click at [496, 278] on button "Save" at bounding box center [495, 272] width 42 height 14
select select "AS"
select select
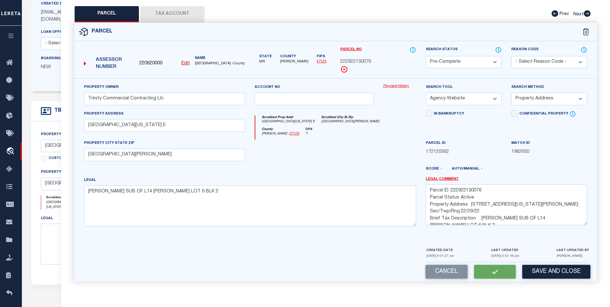
checkbox input "false"
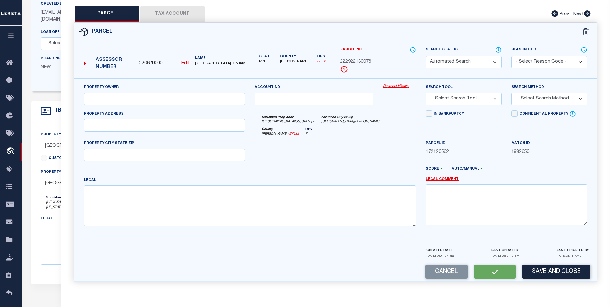
select select "PC"
type input "Trinity Commercial Contracting Llc"
select select "AGW"
select select "ADD"
type input "[GEOGRAPHIC_DATA][US_STATE] E"
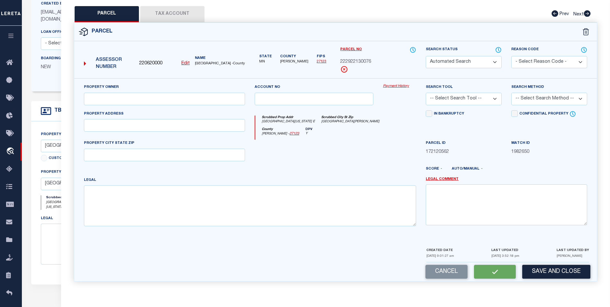
type input "[GEOGRAPHIC_DATA][PERSON_NAME]"
type textarea "[PERSON_NAME] SUB OF L14 [PERSON_NAME] LOT 6 BLK 2"
type textarea "Parcel ID 222922130076 Parcel Status Active Property Address [STREET_ADDRESS][U…"
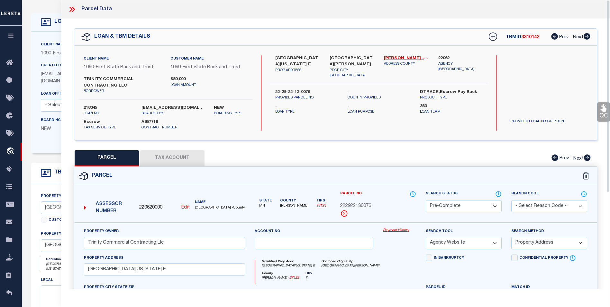
scroll to position [0, 0]
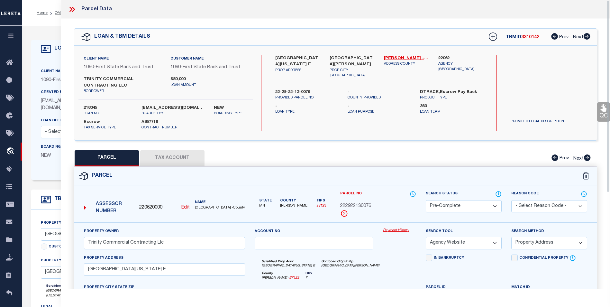
click at [69, 9] on icon at bounding box center [72, 9] width 8 height 8
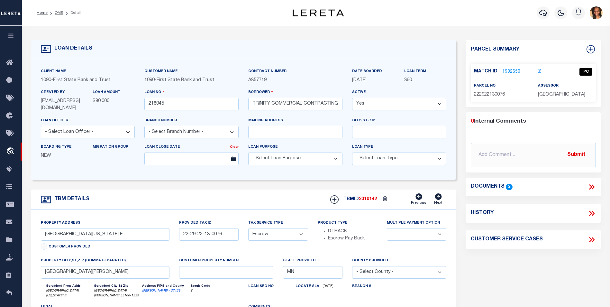
click at [58, 15] on li "OMS" at bounding box center [56, 13] width 16 height 6
click at [60, 13] on link "OMS" at bounding box center [59, 13] width 9 height 4
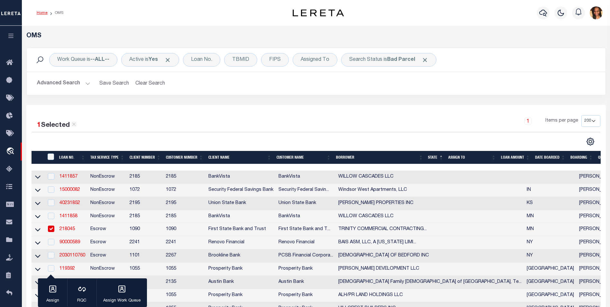
click at [42, 13] on link "Home" at bounding box center [42, 13] width 11 height 4
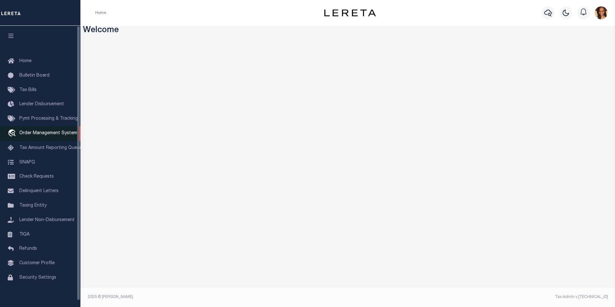
click at [60, 132] on span "Order Management System" at bounding box center [48, 133] width 58 height 5
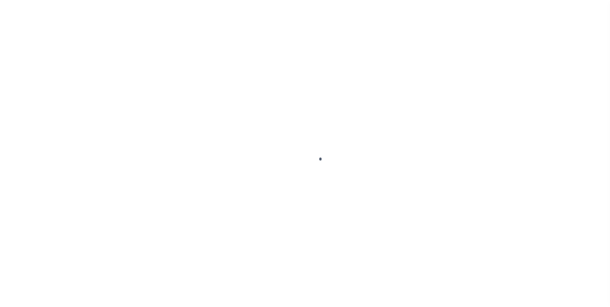
scroll to position [6, 0]
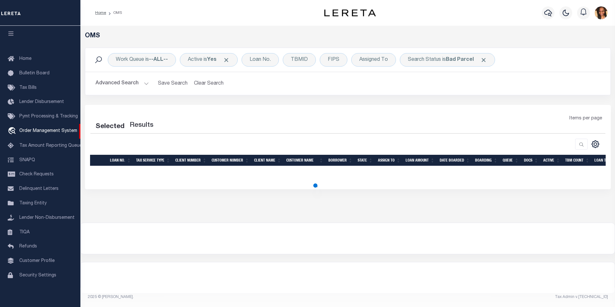
select select "200"
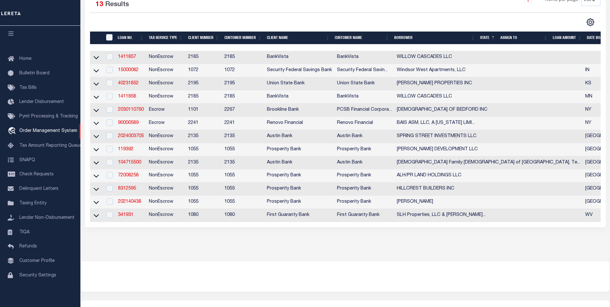
scroll to position [129, 0]
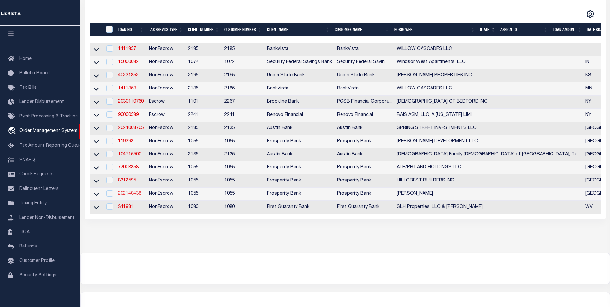
click at [130, 196] on link "202140438" at bounding box center [129, 193] width 23 height 5
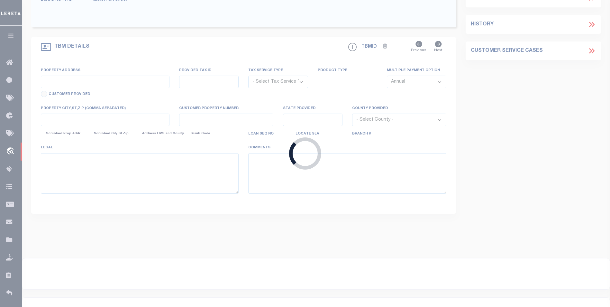
type input "202140438"
type input "[PERSON_NAME]"
select select
type input "238 CR 3605"
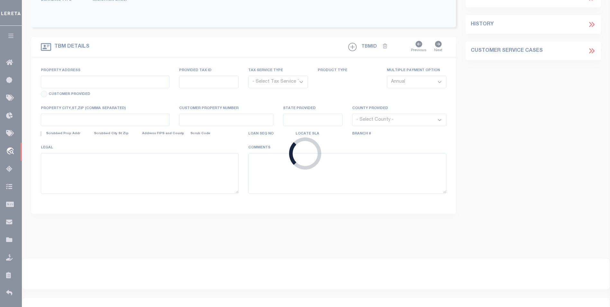
type input "BULLARD TX 75757"
select select "100"
select select "NonEscrow"
select select "10647"
select select "3889"
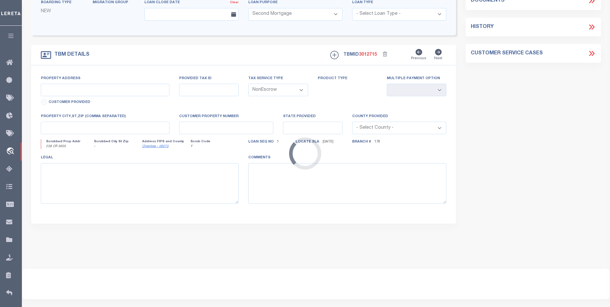
type input "238 CR 3605"
type input "96528"
select select
type input "[GEOGRAPHIC_DATA]"
select select
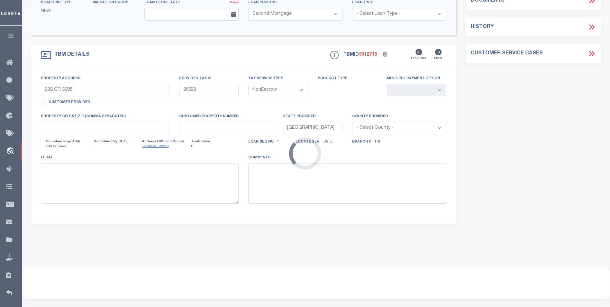
type textarea "LOT 3 MEADOW VIEW ESTATES"
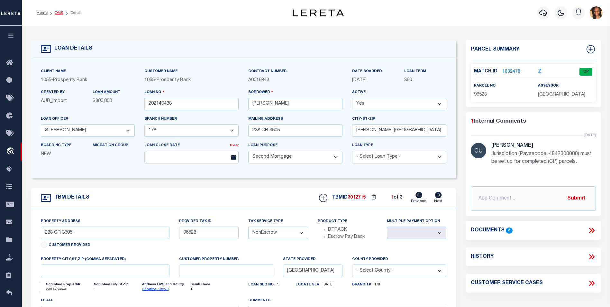
click at [58, 12] on link "OMS" at bounding box center [59, 13] width 9 height 4
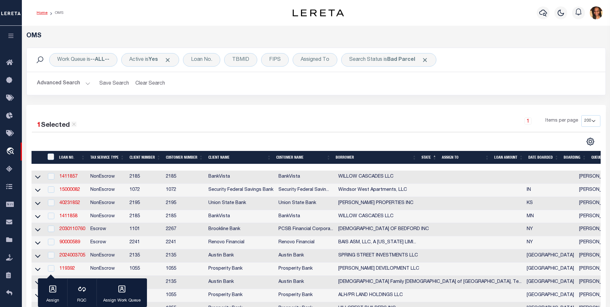
click at [45, 15] on link "Home" at bounding box center [42, 13] width 11 height 4
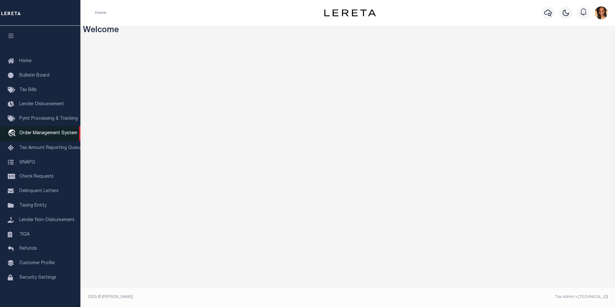
click at [56, 133] on span "Order Management System" at bounding box center [48, 133] width 58 height 5
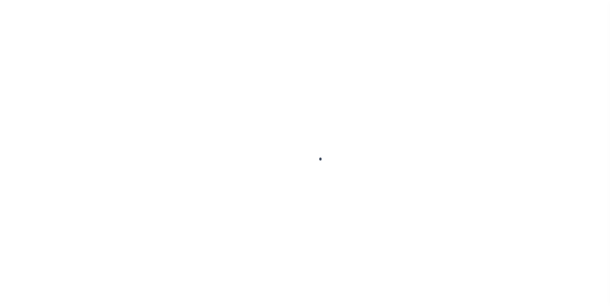
scroll to position [6, 0]
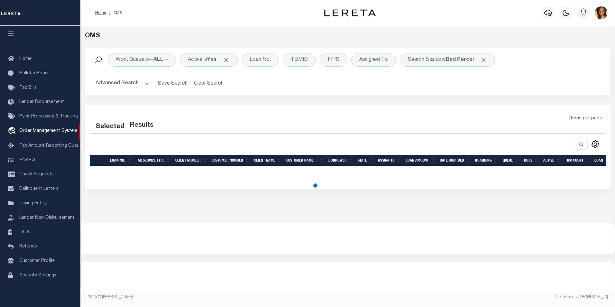
select select "200"
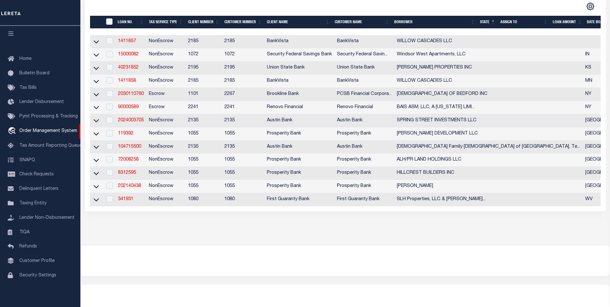
scroll to position [91, 0]
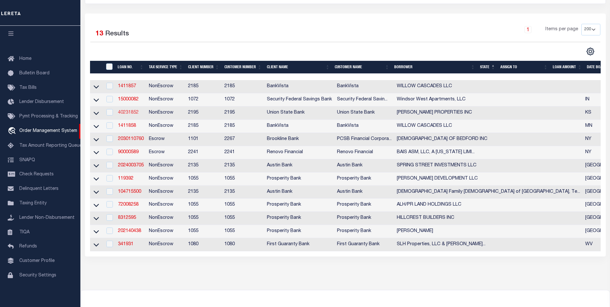
click at [134, 113] on link "40231852" at bounding box center [128, 112] width 21 height 5
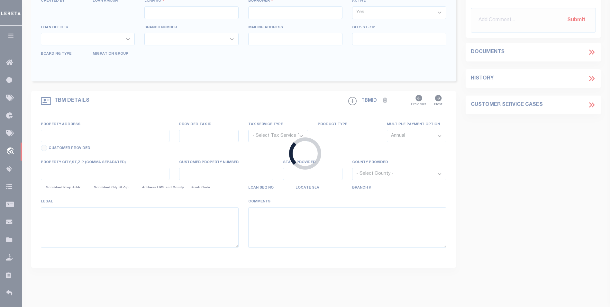
type input "40231852"
type input "[PERSON_NAME] PROPERTIES INC"
select select
type input "1907 S HYDRAULIC ST"
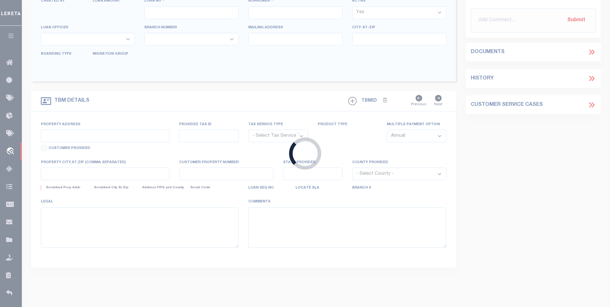
type input "WICHITA, KS 67211-4557"
select select
select select "NonEscrow"
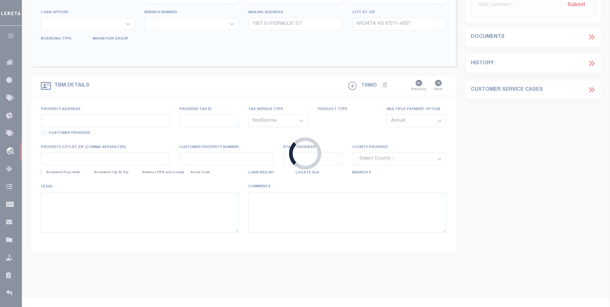
select select "13031"
select select "4990"
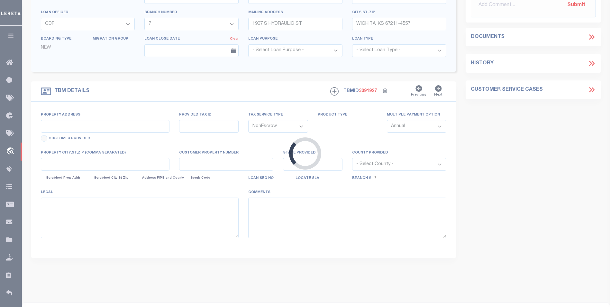
type input "[GEOGRAPHIC_DATA] AT W [GEOGRAPHIC_DATA]"
type input "[GEOGRAPHIC_DATA]"
type input "4350"
type input "KS"
select select
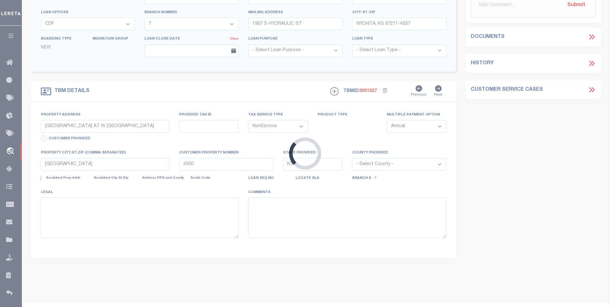
select select "2"
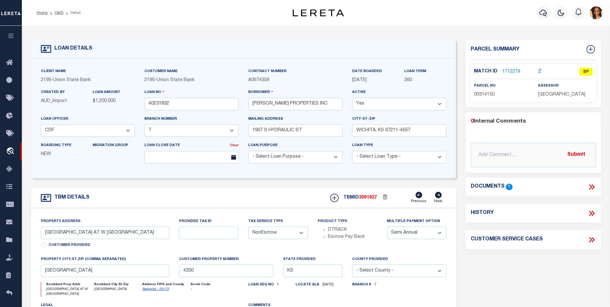
click at [515, 71] on link "1712279" at bounding box center [511, 71] width 18 height 7
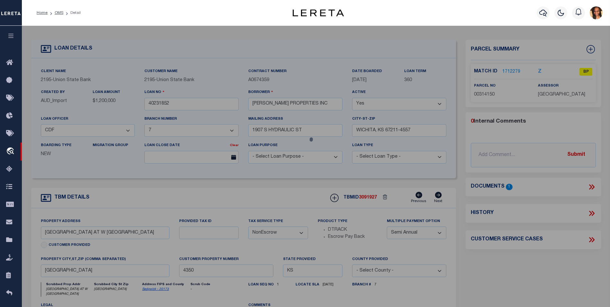
checkbox input "false"
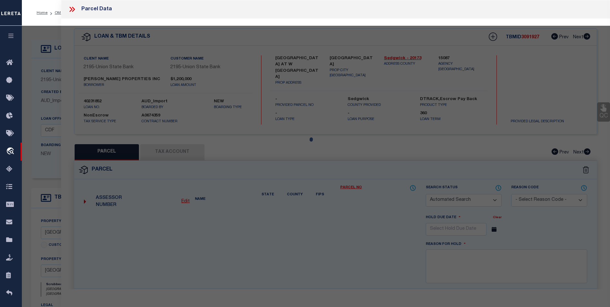
select select "BP"
type input "[PERSON_NAME] PROPERTIES INC"
select select
checkbox input "false"
type textarea "S1/2 NE1/4 SEC 36-26-2W"
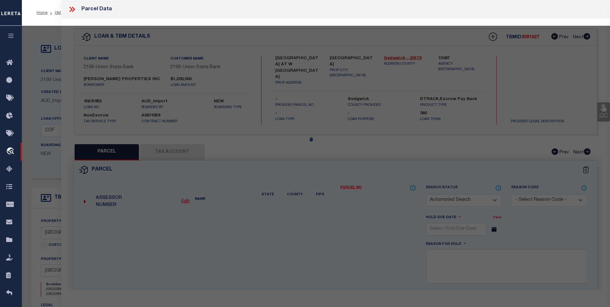
type textarea "As per TC [PERSON_NAME] parcel is inacive"
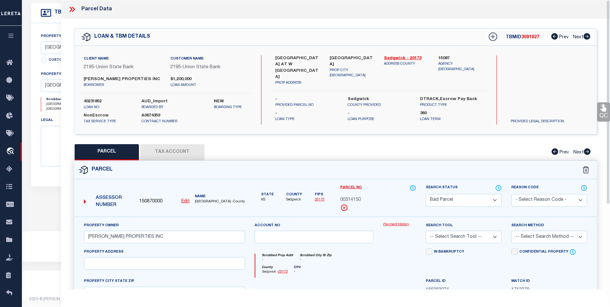
click at [71, 12] on icon at bounding box center [72, 9] width 8 height 8
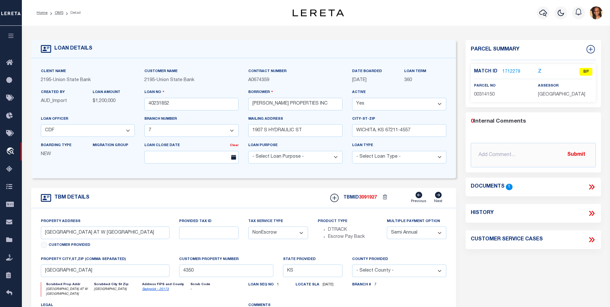
click at [40, 10] on li "Home" at bounding box center [42, 13] width 11 height 6
click at [41, 14] on link "Home" at bounding box center [42, 13] width 11 height 4
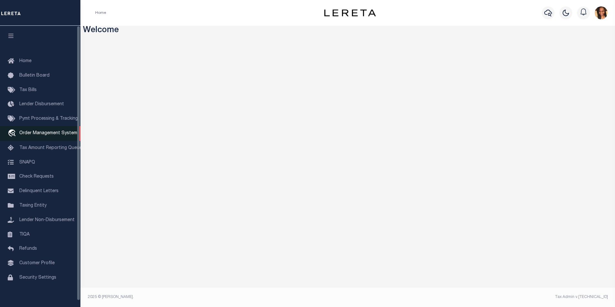
click at [46, 135] on span "Order Management System" at bounding box center [48, 133] width 58 height 5
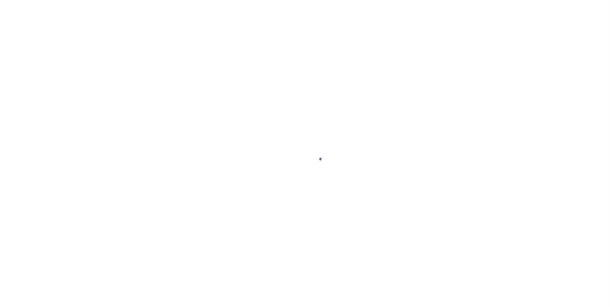
scroll to position [6, 0]
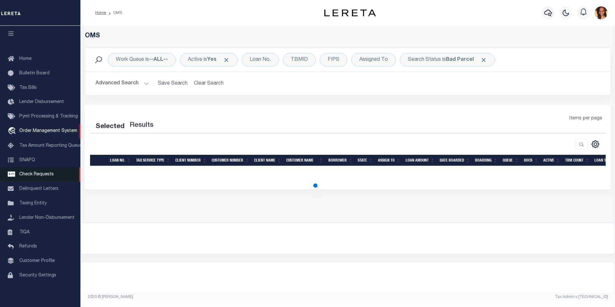
select select "200"
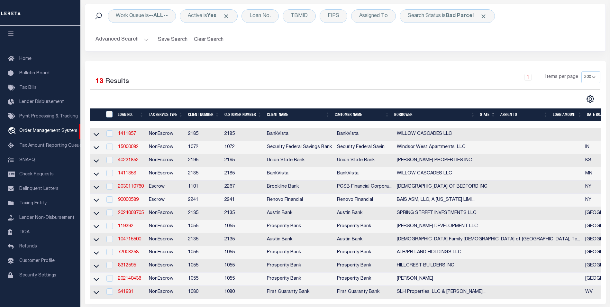
scroll to position [129, 0]
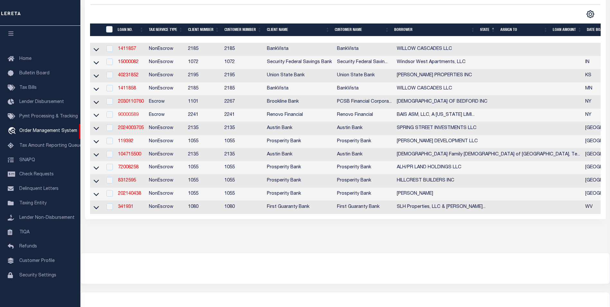
click at [125, 115] on link "90000589" at bounding box center [128, 115] width 21 height 5
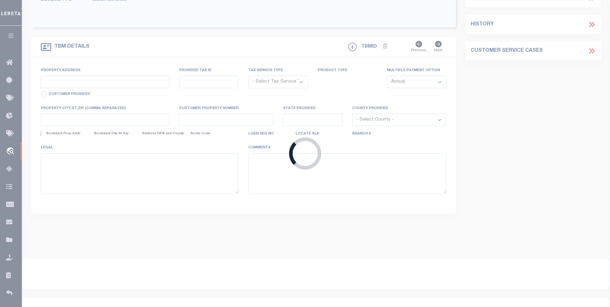
type input "90000589"
type input "BAIS ASM, LLC, A [US_STATE] LIMITED LIABILITY COMPANY"
select select
select select "400"
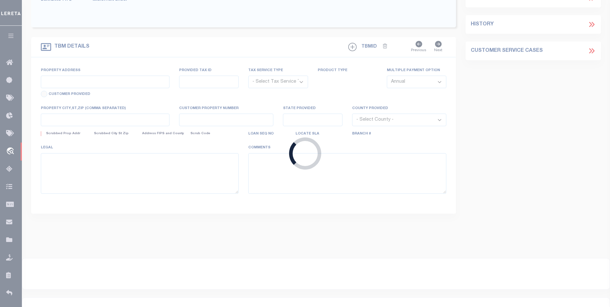
select select "Escrow"
type input "[STREET_ADDRESS]"
type input "[GEOGRAPHIC_DATA], NY 10950"
type input "a0kUS00000CK0pl"
type input "NY"
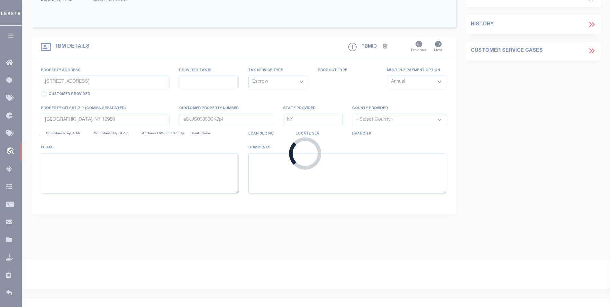
select select
select select "25067"
select select "4"
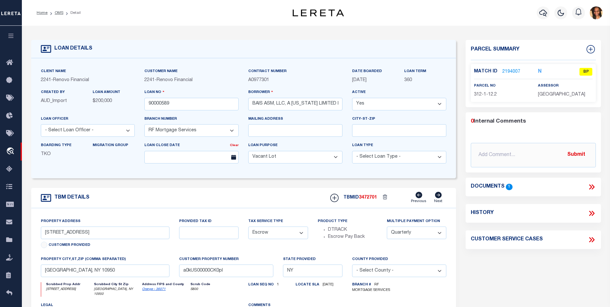
click at [508, 69] on link "2194007" at bounding box center [511, 71] width 18 height 7
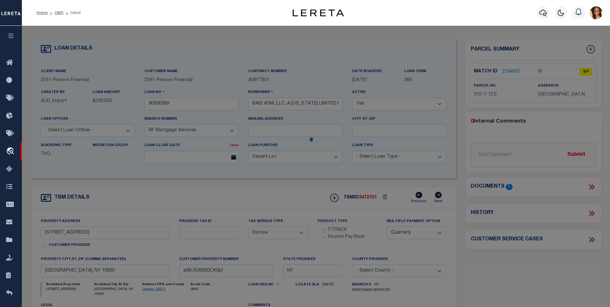
checkbox input "false"
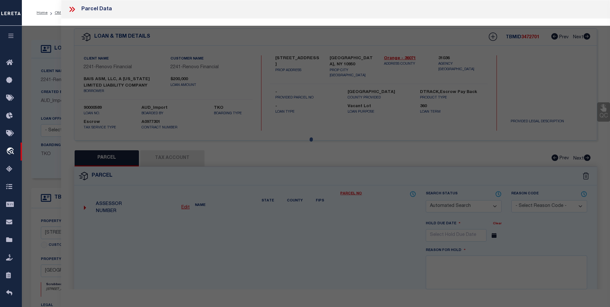
select select "BP"
type input "Integris Equity LLC"
select select "AGW"
select select
type input "Ungvar St"
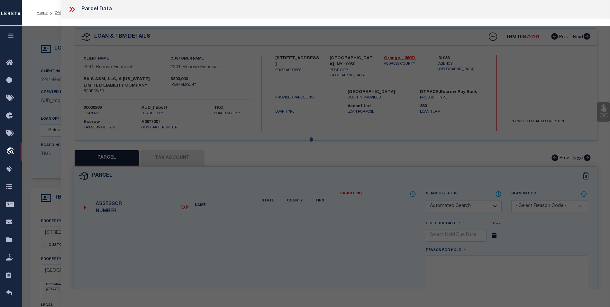
type input "MONROE, NY 10950"
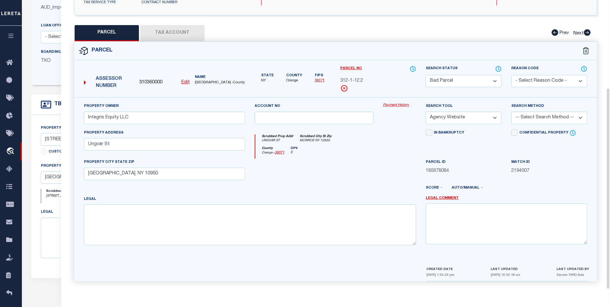
scroll to position [129, 0]
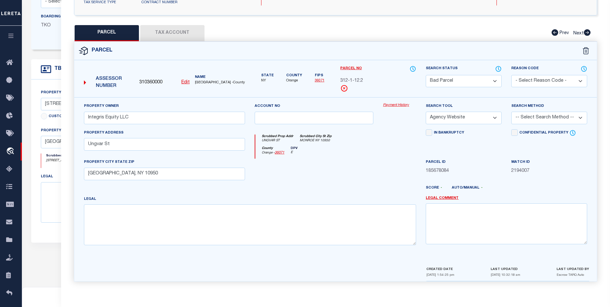
click at [183, 35] on button "Tax Account" at bounding box center [172, 33] width 64 height 16
select select "100"
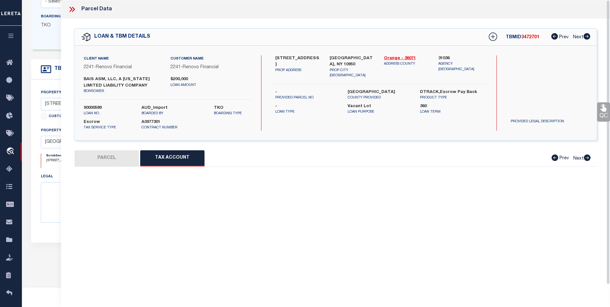
scroll to position [0, 0]
select select "100"
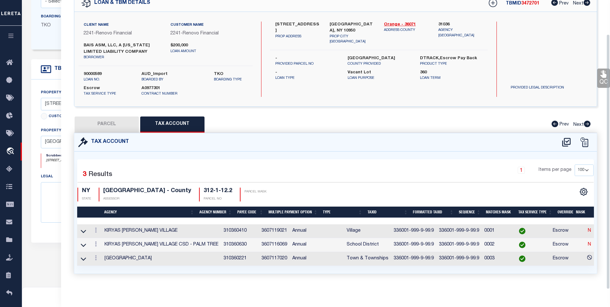
scroll to position [38, 0]
click at [95, 227] on icon at bounding box center [96, 229] width 2 height 5
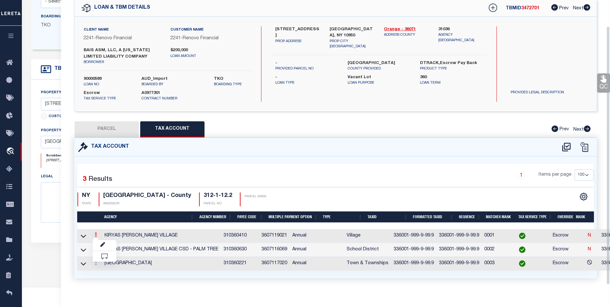
scroll to position [29, 0]
click at [105, 244] on link at bounding box center [105, 245] width 24 height 11
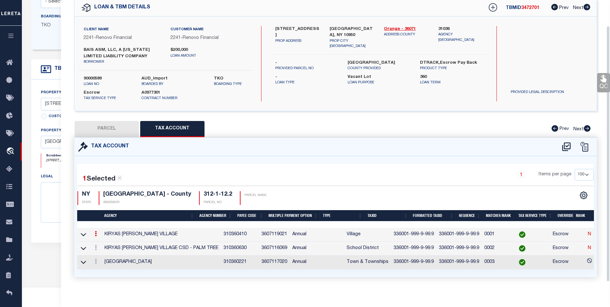
checkbox input "true"
radio input "true"
type input "04/22/2025"
type textarea "DV - 08.26.2025 - Marked as parent parcel due to Ungvar Condo still not subdivi…"
type input "336001-999-9-99.9"
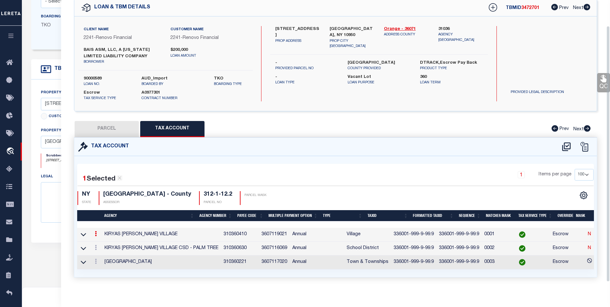
type textarea "336001-$XXXXXXXXXXXXXX"
checkbox input "true"
select select "ACT"
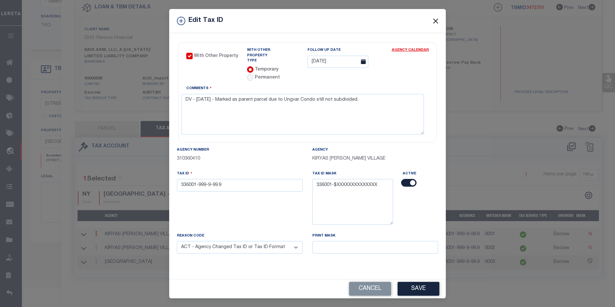
click at [435, 25] on button "Close" at bounding box center [436, 21] width 8 height 8
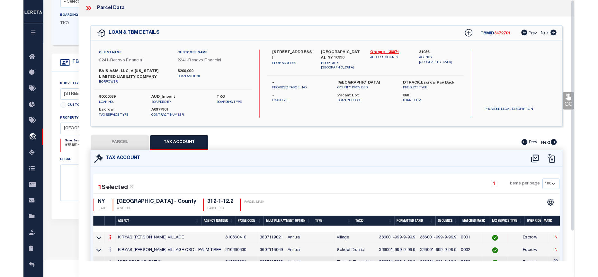
scroll to position [0, 0]
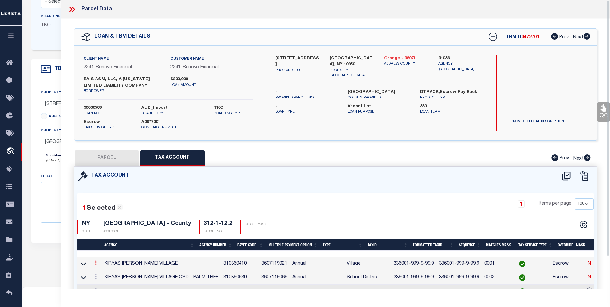
click at [397, 55] on link "Orange - 36071" at bounding box center [406, 58] width 45 height 6
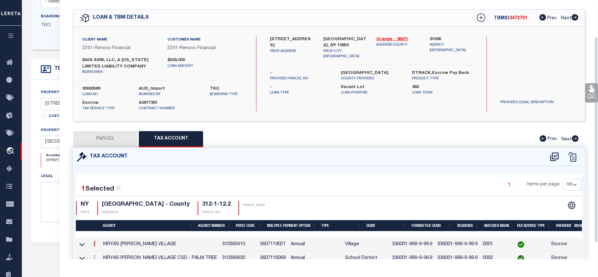
scroll to position [3, 0]
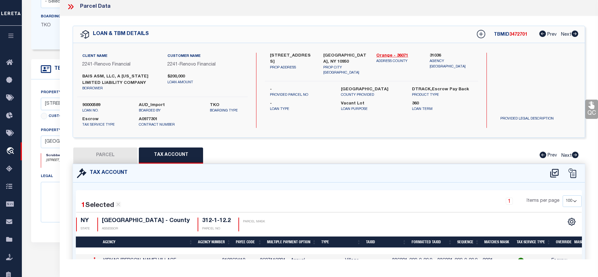
click at [133, 153] on button "PARCEL" at bounding box center [105, 156] width 64 height 16
select select "AS"
select select
checkbox input "false"
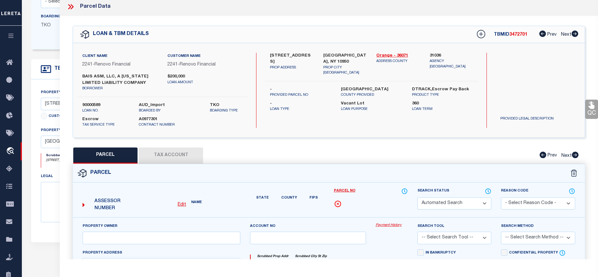
select select "BP"
type input "Integris Equity LLC"
select select "AGW"
select select
type input "Ungvar St"
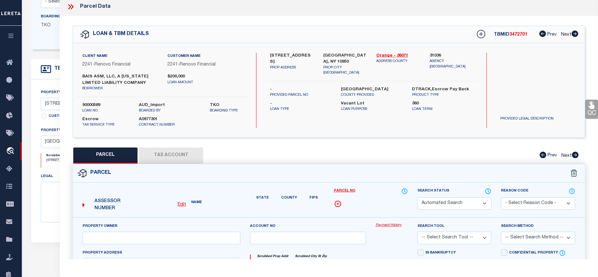
type input "MONROE, NY 10950"
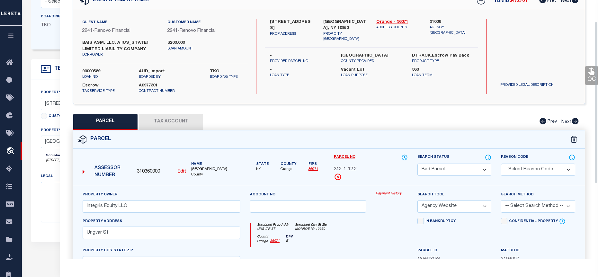
scroll to position [35, 0]
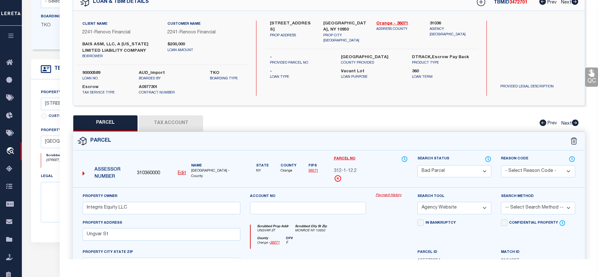
click at [187, 110] on div "QC QC QC" at bounding box center [329, 182] width 539 height 396
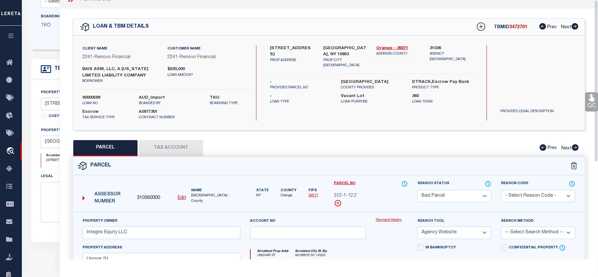
scroll to position [0, 0]
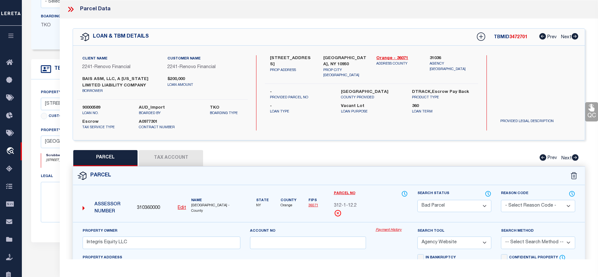
click at [173, 159] on button "Tax Account" at bounding box center [171, 158] width 64 height 16
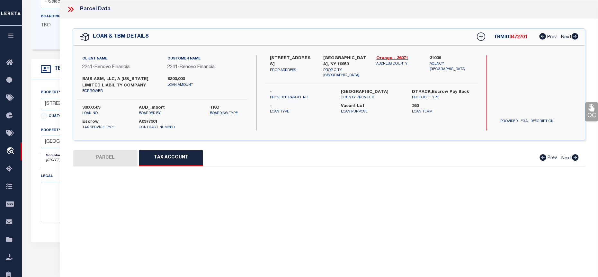
select select "100"
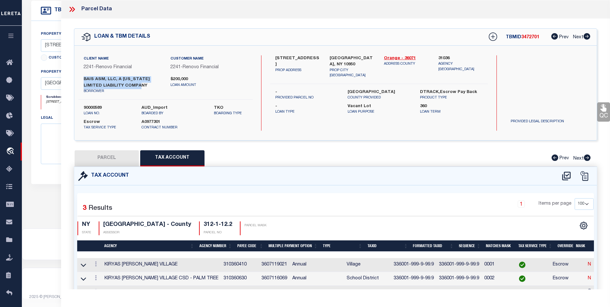
drag, startPoint x: 83, startPoint y: 78, endPoint x: 144, endPoint y: 87, distance: 62.1
click at [144, 87] on div "BAIS ASM, LLC, A NEW YORK LIMITED LIABILITY COMPANY borrower" at bounding box center [122, 85] width 87 height 18
copy label "BAIS ASM, LLC, A NEW YORK LIMITED LIABILITY COMPANY"
click at [201, 219] on div "Selected 3 Results 1 Items per page 10 25 50 100 NY STATE ORANGE COUNTY - Count…" at bounding box center [335, 216] width 526 height 37
click at [94, 264] on link at bounding box center [95, 264] width 7 height 5
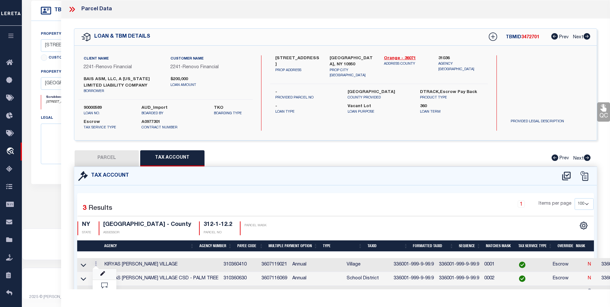
click at [99, 275] on link at bounding box center [105, 274] width 24 height 11
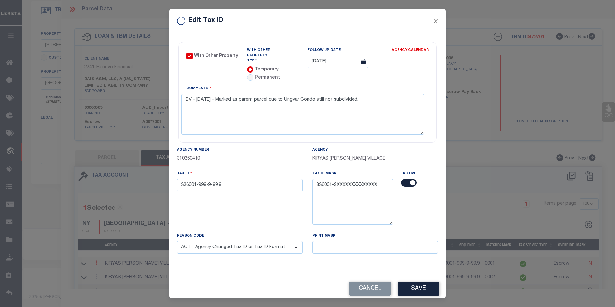
click at [368, 67] on span at bounding box center [362, 62] width 11 height 13
click at [366, 64] on icon at bounding box center [363, 61] width 5 height 5
click at [356, 163] on div "Agency KIRYAS JOEL VILLAGE" at bounding box center [352, 157] width 90 height 23
click at [434, 23] on button "Close" at bounding box center [436, 21] width 8 height 8
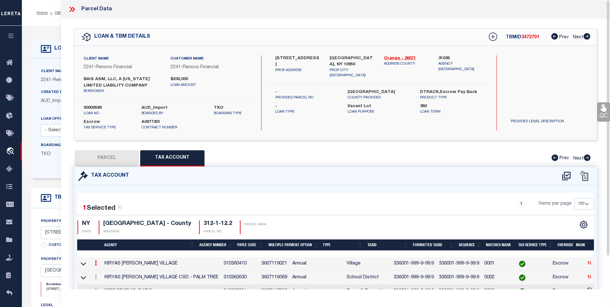
click at [71, 9] on icon at bounding box center [72, 9] width 8 height 8
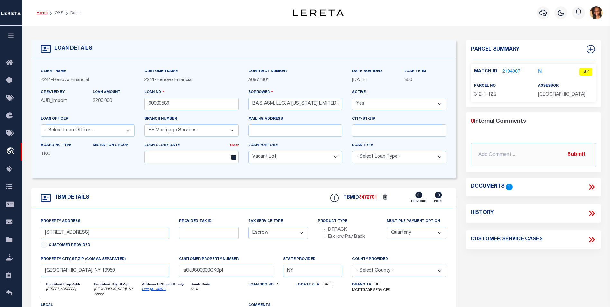
click at [45, 14] on link "Home" at bounding box center [42, 13] width 11 height 4
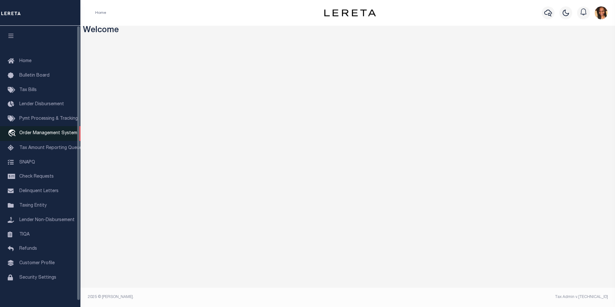
click at [58, 133] on span "Order Management System" at bounding box center [48, 133] width 58 height 5
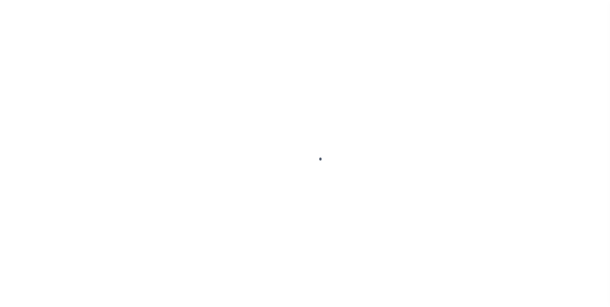
scroll to position [6, 0]
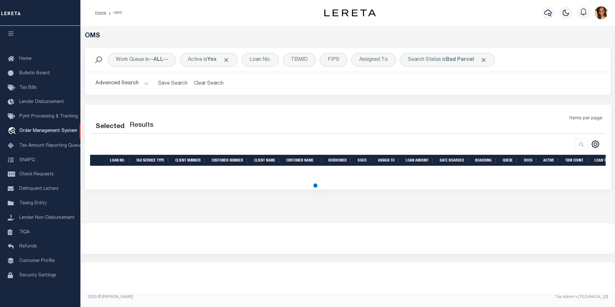
select select "200"
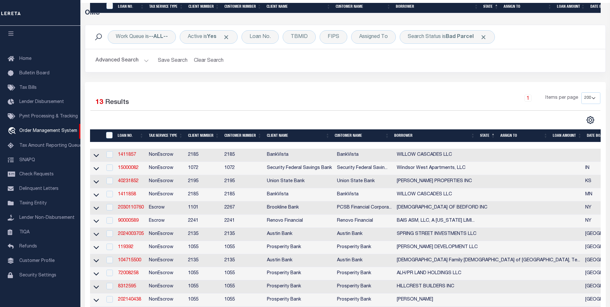
scroll to position [156, 0]
